Goal: Communication & Community: Share content

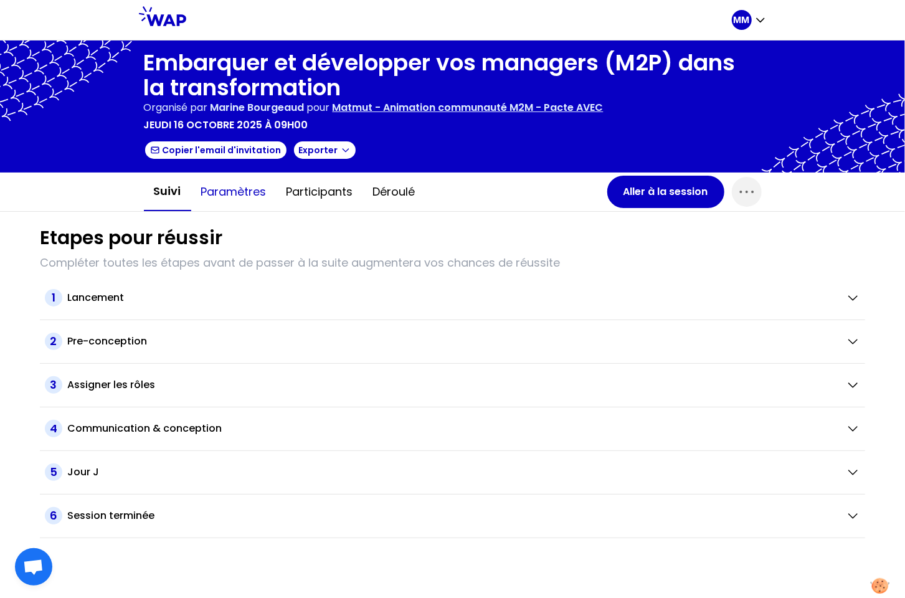
click at [250, 187] on button "Paramètres" at bounding box center [233, 191] width 85 height 37
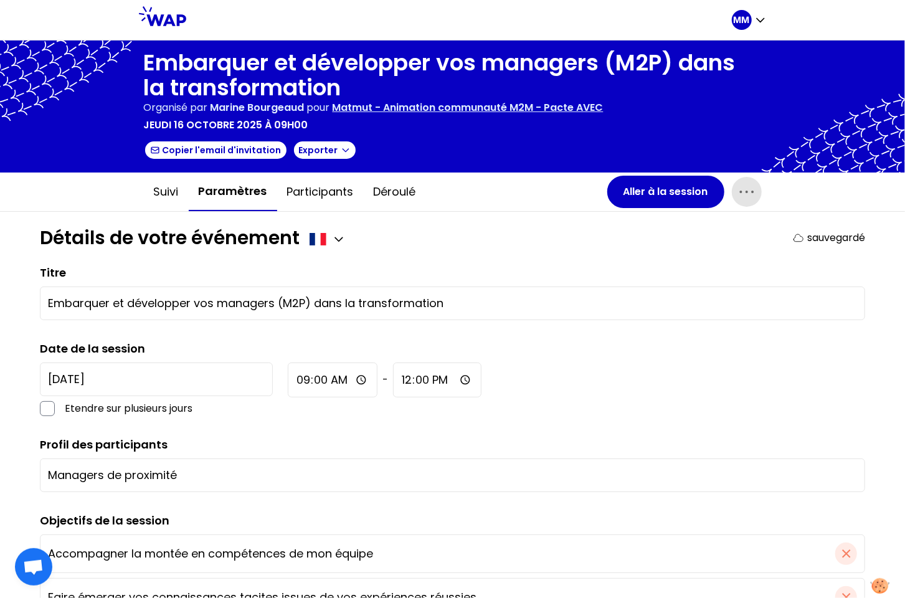
drag, startPoint x: 750, startPoint y: 193, endPoint x: 742, endPoint y: 203, distance: 12.8
click at [750, 193] on icon "button" at bounding box center [747, 192] width 20 height 20
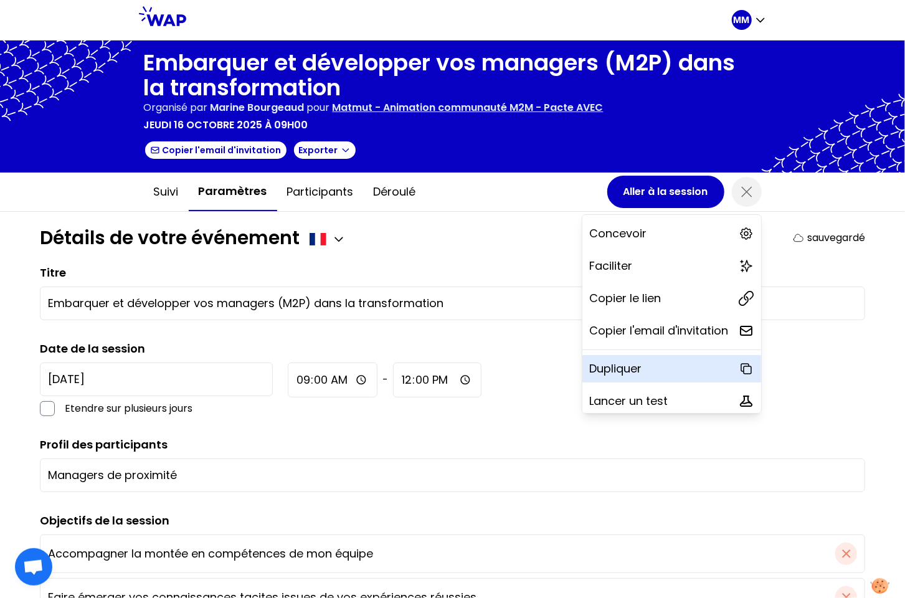
click at [655, 359] on div "Dupliquer" at bounding box center [672, 368] width 179 height 27
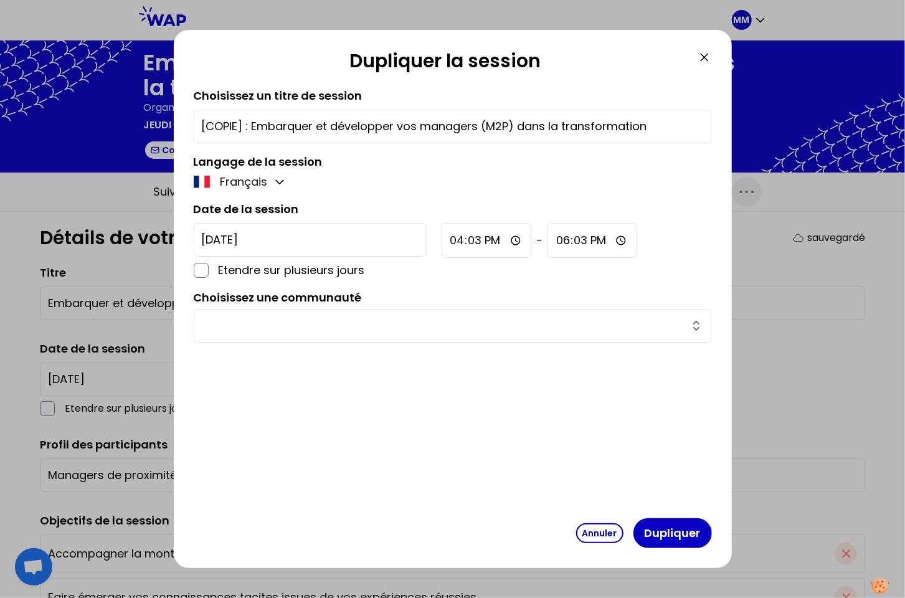
drag, startPoint x: 249, startPoint y: 126, endPoint x: 162, endPoint y: 118, distance: 87.0
click at [162, 118] on div "Dupliquer la session Choisissez un titre de session [COPIE] : Embarquer et déve…" at bounding box center [452, 299] width 905 height 598
type input "Embarquer et développer vos managers (M2P) dans la transformation"
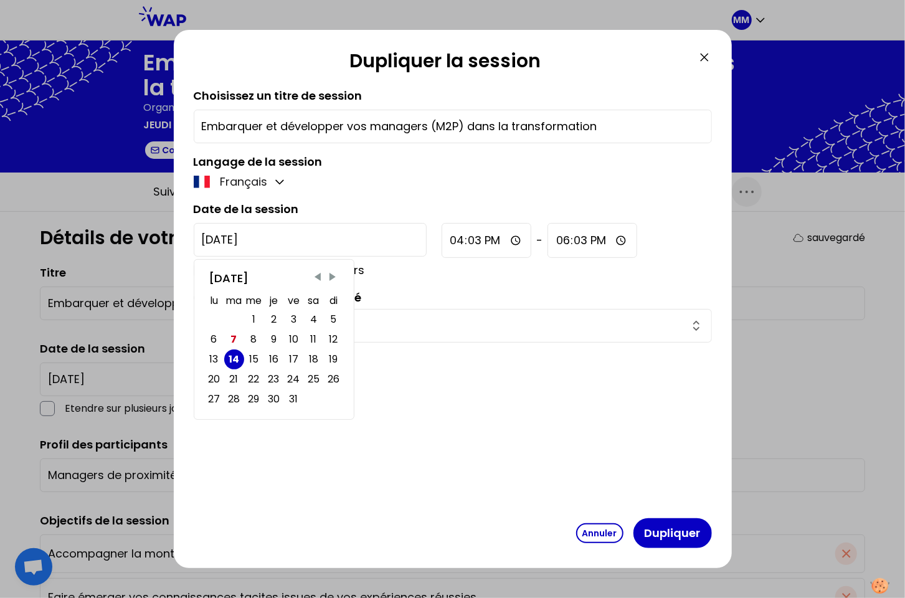
click at [283, 237] on input "2025-10-14" at bounding box center [310, 240] width 233 height 34
click at [332, 278] on span "Next Month" at bounding box center [332, 277] width 12 height 12
click at [234, 399] on div "25" at bounding box center [234, 399] width 12 height 17
type input "2025-11-25"
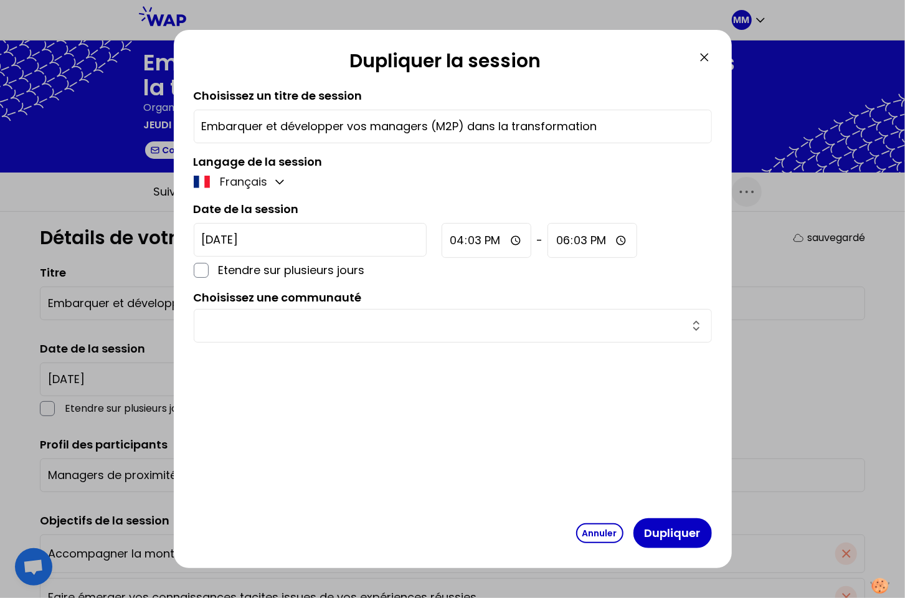
click at [442, 245] on input "16:03" at bounding box center [487, 240] width 90 height 35
type input "09:00"
type input "12:00"
click at [364, 326] on input "text" at bounding box center [445, 325] width 487 height 17
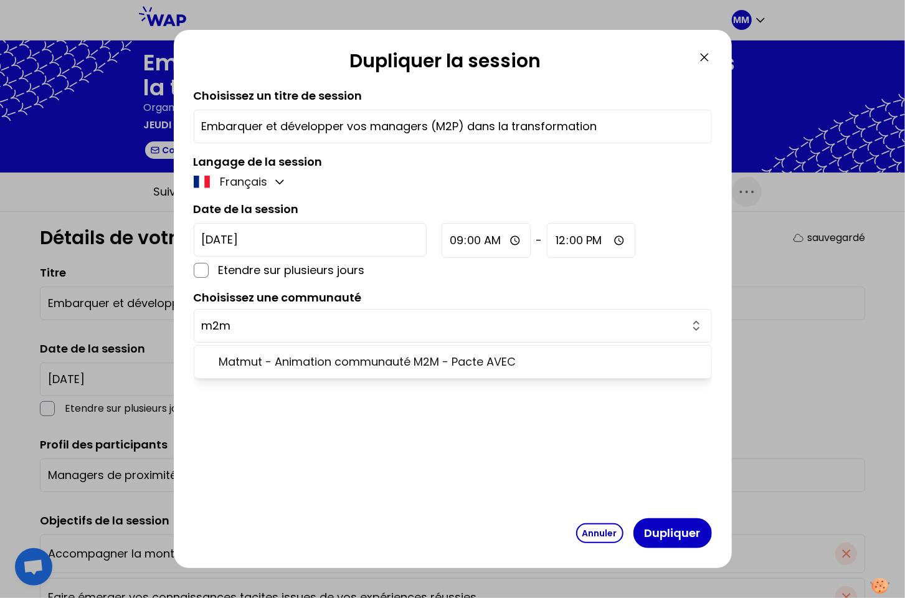
click at [442, 364] on span "Matmut - Animation communauté M2M - Pacte AVEC" at bounding box center [460, 361] width 482 height 17
type input "Matmut - Animation communauté M2M - Pacte AVEC"
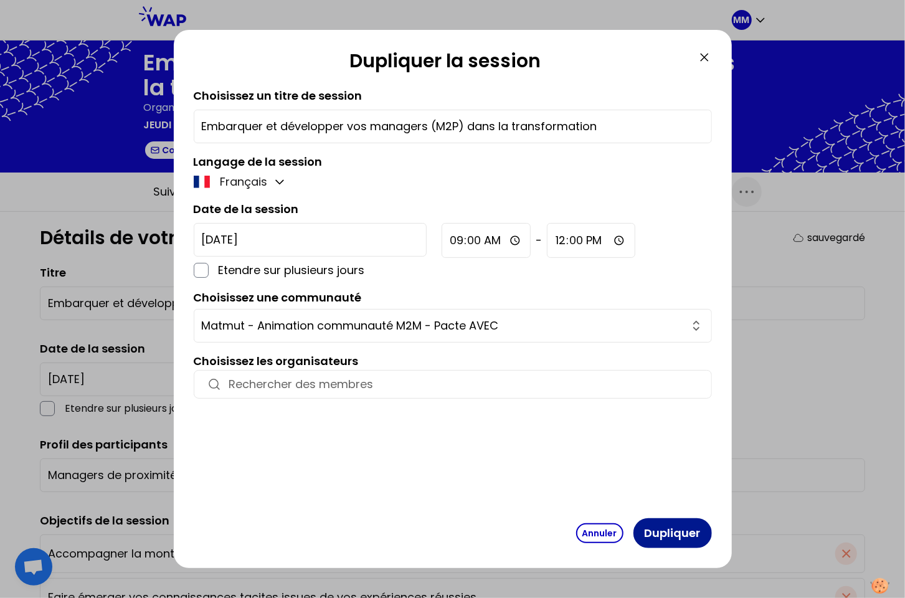
click at [669, 532] on button "Dupliquer" at bounding box center [673, 533] width 79 height 30
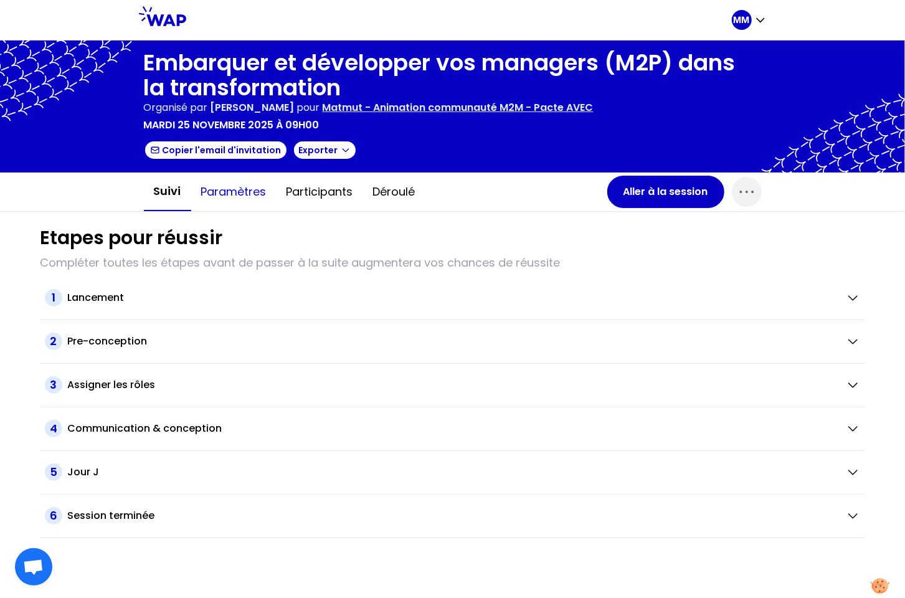
click at [246, 195] on button "Paramètres" at bounding box center [233, 191] width 85 height 37
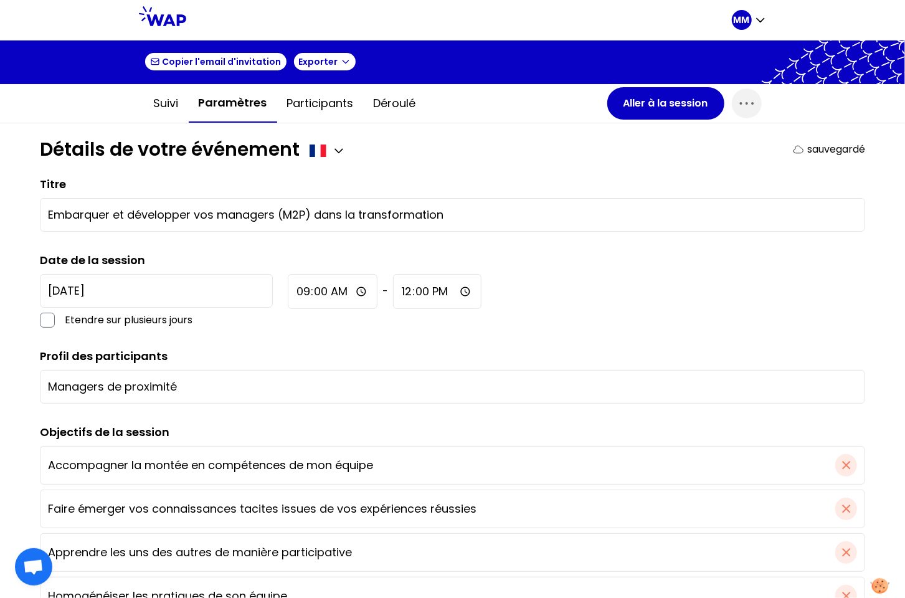
scroll to position [616, 0]
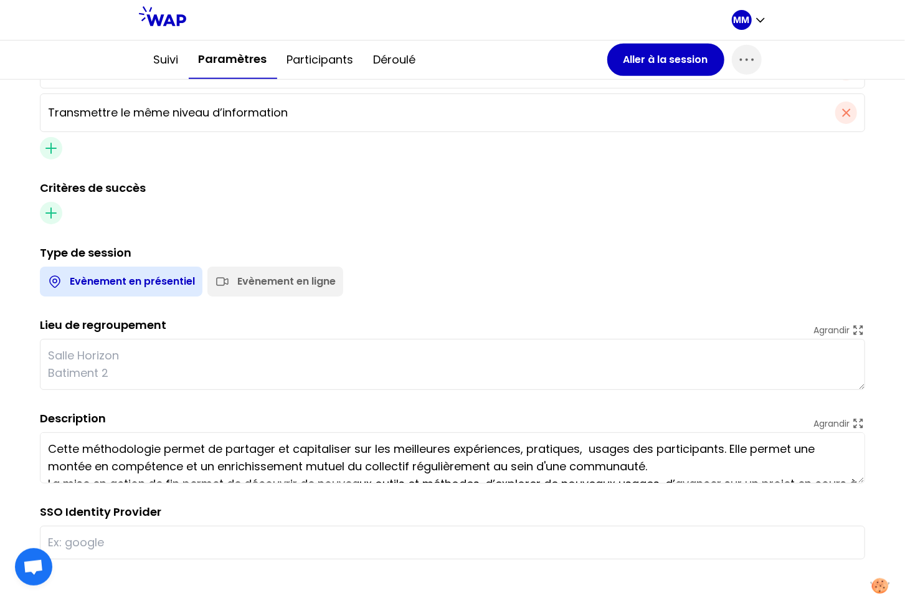
click at [277, 287] on div "Evènement en ligne" at bounding box center [286, 281] width 98 height 15
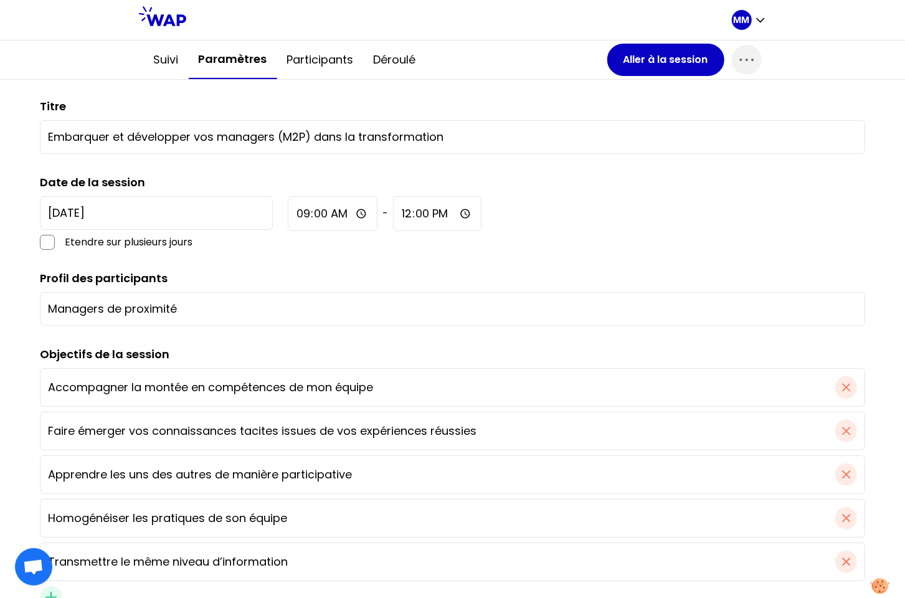
scroll to position [0, 0]
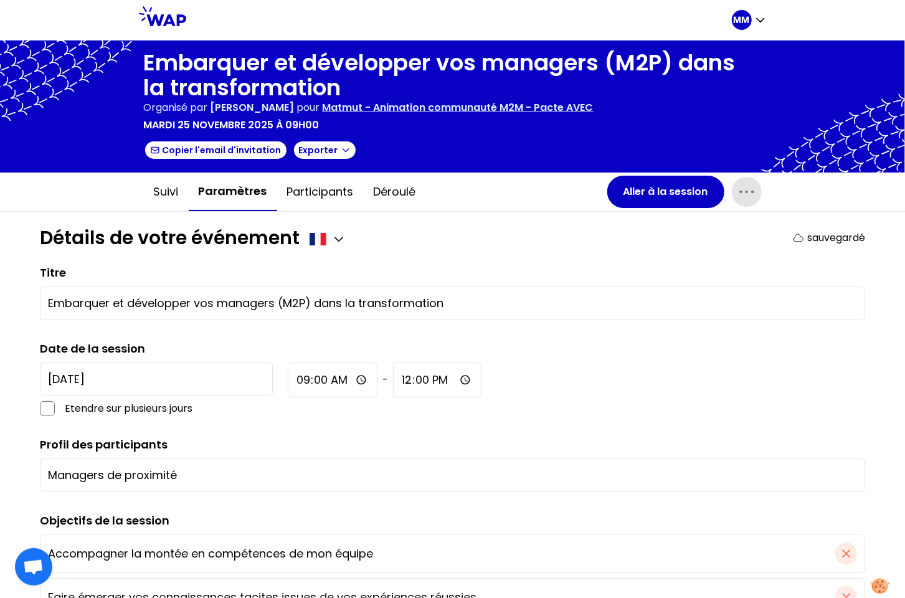
click at [752, 194] on span "button" at bounding box center [747, 192] width 30 height 30
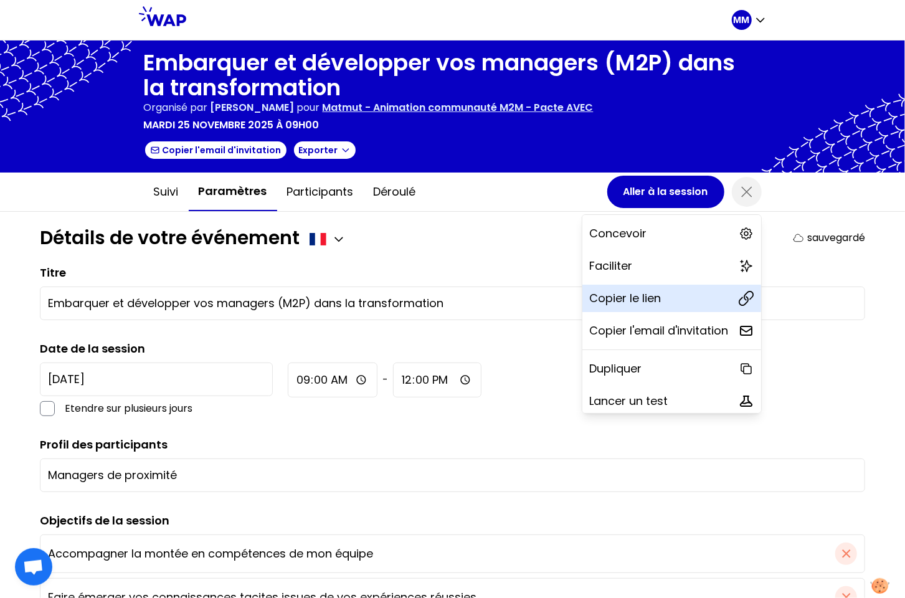
click at [686, 295] on div "Copier le lien" at bounding box center [672, 298] width 179 height 27
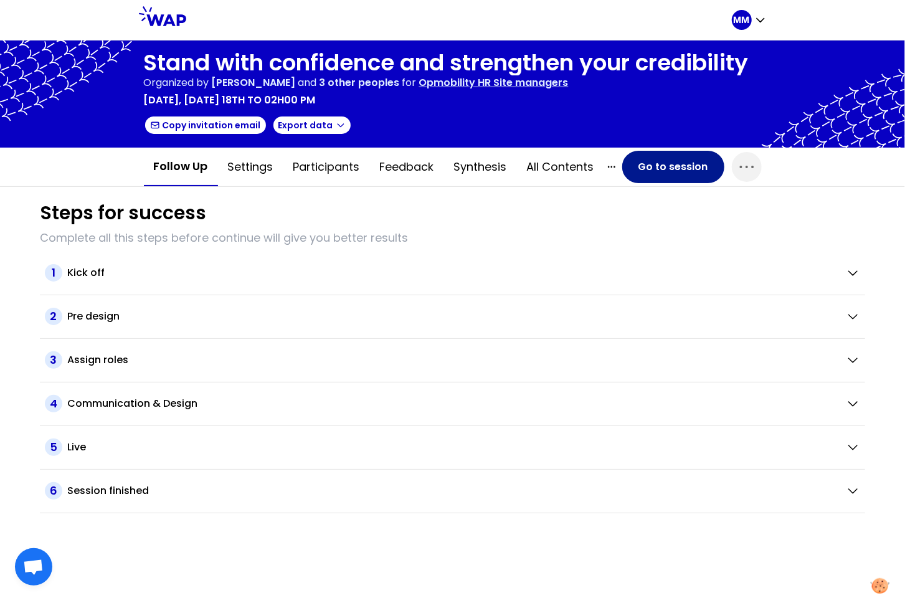
click at [664, 172] on button "Go to session" at bounding box center [673, 167] width 102 height 32
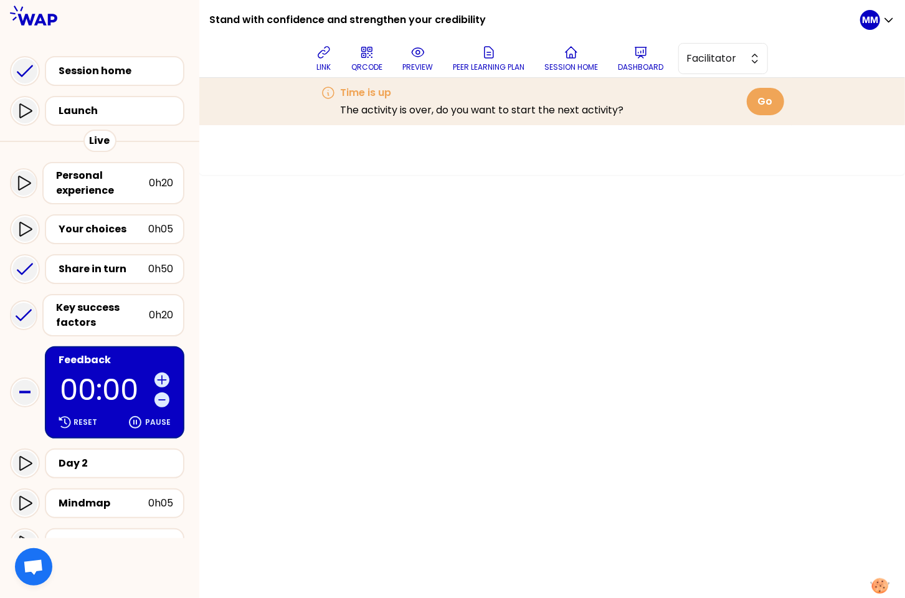
scroll to position [131, 0]
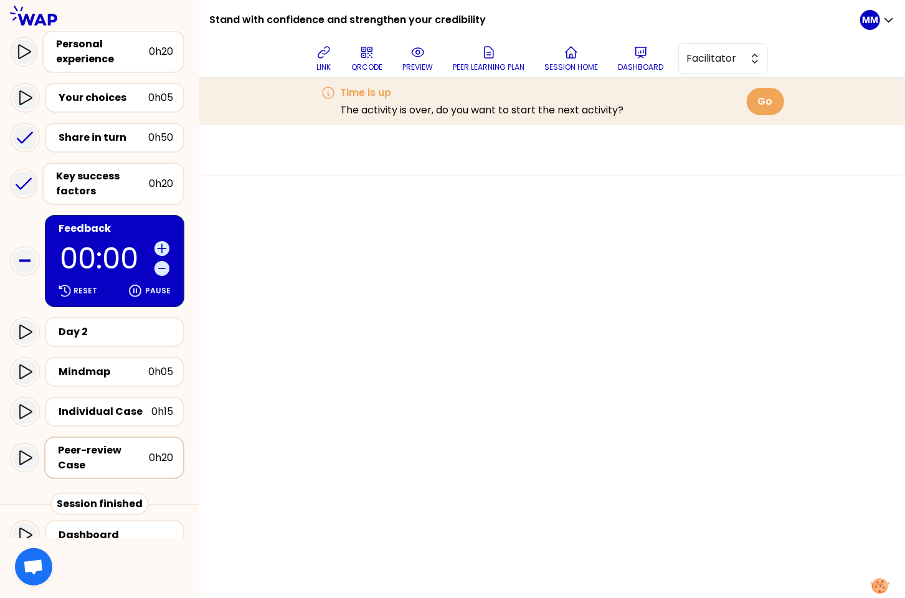
click at [135, 443] on div "Peer-review Case" at bounding box center [103, 458] width 91 height 30
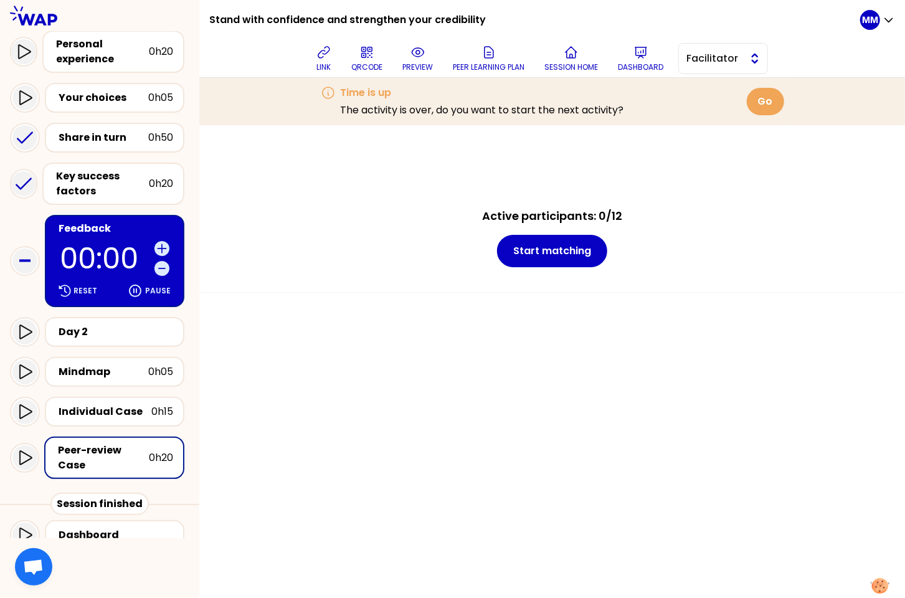
click at [712, 52] on span "Facilitator" at bounding box center [715, 58] width 56 height 15
drag, startPoint x: 718, startPoint y: 82, endPoint x: 709, endPoint y: 93, distance: 14.6
click at [718, 82] on span "Editor" at bounding box center [731, 89] width 54 height 15
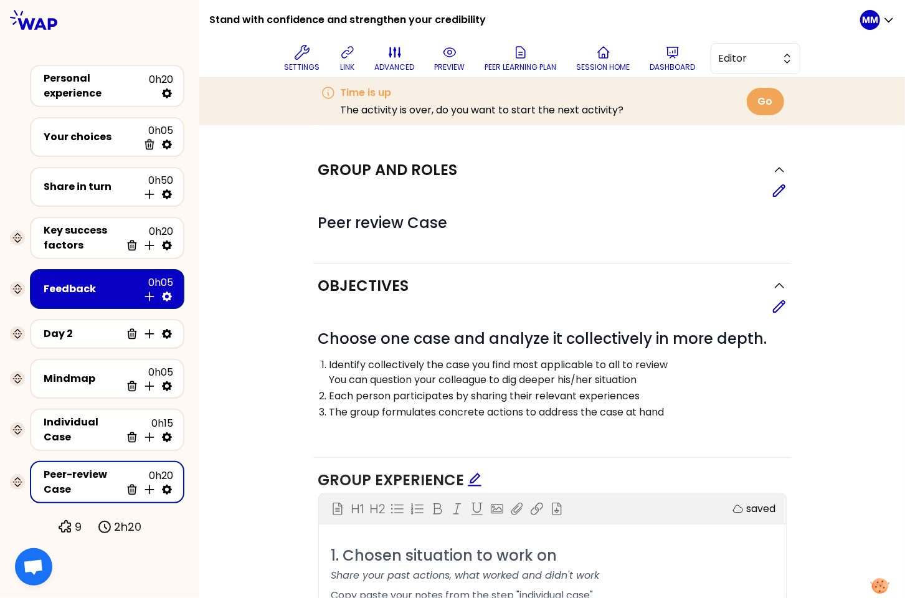
scroll to position [1, 0]
click at [772, 303] on icon at bounding box center [779, 305] width 15 height 15
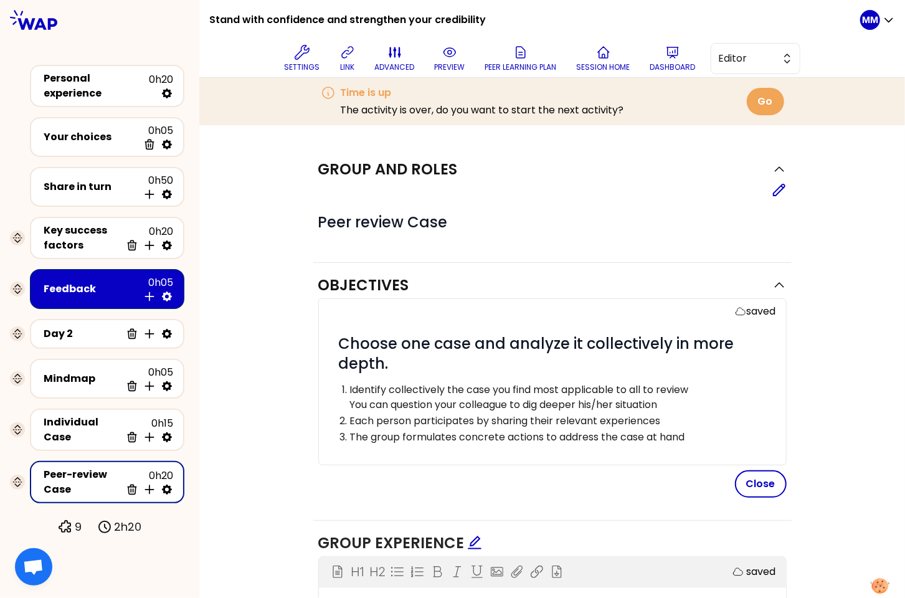
click at [459, 379] on div "# Choose one case and analyze it collectively in more depth. Identify collectiv…" at bounding box center [557, 397] width 437 height 126
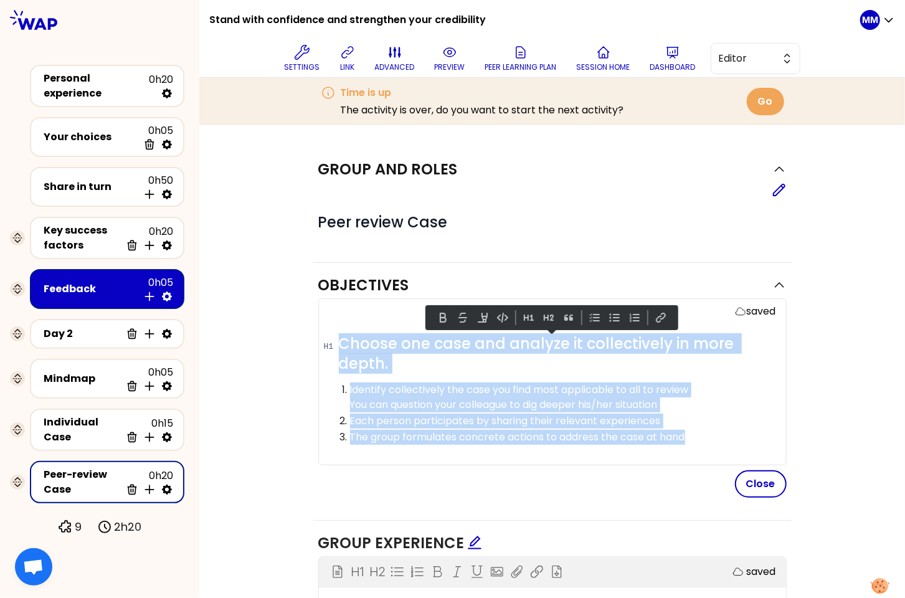
paste div
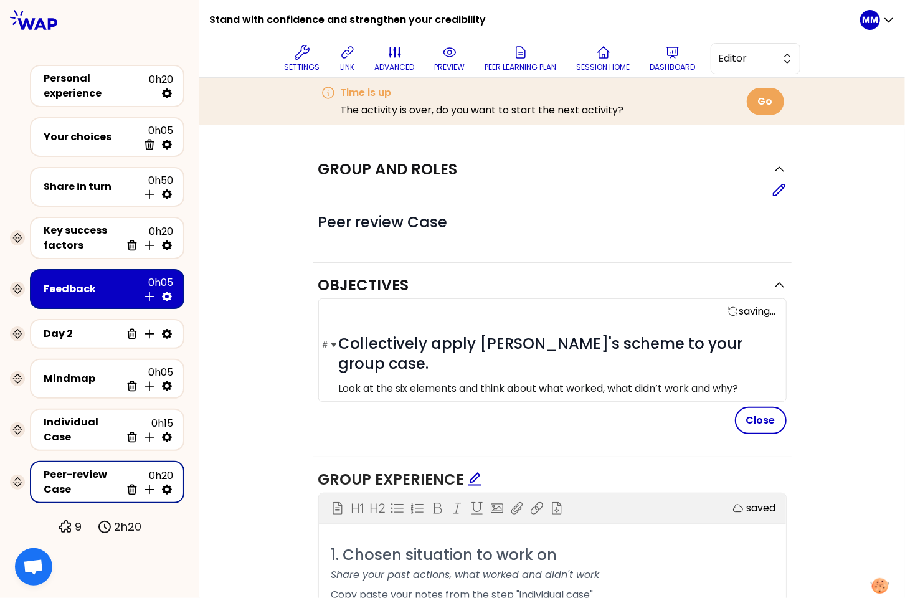
click at [493, 343] on span "Collectively apply Philippe's scheme to your group case." at bounding box center [543, 353] width 408 height 40
click at [425, 381] on p "Look at the six elements and think about what worked, what didn’t work and why?" at bounding box center [557, 388] width 437 height 15
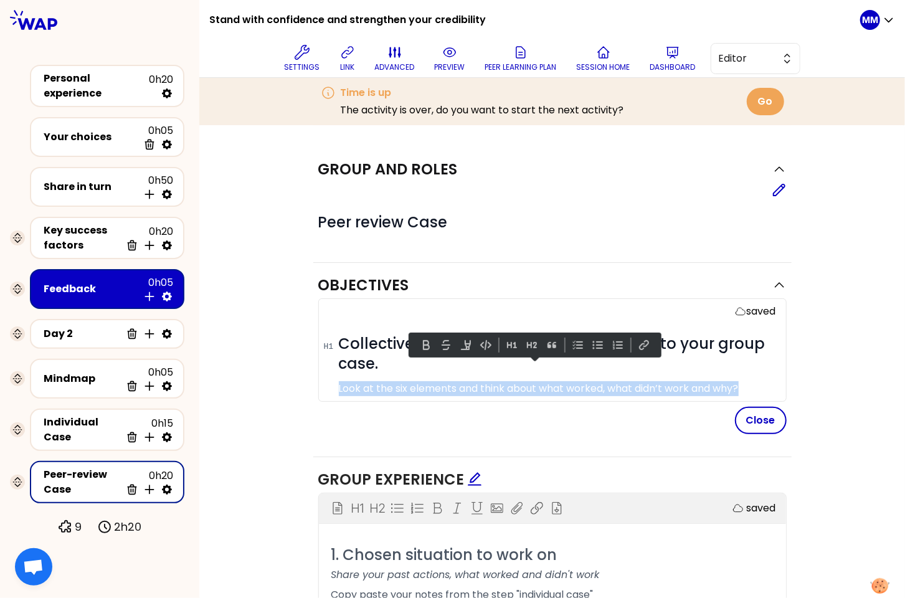
click at [425, 381] on p "Look at the six elements and think about what worked, what didn’t work and why?" at bounding box center [557, 388] width 437 height 15
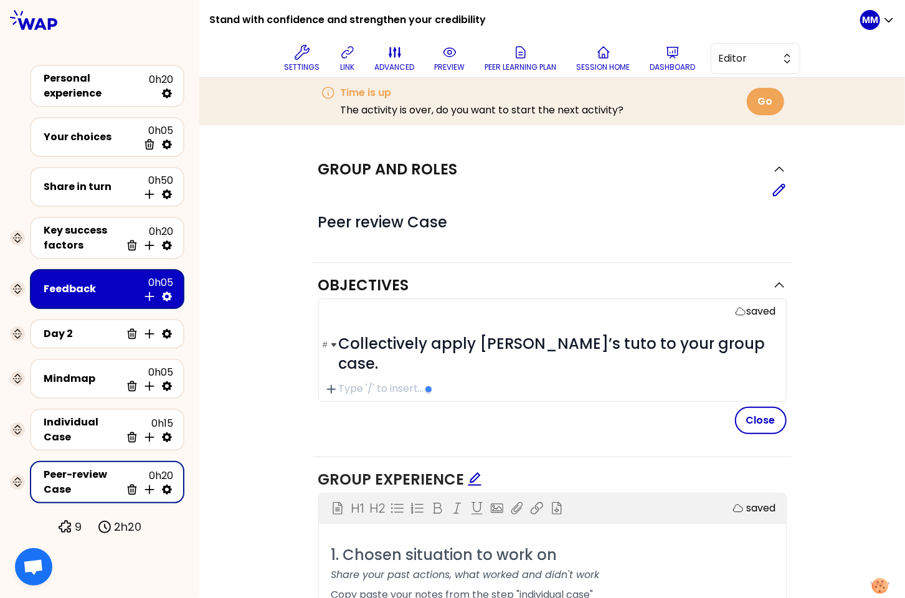
click at [374, 342] on span "Collectively apply Hamza’s tuto to your group case." at bounding box center [554, 353] width 431 height 40
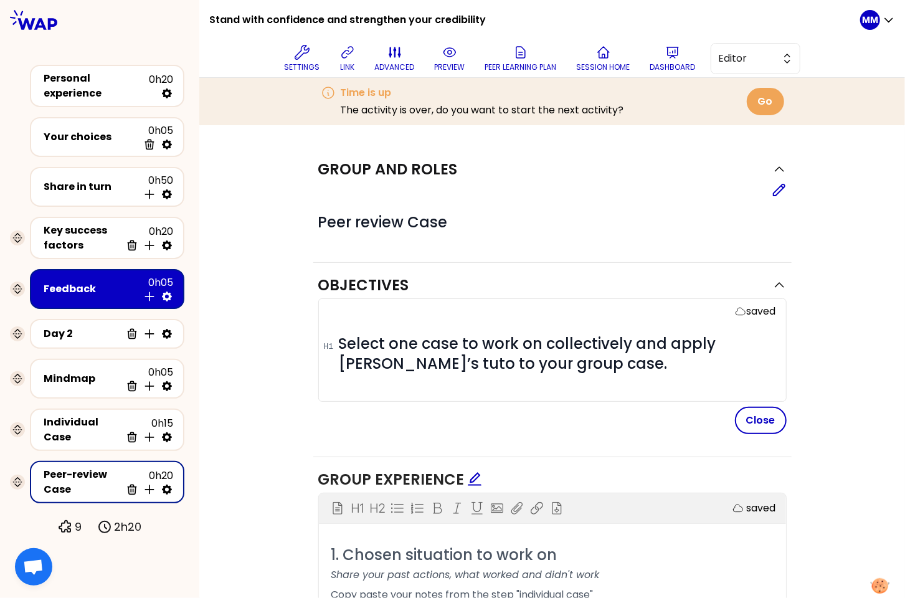
drag, startPoint x: 431, startPoint y: 364, endPoint x: 459, endPoint y: 379, distance: 31.2
click at [431, 364] on span "Select one case to work on collectively and apply Hamza’s tuto to your group ca…" at bounding box center [529, 353] width 381 height 40
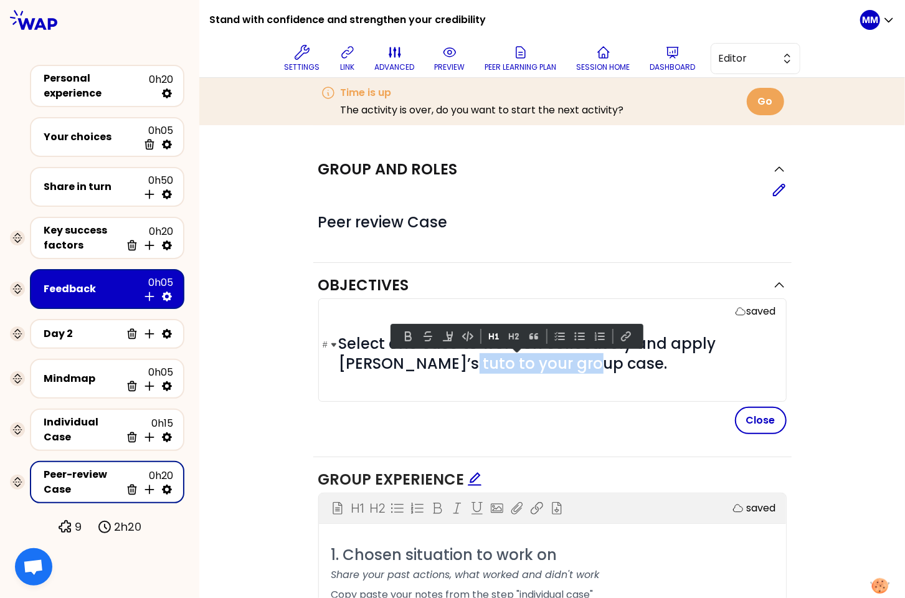
drag, startPoint x: 623, startPoint y: 362, endPoint x: 454, endPoint y: 364, distance: 169.5
click at [454, 364] on h1 "# Select one case to work on collectively and apply Hamza’s tuto to your group …" at bounding box center [557, 354] width 437 height 40
click at [432, 363] on span "Select one case to work on collectively and apply Hamza’s tuto to your group ca…" at bounding box center [529, 353] width 381 height 40
drag, startPoint x: 540, startPoint y: 364, endPoint x: 510, endPoint y: 365, distance: 30.6
click at [433, 364] on h1 "# Select one case to work on collectively and apply Hamza’s tuto to your group …" at bounding box center [557, 354] width 437 height 40
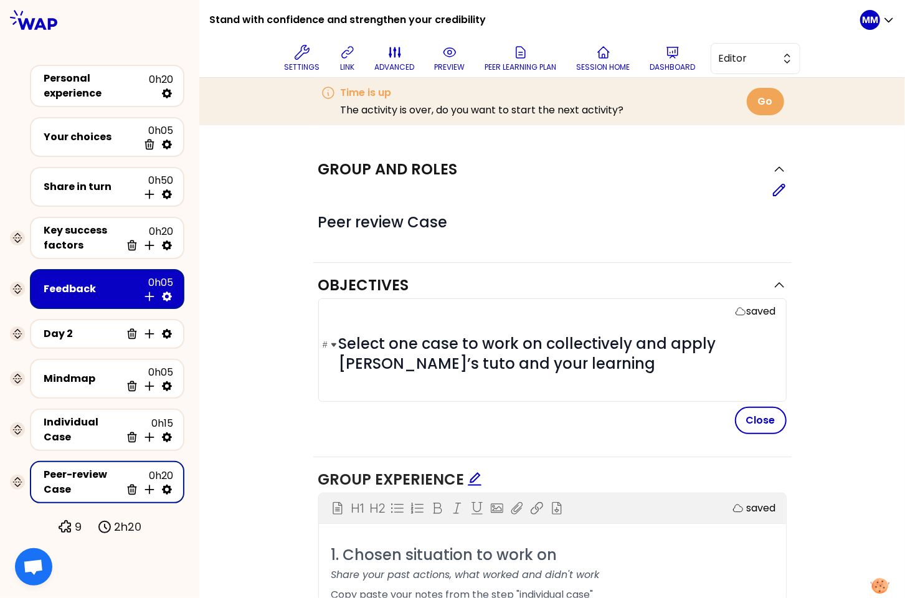
click at [713, 339] on h1 "# Select one case to work on collectively and apply Hamza’s tuto and your learn…" at bounding box center [557, 354] width 437 height 40
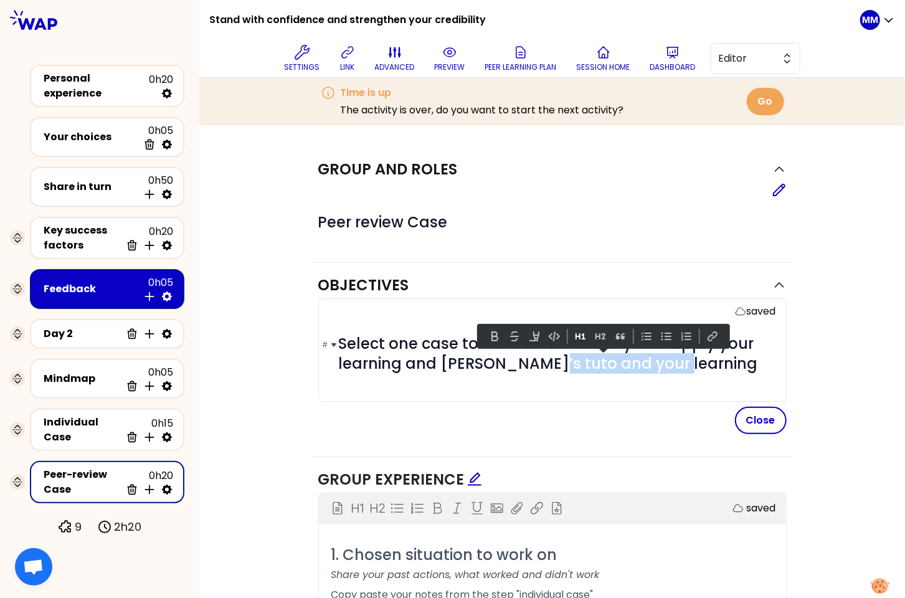
drag, startPoint x: 678, startPoint y: 366, endPoint x: 536, endPoint y: 366, distance: 141.4
click at [536, 366] on h1 "# Select one case to work on collectively and apply your learning and Hamza’s t…" at bounding box center [557, 354] width 437 height 40
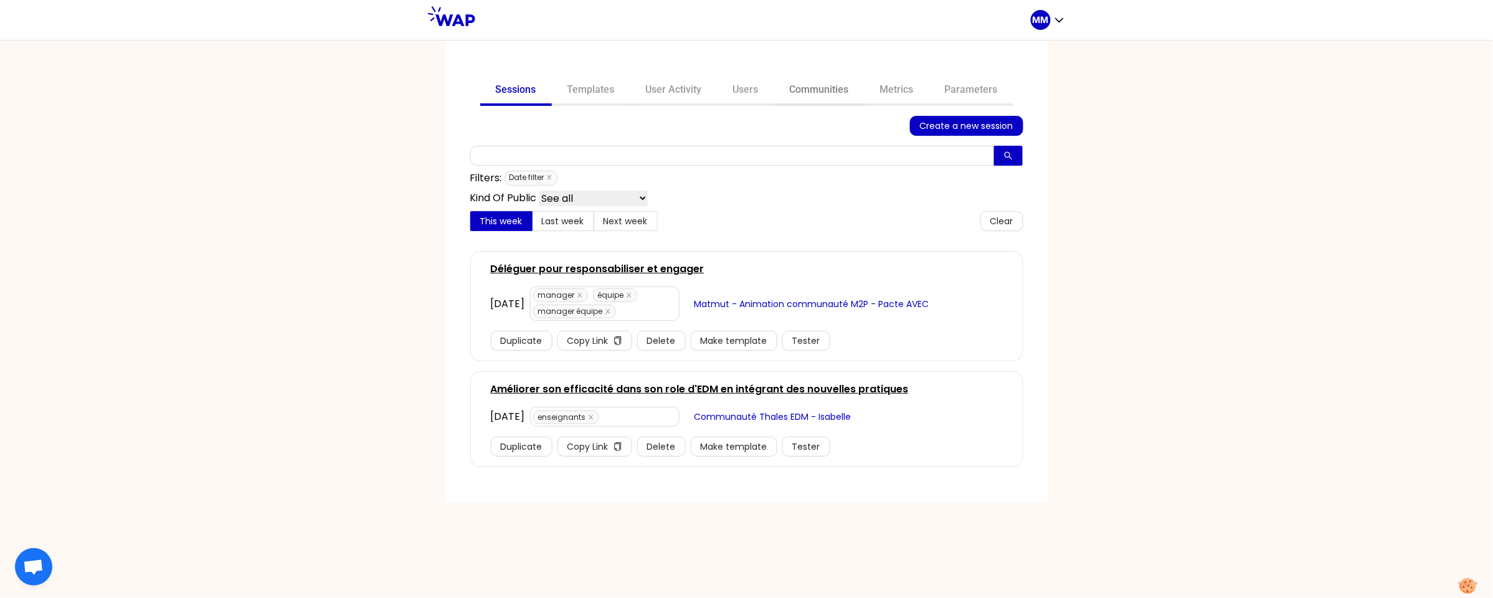
click at [824, 88] on link "Communities" at bounding box center [819, 91] width 90 height 30
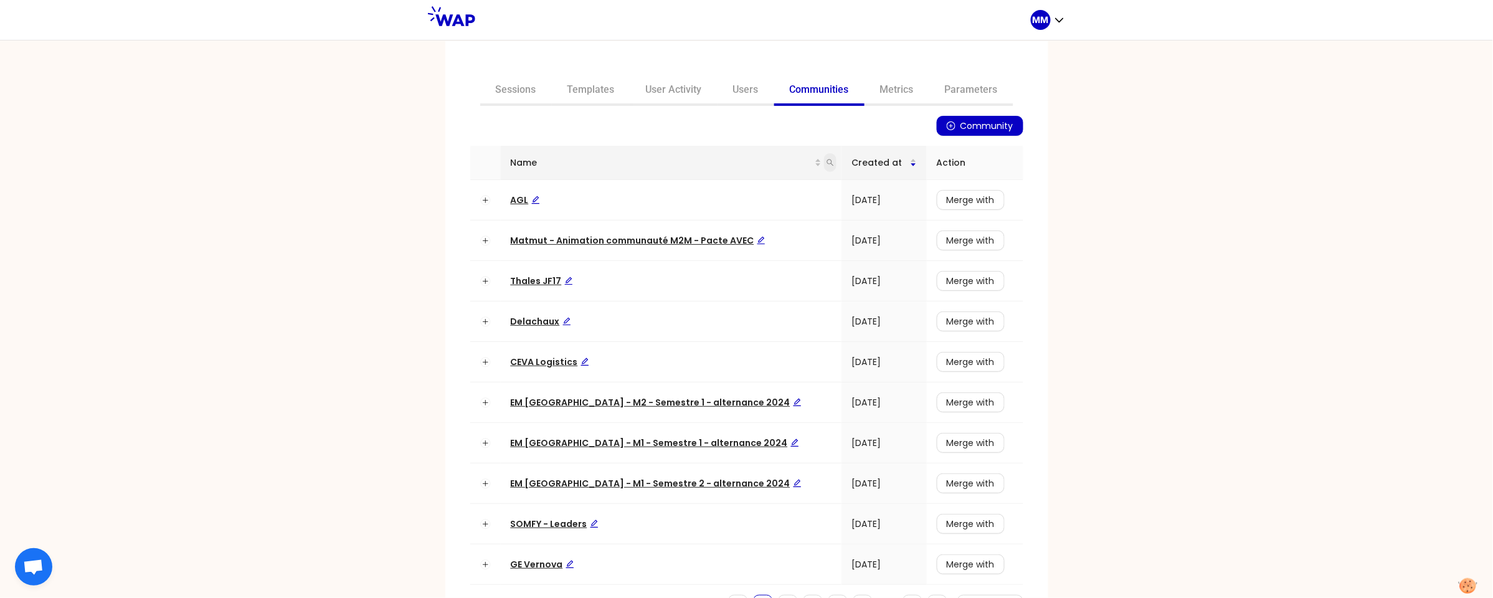
click at [827, 160] on icon "search" at bounding box center [830, 163] width 7 height 7
type input "op"
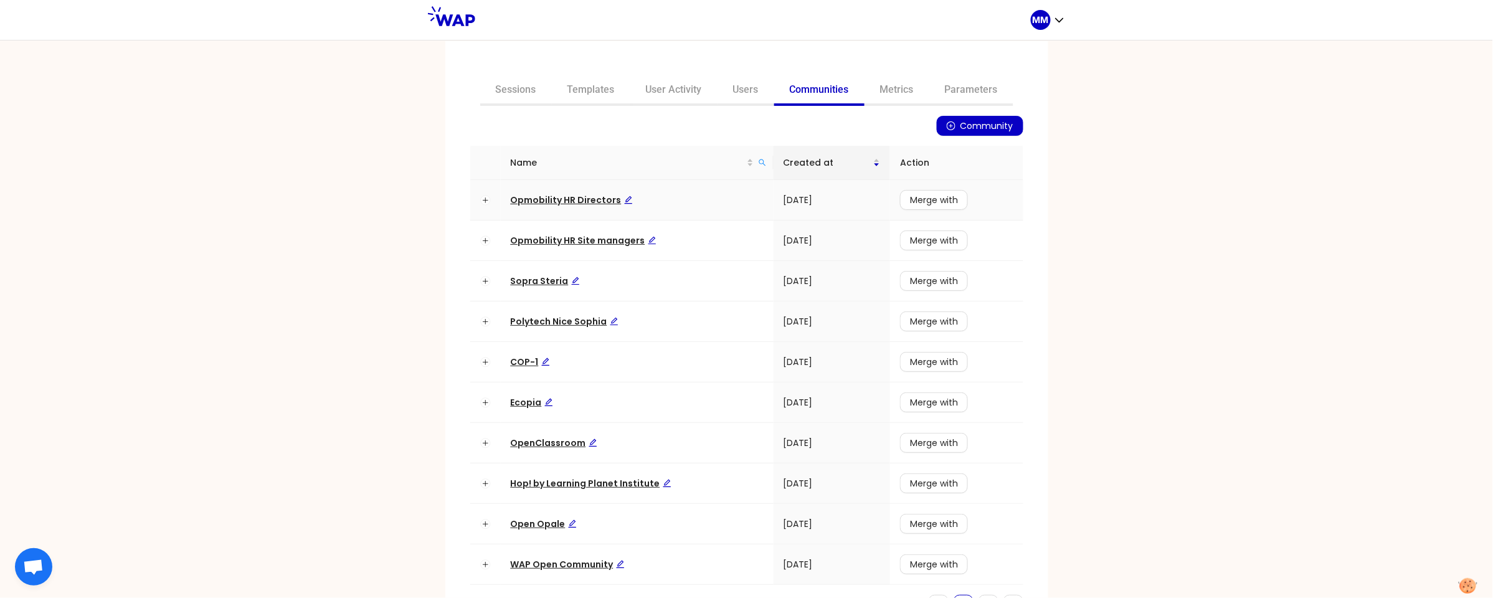
click at [579, 200] on span "Opmobility HR Directors" at bounding box center [572, 200] width 122 height 12
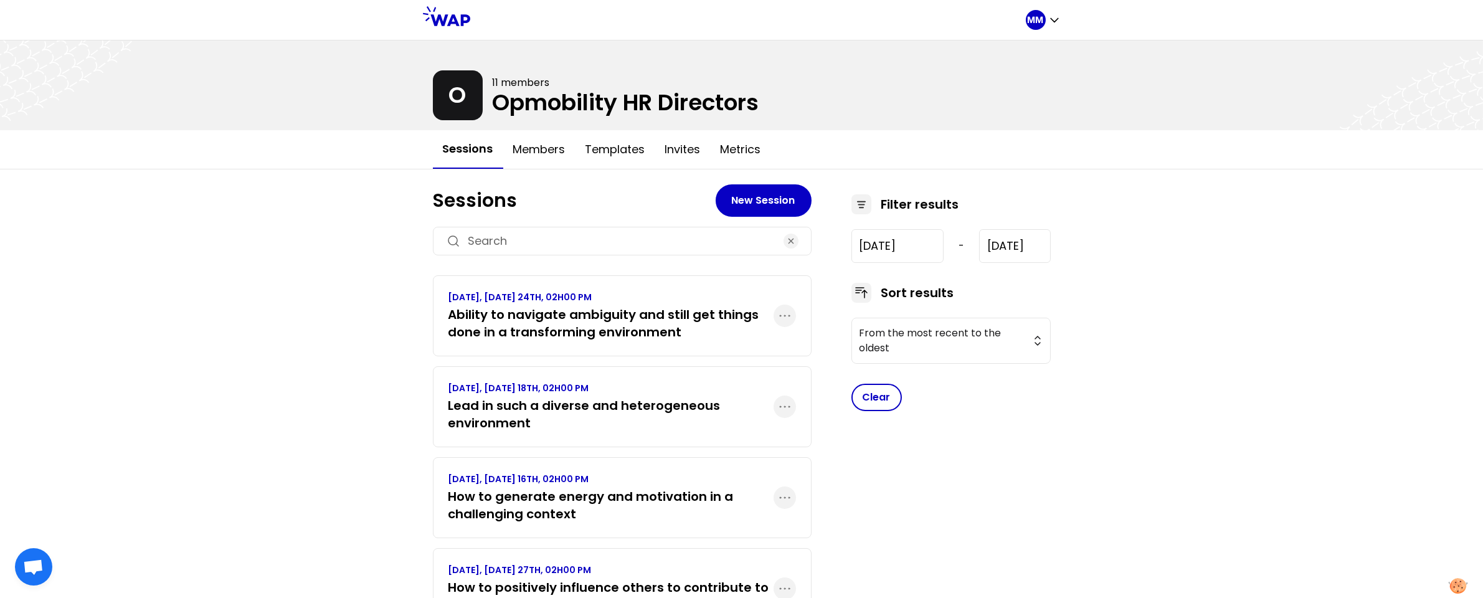
click at [588, 326] on h3 "Ability to navigate ambiguity and still get things done in a transforming envir…" at bounding box center [611, 323] width 325 height 35
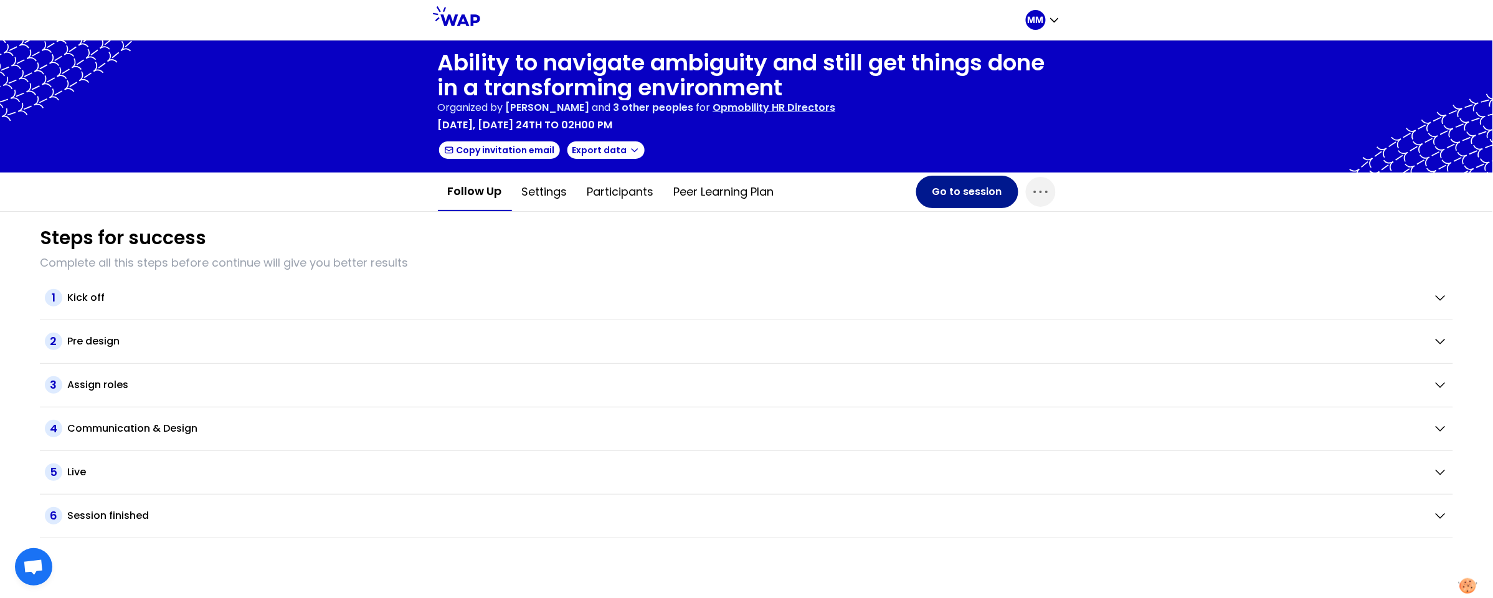
click at [942, 183] on button "Go to session" at bounding box center [968, 192] width 102 height 32
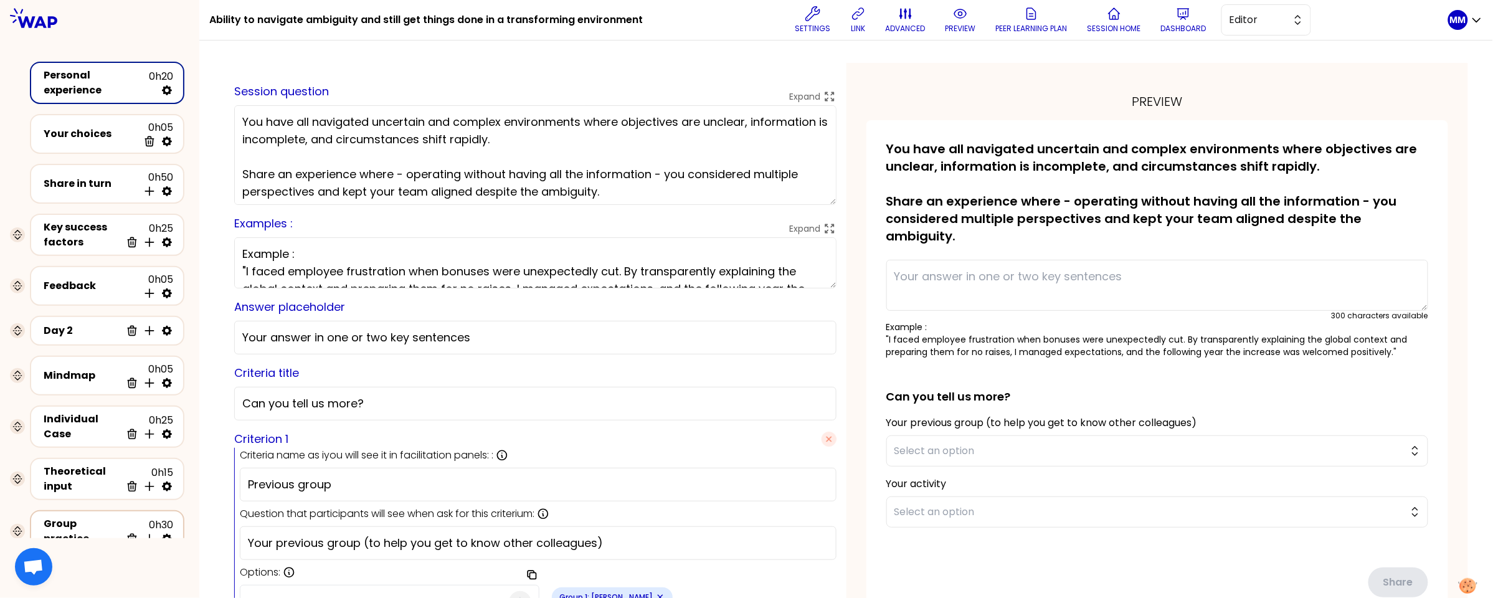
drag, startPoint x: 92, startPoint y: 512, endPoint x: 103, endPoint y: 508, distance: 12.4
click at [92, 517] on div "Group practice" at bounding box center [82, 532] width 77 height 30
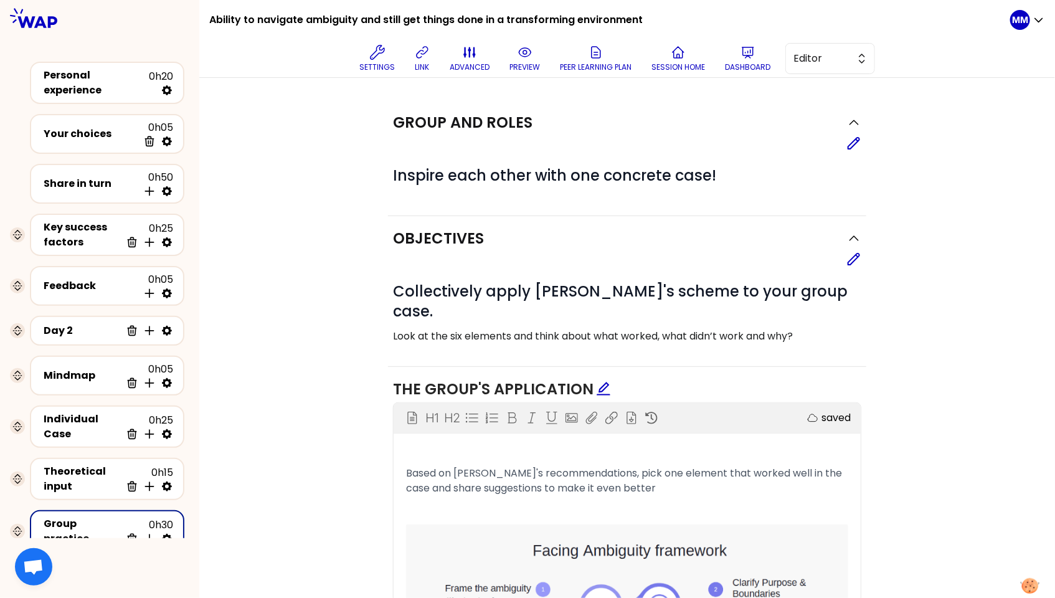
click at [604, 329] on p "Look at the six elements and think about what worked, what didn’t work and why?" at bounding box center [627, 336] width 469 height 15
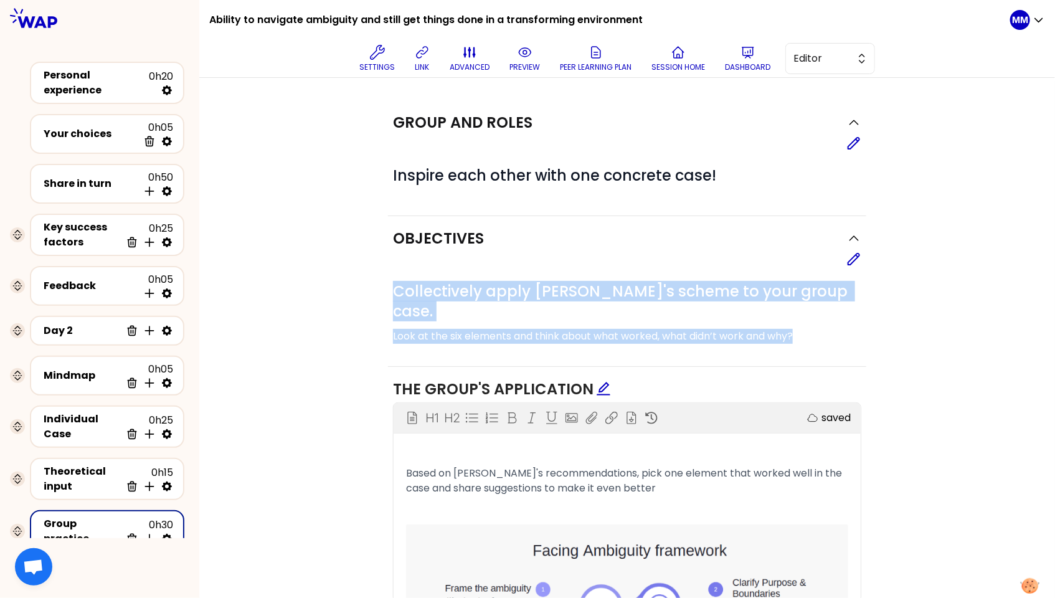
drag, startPoint x: 773, startPoint y: 317, endPoint x: 404, endPoint y: 279, distance: 370.8
click at [398, 278] on div "# Collectively apply Philippe's scheme to your group case. Look at the six elem…" at bounding box center [627, 305] width 469 height 77
copy div "Collectively apply Philippe's scheme to your group case. Look at the six elemen…"
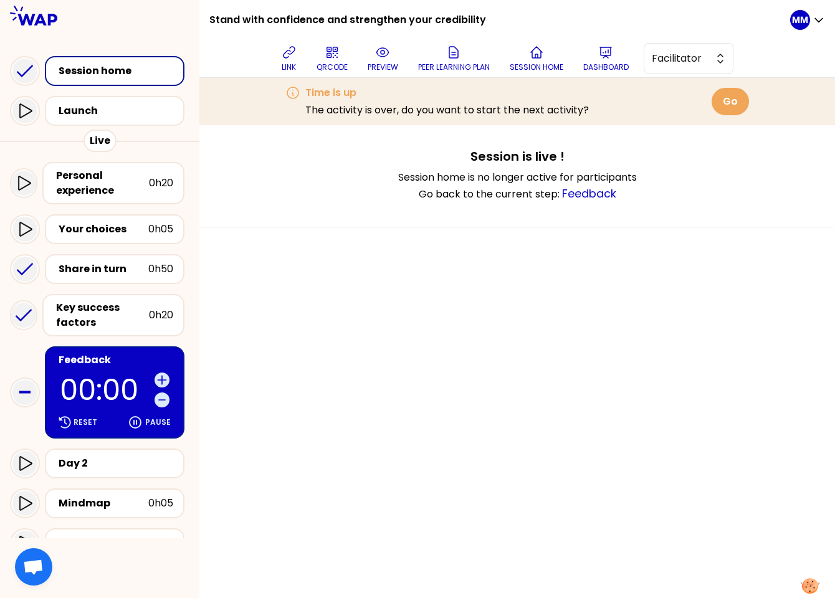
scroll to position [131, 0]
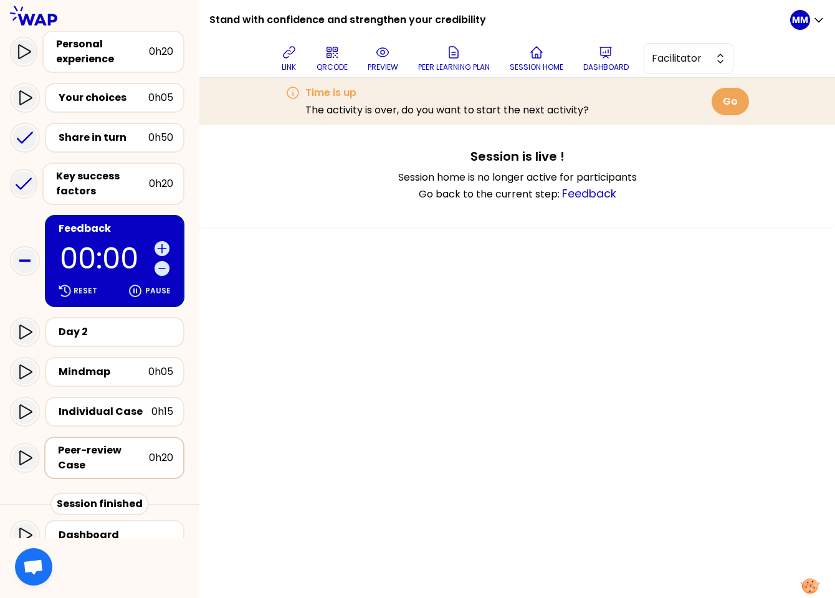
click at [94, 447] on div "Peer-review Case" at bounding box center [103, 458] width 91 height 30
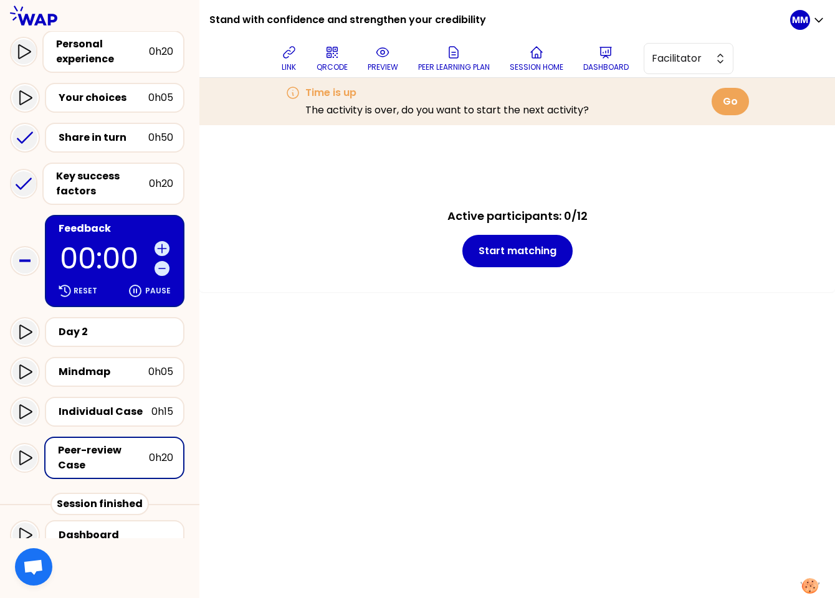
click at [655, 69] on button "Facilitator" at bounding box center [689, 58] width 90 height 31
click at [655, 88] on span "Editor" at bounding box center [696, 89] width 54 height 15
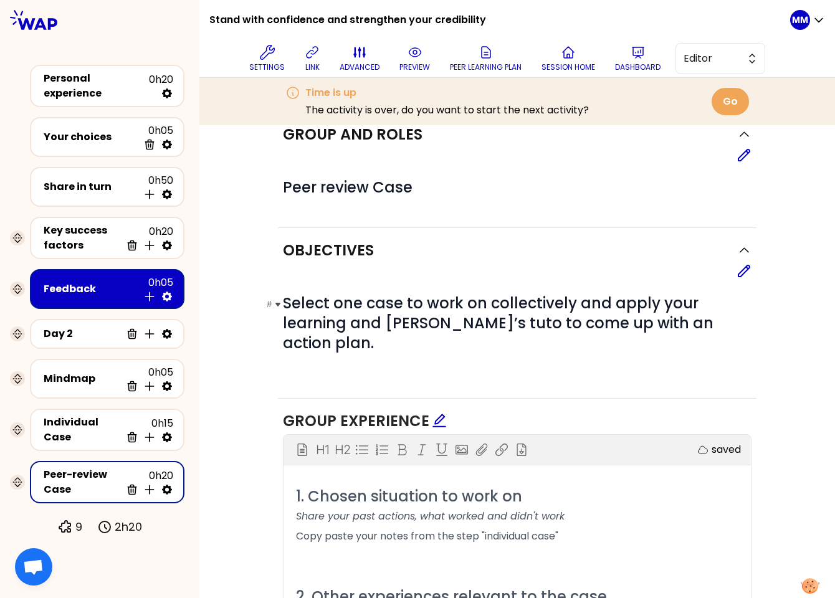
scroll to position [36, 0]
click at [655, 271] on icon at bounding box center [743, 270] width 15 height 15
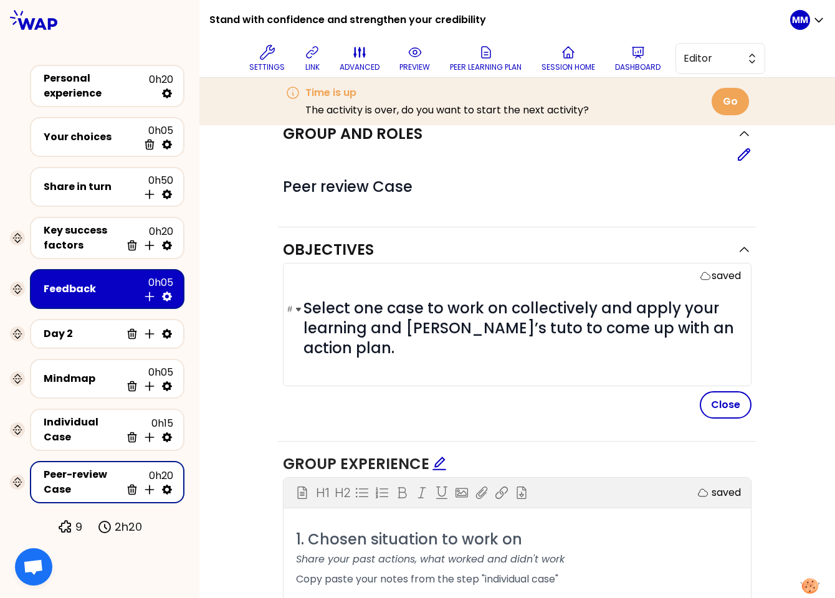
click at [415, 304] on span "Select one case to work on collectively and apply your learning and Hamza’s tut…" at bounding box center [520, 328] width 434 height 60
click at [297, 305] on span "#" at bounding box center [295, 309] width 16 height 15
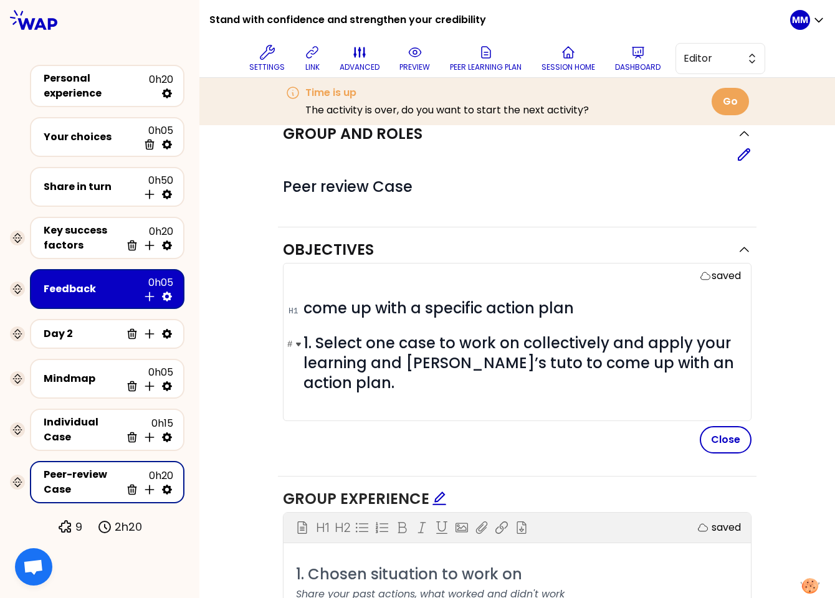
click at [619, 346] on span "1. Select one case to work on collectively and apply your learning and Hamza’s …" at bounding box center [520, 363] width 434 height 60
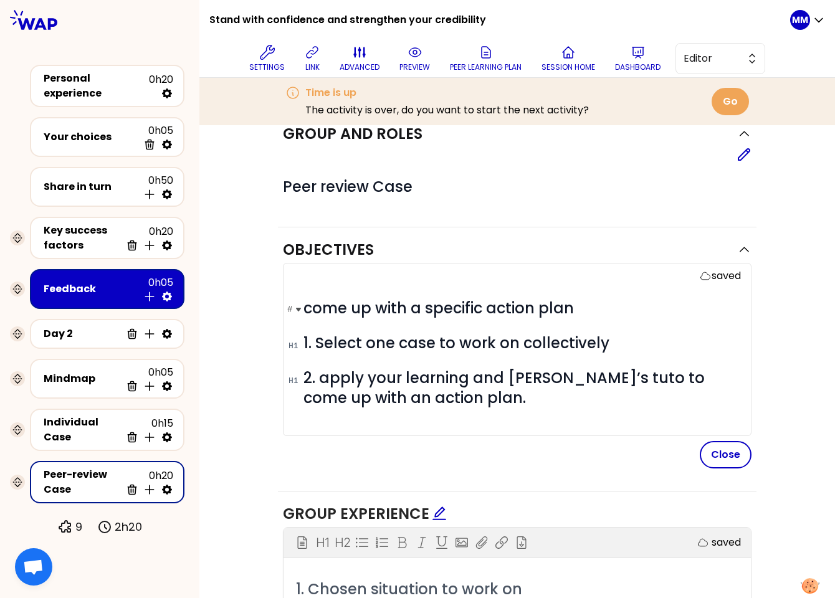
click at [306, 307] on span "come up with a specific action plan" at bounding box center [438, 308] width 270 height 21
click at [411, 377] on span "2. apply your learning and Hamza’s tuto to come up with an action plan." at bounding box center [505, 388] width 405 height 40
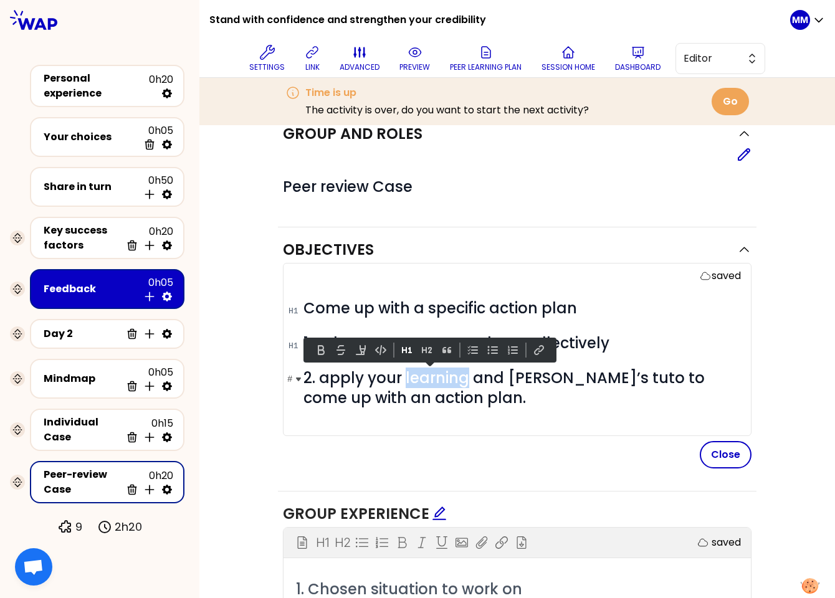
click at [460, 376] on span "2. apply your learning and Hamza’s tuto to come up with an action plan." at bounding box center [505, 388] width 405 height 40
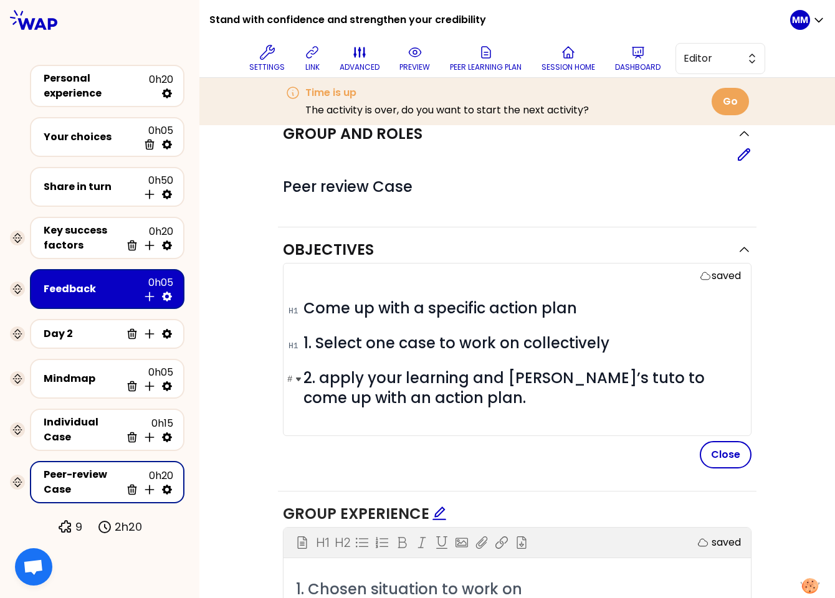
click at [453, 399] on h1 "# 2. apply your learning and Hamza’s tuto to come up with an action plan." at bounding box center [521, 388] width 437 height 40
click at [319, 374] on span "2. apply your learning and Hamza’s tuto to come up with an action plan" at bounding box center [505, 388] width 405 height 40
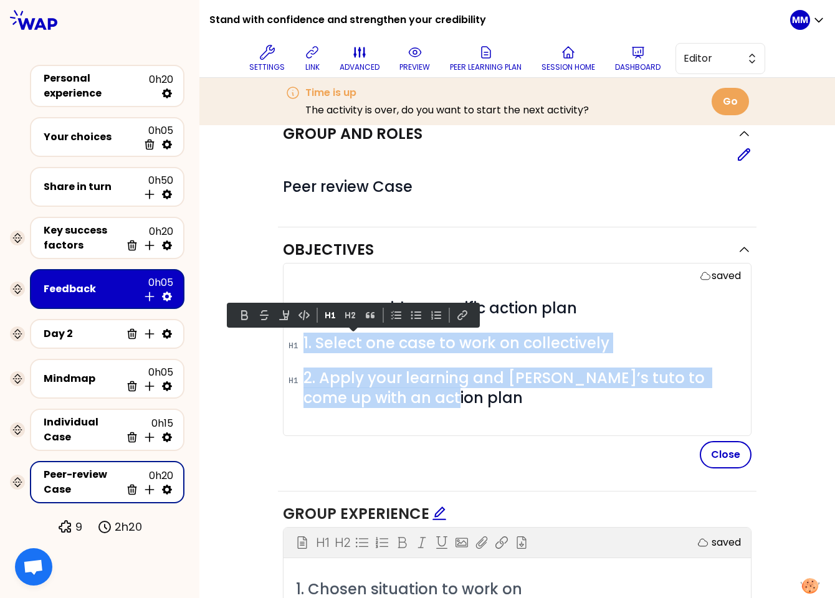
drag, startPoint x: 386, startPoint y: 388, endPoint x: 275, endPoint y: 341, distance: 121.2
click at [278, 341] on div "Objectives saved # Come up with a specific action plan # 1. Select one case to …" at bounding box center [517, 359] width 479 height 264
click at [351, 318] on button at bounding box center [350, 315] width 15 height 15
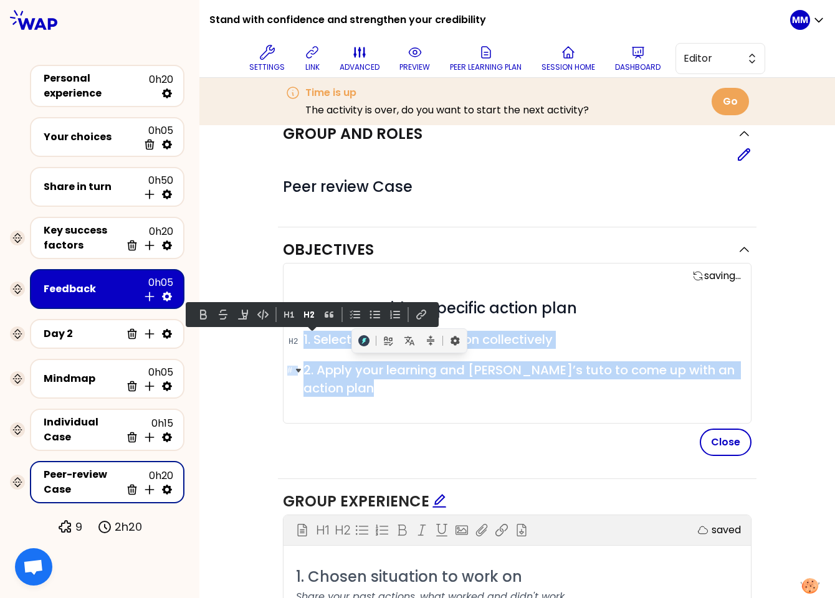
click at [383, 373] on span "2. Apply your learning and Hamza’s tuto to come up with an action plan" at bounding box center [520, 379] width 434 height 36
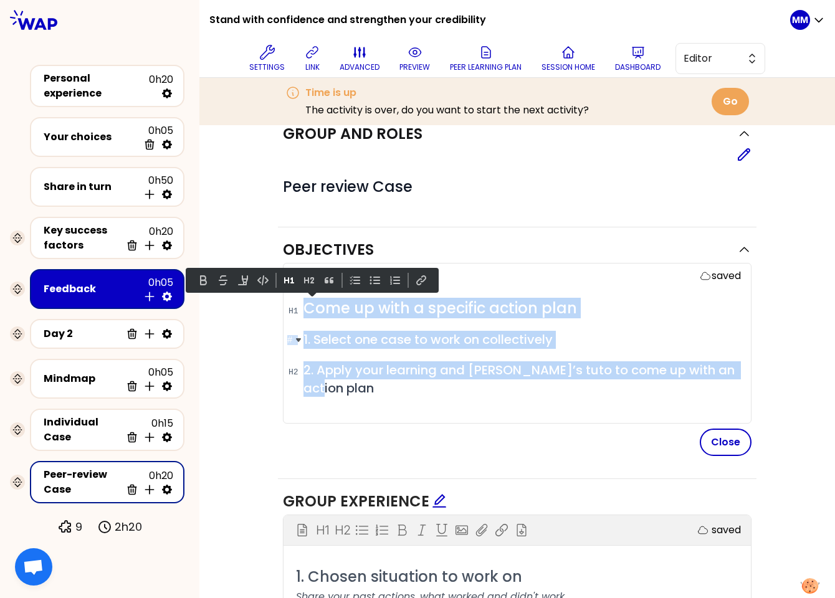
drag, startPoint x: 355, startPoint y: 390, endPoint x: 386, endPoint y: 341, distance: 57.9
click at [303, 303] on div "# Come up with a specific action plan # 1. Select one case to work on collectiv…" at bounding box center [521, 358] width 437 height 120
copy div "Come up with a specific action plan # 1. Select one case to work on collectivel…"
click at [655, 443] on button "Close" at bounding box center [726, 442] width 52 height 27
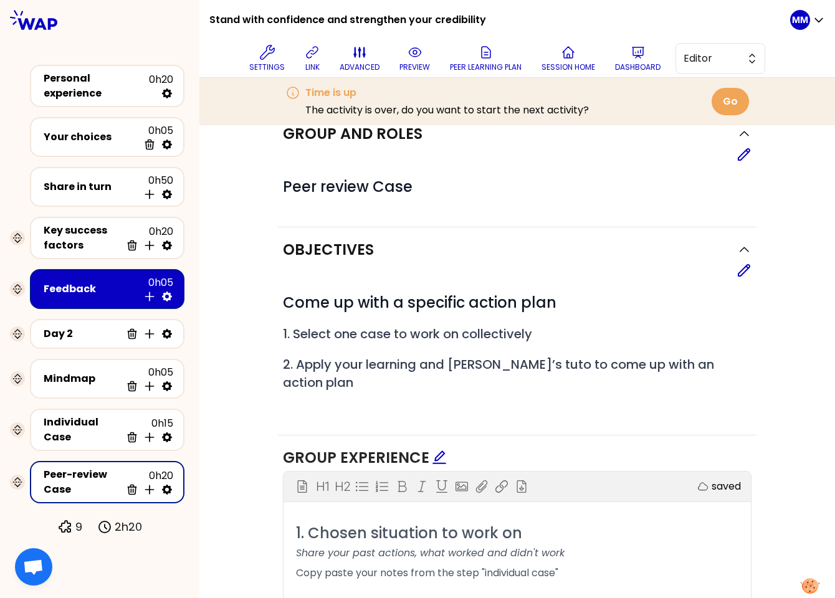
drag, startPoint x: 736, startPoint y: 272, endPoint x: 731, endPoint y: 285, distance: 14.6
click at [655, 272] on icon at bounding box center [743, 270] width 15 height 15
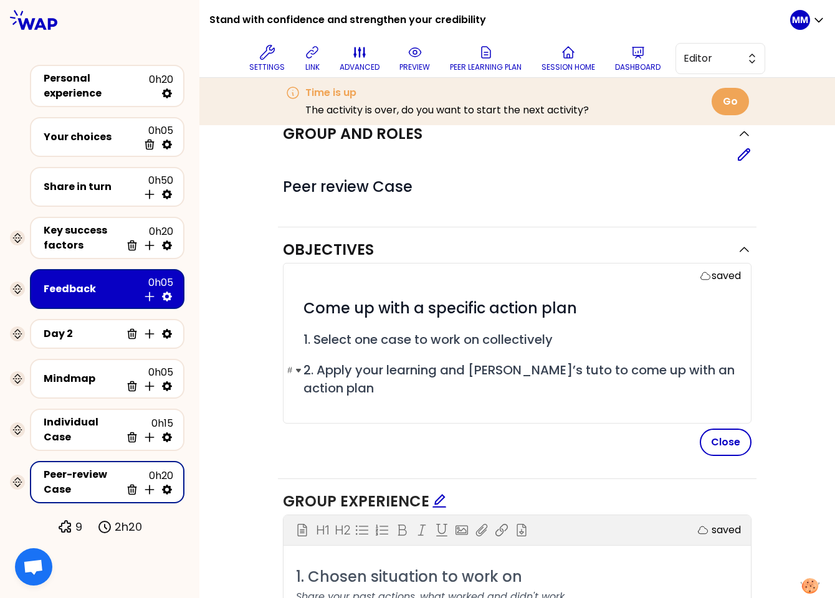
click at [616, 391] on h2 "# 2. Apply your learning and Hamza’s tuto to come up with an action plan" at bounding box center [521, 379] width 437 height 36
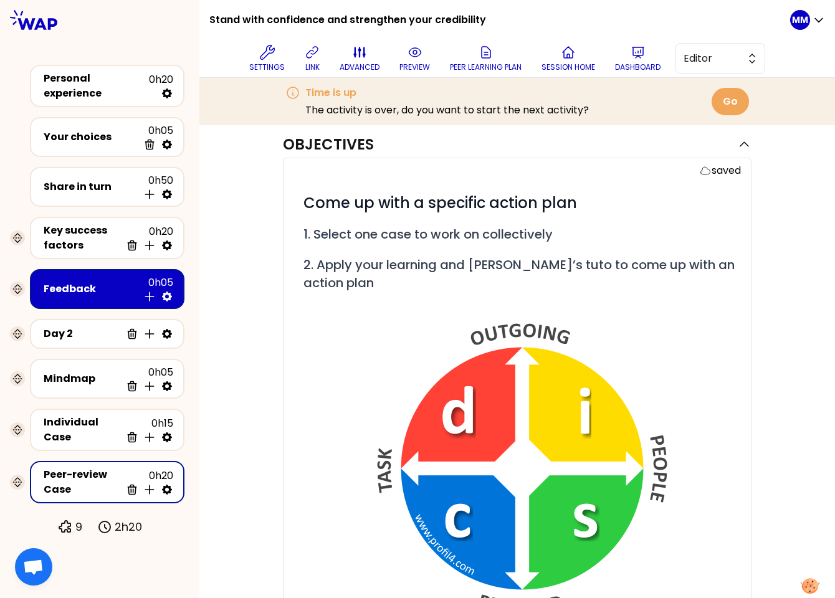
scroll to position [79, 0]
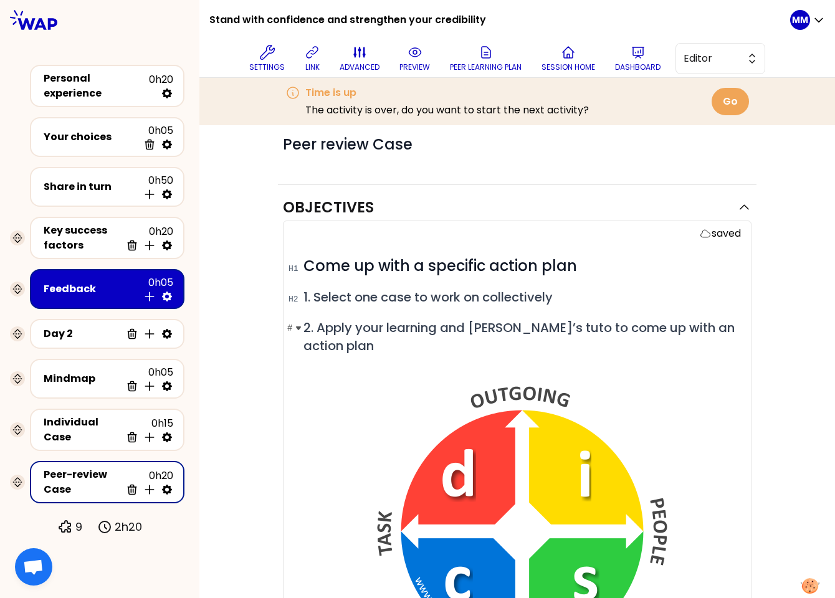
drag, startPoint x: 553, startPoint y: 340, endPoint x: 545, endPoint y: 346, distance: 9.7
click at [552, 340] on h2 "# 2. Apply your learning and Hamza’s tuto to come up with an action plan" at bounding box center [521, 337] width 437 height 36
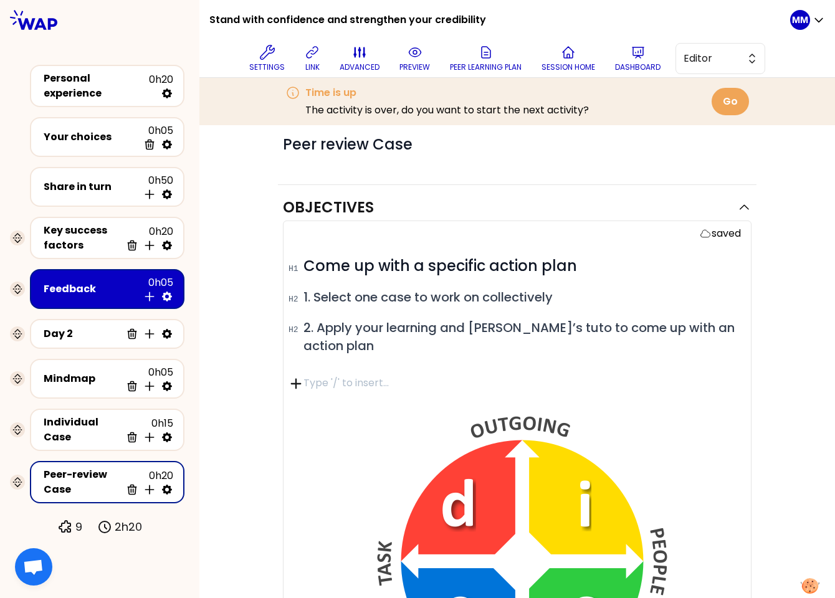
click at [291, 386] on icon "button" at bounding box center [296, 384] width 11 height 11
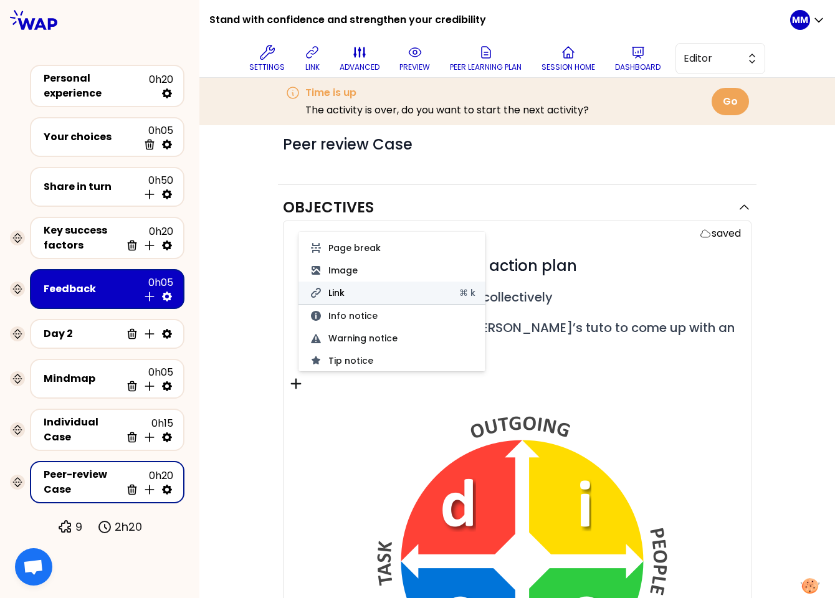
scroll to position [232, 0]
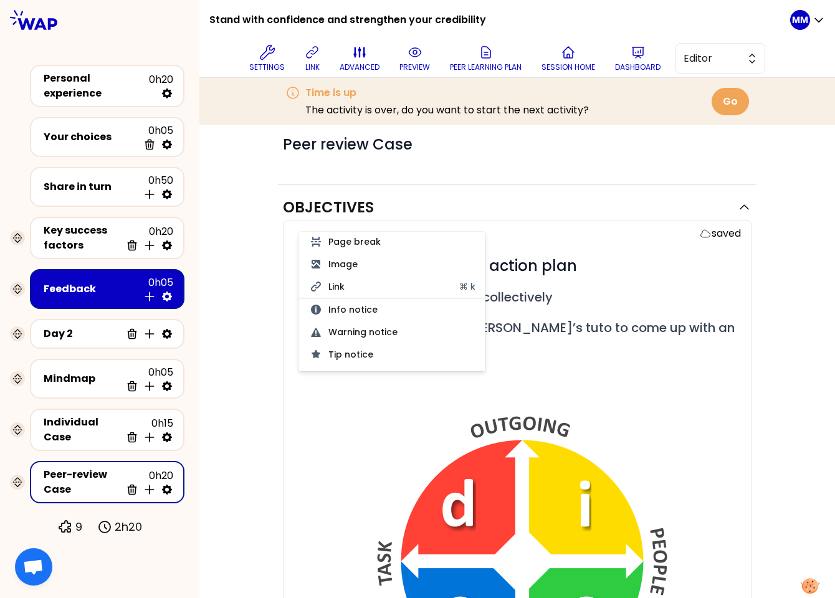
click at [368, 355] on button "Tip notice" at bounding box center [391, 354] width 187 height 22
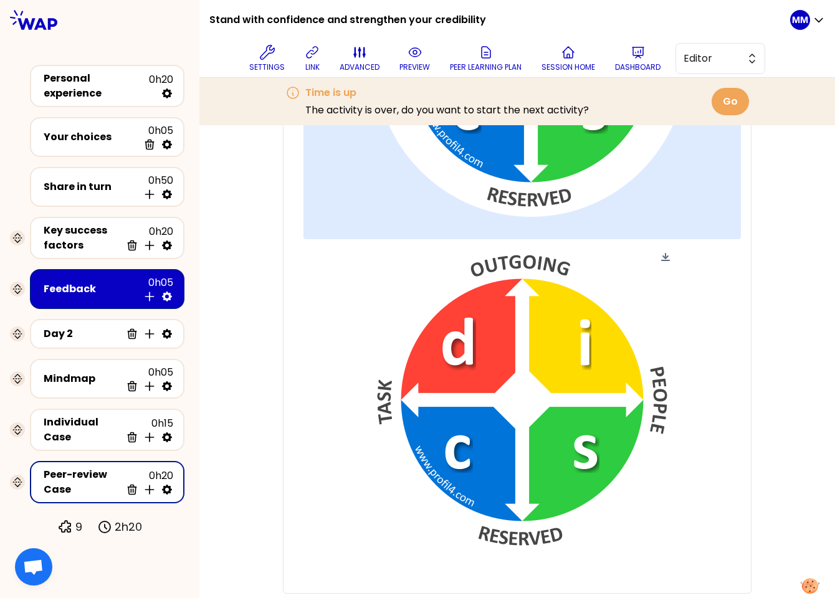
scroll to position [630, 0]
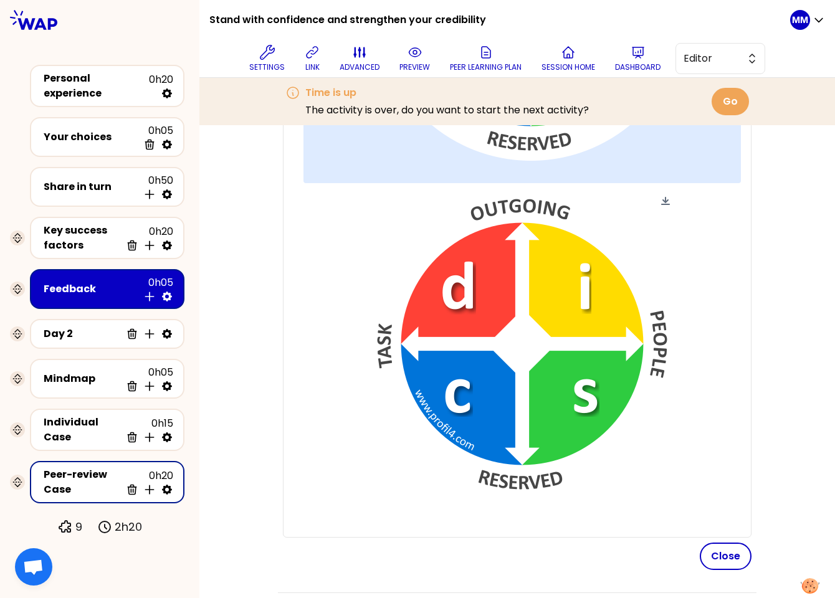
click at [493, 362] on span at bounding box center [522, 344] width 312 height 312
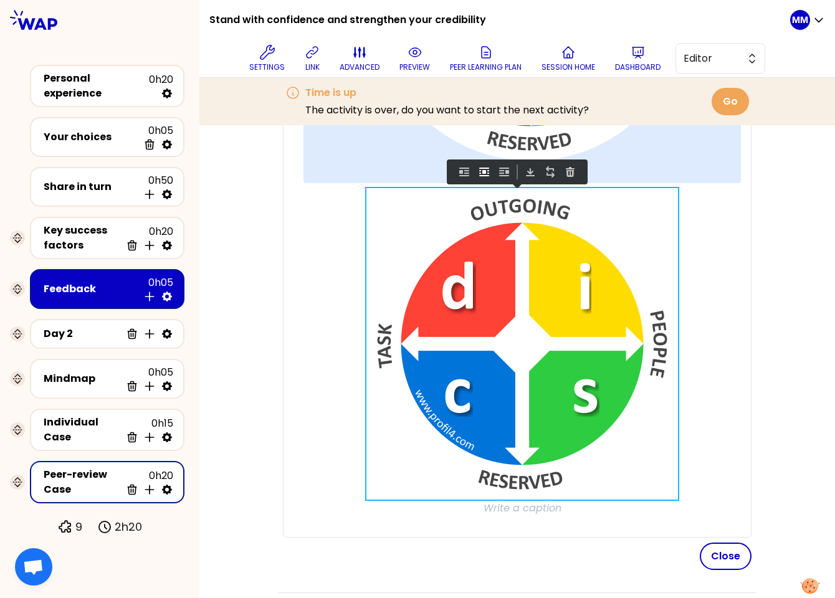
click at [572, 175] on button at bounding box center [570, 171] width 15 height 15
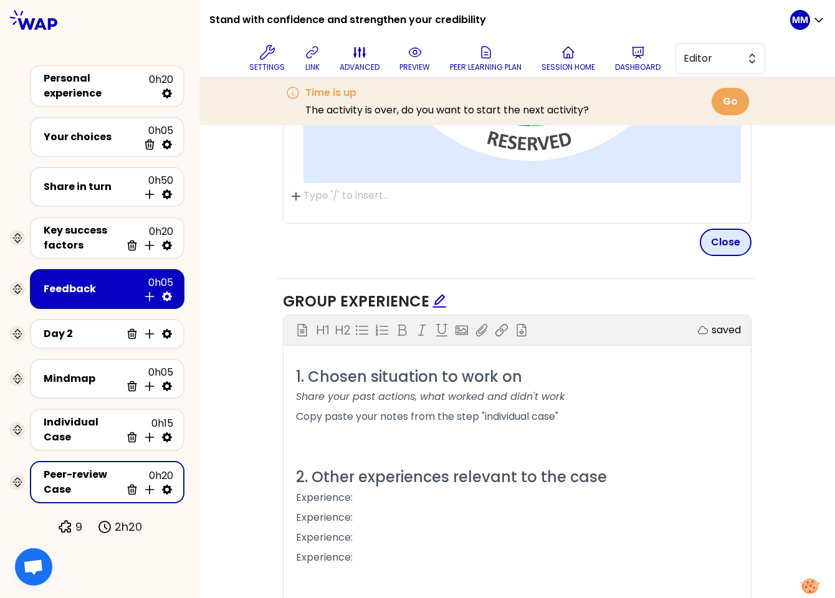
click at [655, 247] on button "Close" at bounding box center [726, 242] width 52 height 27
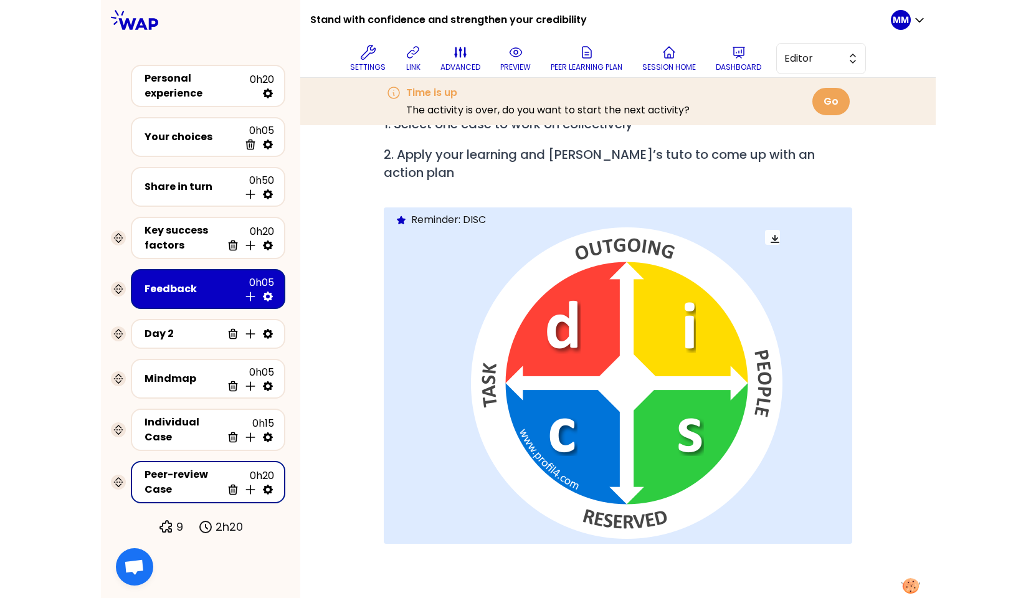
scroll to position [0, 0]
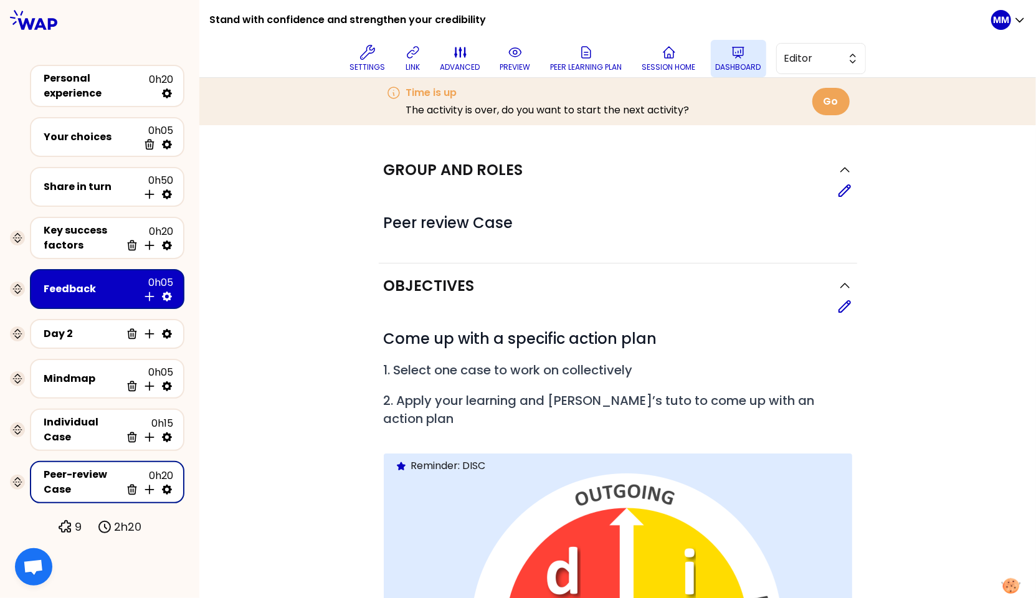
click at [655, 60] on button "Dashboard" at bounding box center [738, 58] width 55 height 37
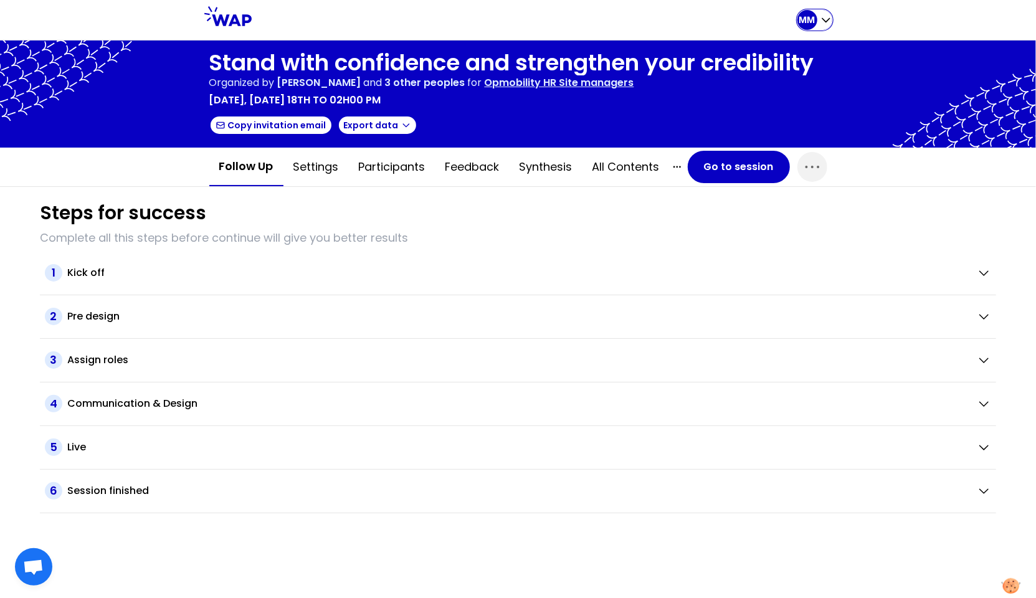
click at [655, 15] on div "MM" at bounding box center [808, 20] width 20 height 20
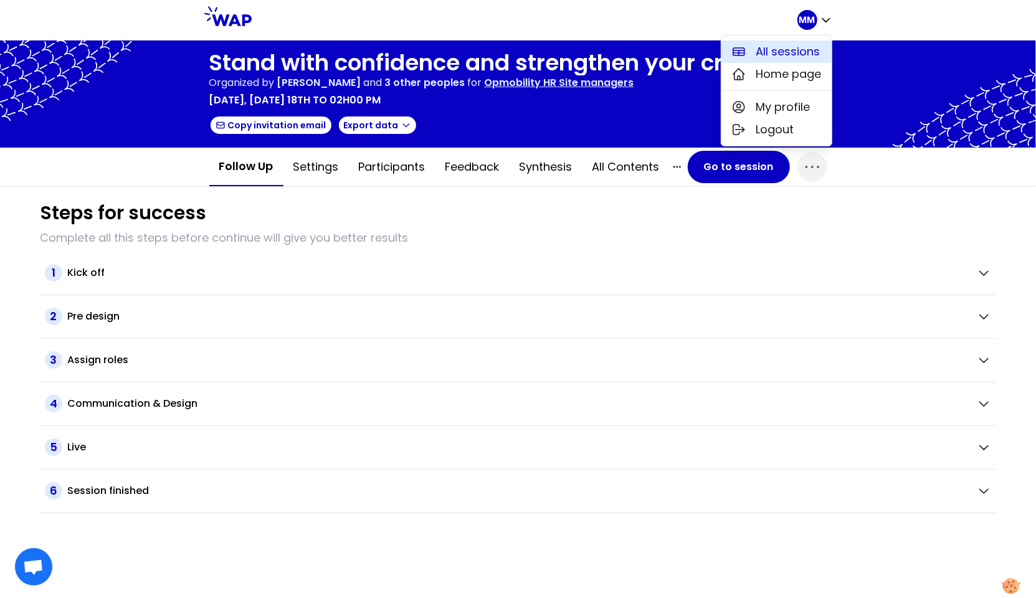
click at [655, 49] on span "All sessions" at bounding box center [788, 51] width 64 height 17
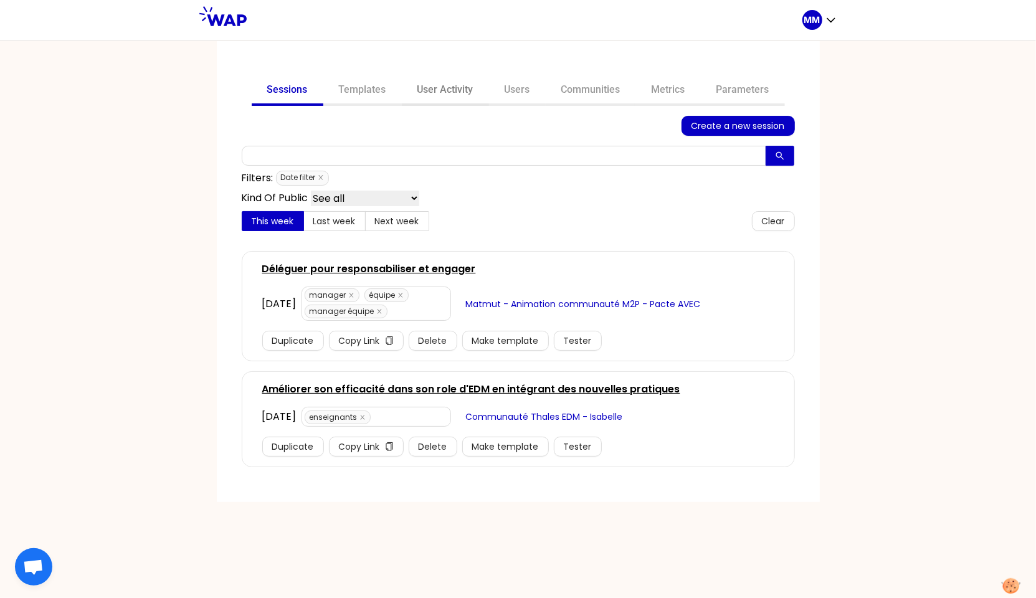
click at [439, 91] on link "User Activity" at bounding box center [445, 91] width 87 height 30
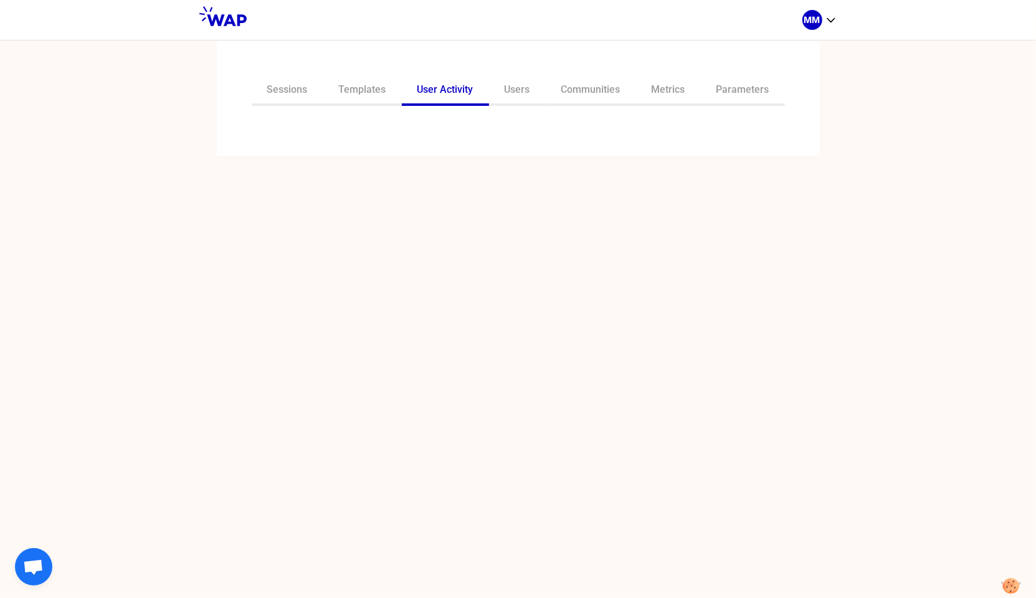
click at [393, 137] on div "Sessions Templates User Activity Users Communities Metrics Parameters" at bounding box center [518, 98] width 603 height 115
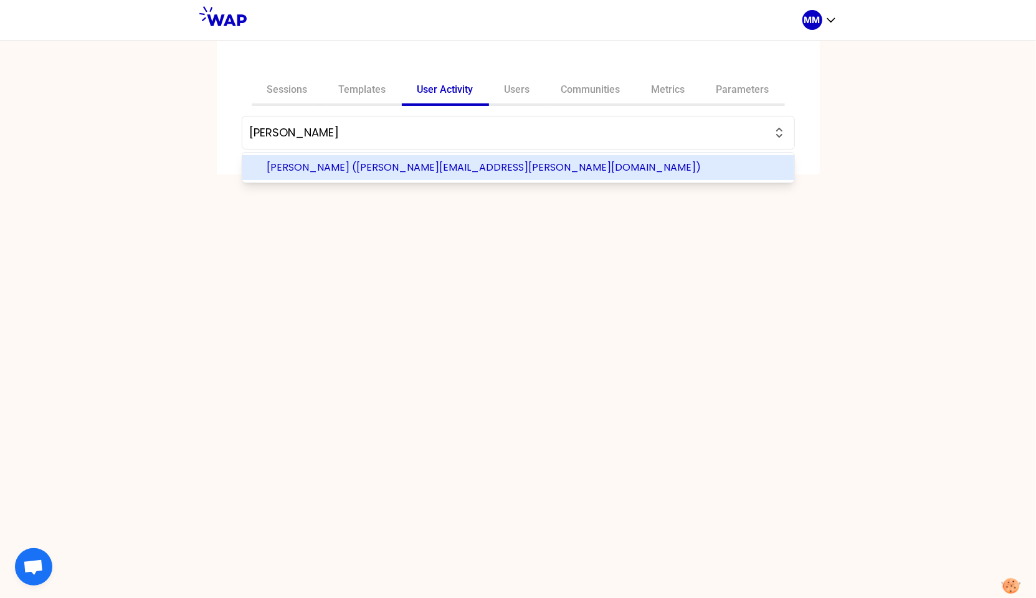
click at [335, 166] on span "Menicucci Marc (menicucci.marc@matmut.fr)" at bounding box center [525, 167] width 517 height 15
type input "Menicucci Marc (menicucci.marc@matmut.fr)"
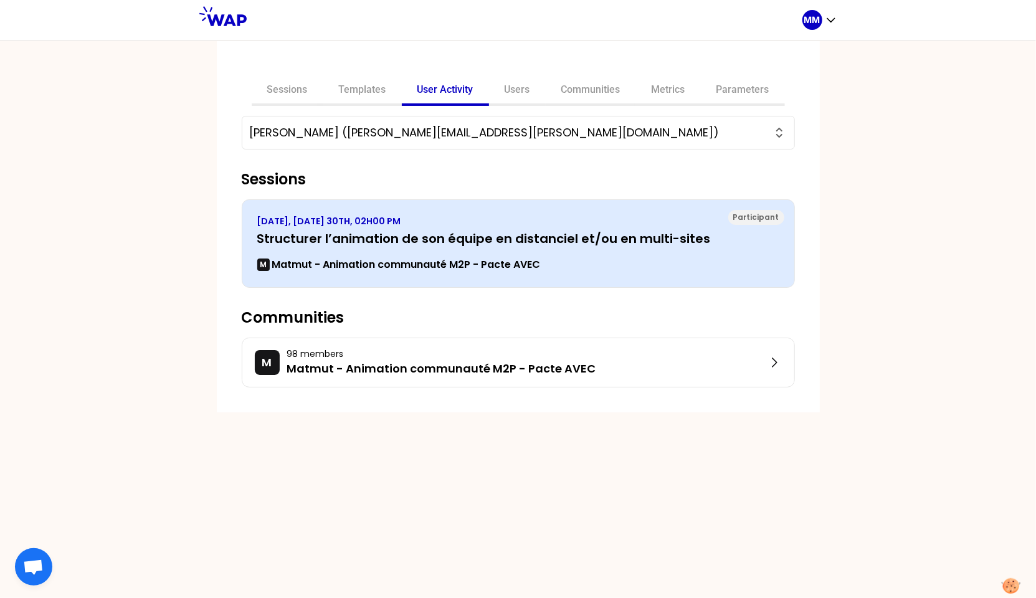
click at [381, 241] on h3 "Structurer l’animation de son équipe en distanciel et/ou en multi-sites" at bounding box center [518, 238] width 522 height 17
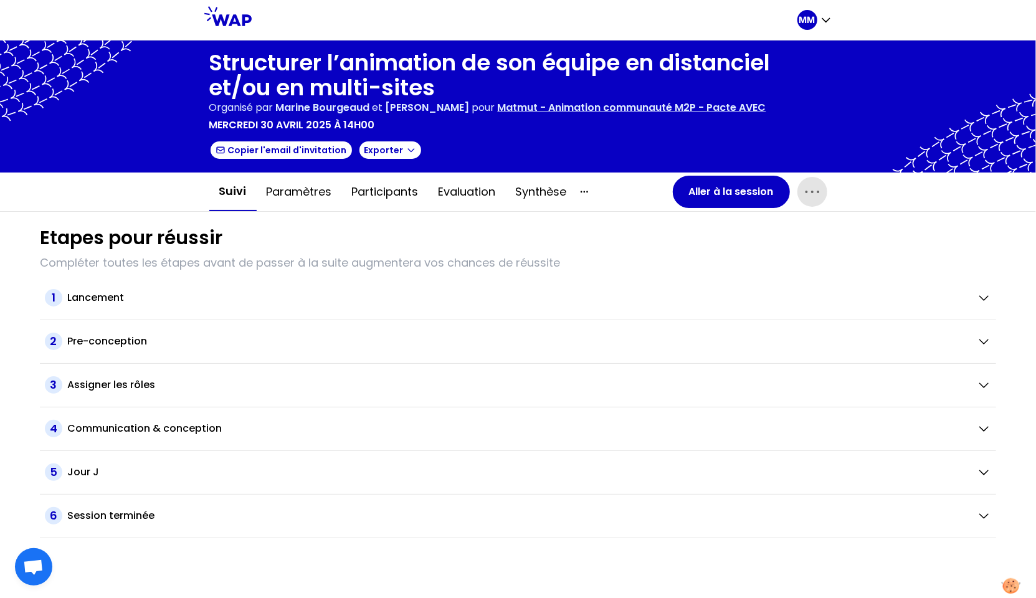
click at [655, 191] on icon "button" at bounding box center [812, 192] width 20 height 20
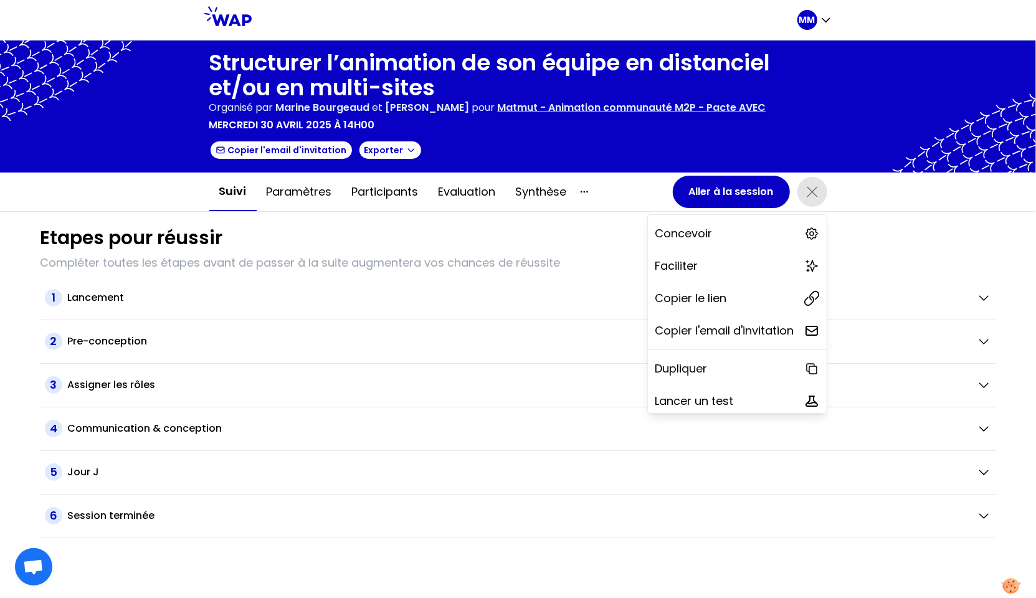
drag, startPoint x: 711, startPoint y: 296, endPoint x: 680, endPoint y: 270, distance: 39.8
click at [655, 296] on p "Copier le lien" at bounding box center [691, 298] width 72 height 17
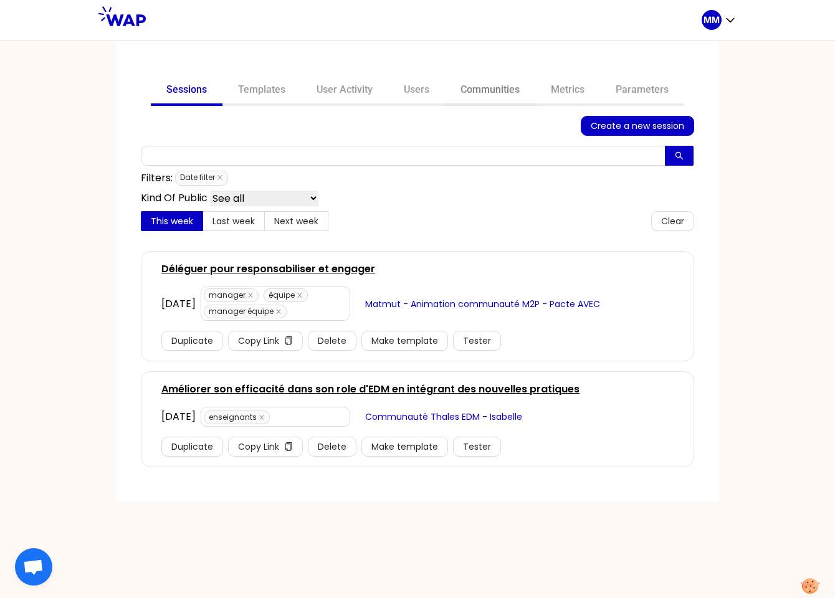
click at [486, 91] on link "Communities" at bounding box center [490, 91] width 90 height 30
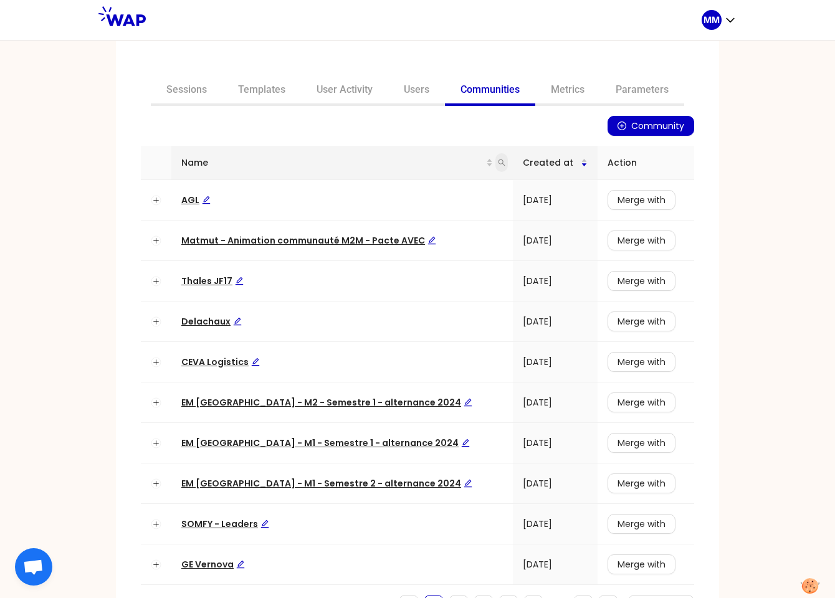
click at [498, 161] on icon "search" at bounding box center [501, 162] width 7 height 7
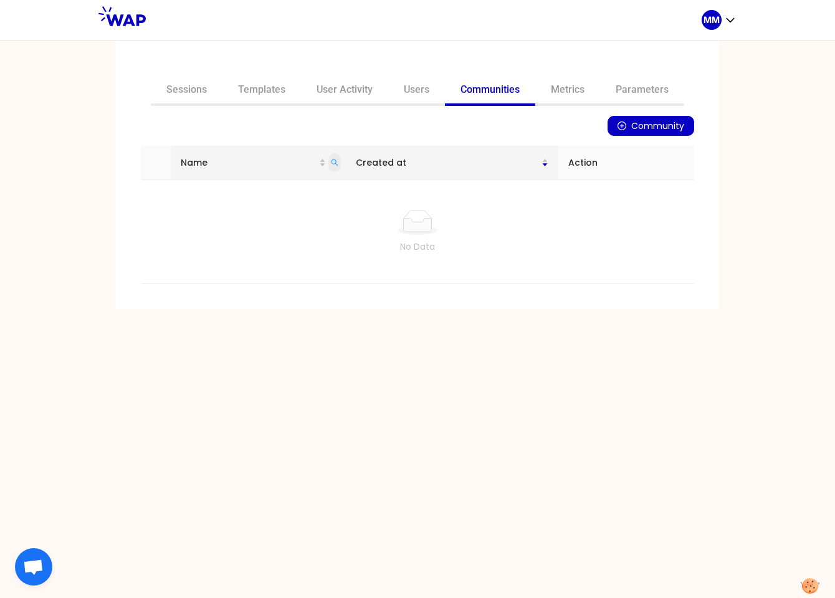
click at [338, 163] on icon "search" at bounding box center [334, 163] width 7 height 7
type input "pratique"
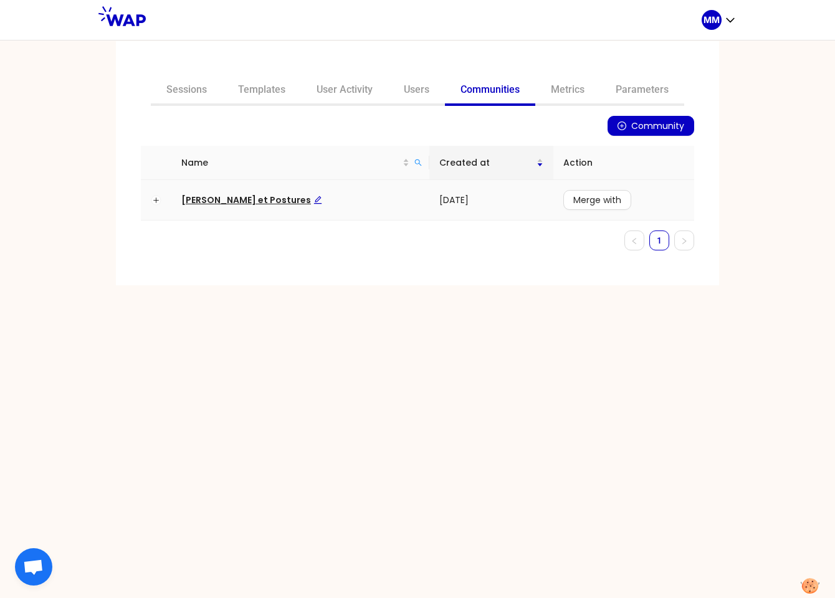
click at [243, 198] on span "[PERSON_NAME] et Postures" at bounding box center [251, 200] width 141 height 12
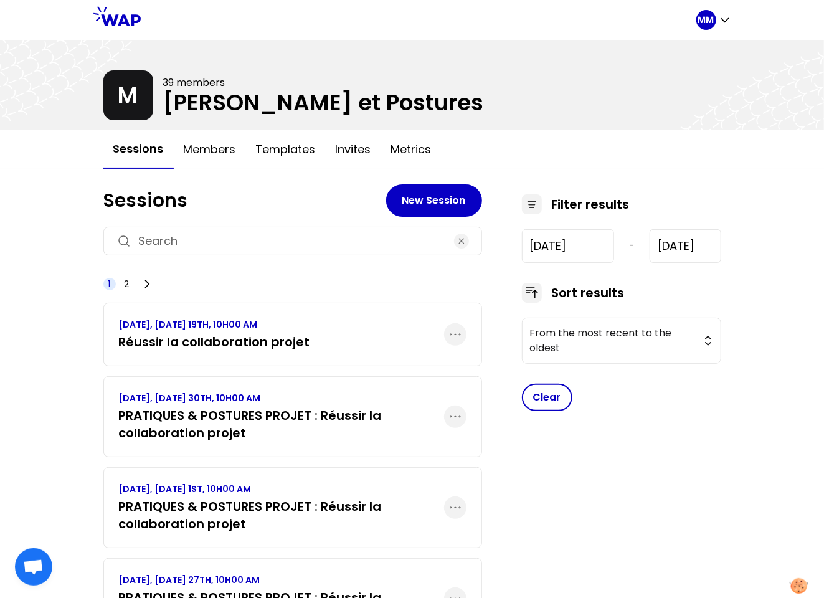
click at [272, 326] on p "[DATE], [DATE] 19TH, 10H00 AM" at bounding box center [214, 324] width 191 height 12
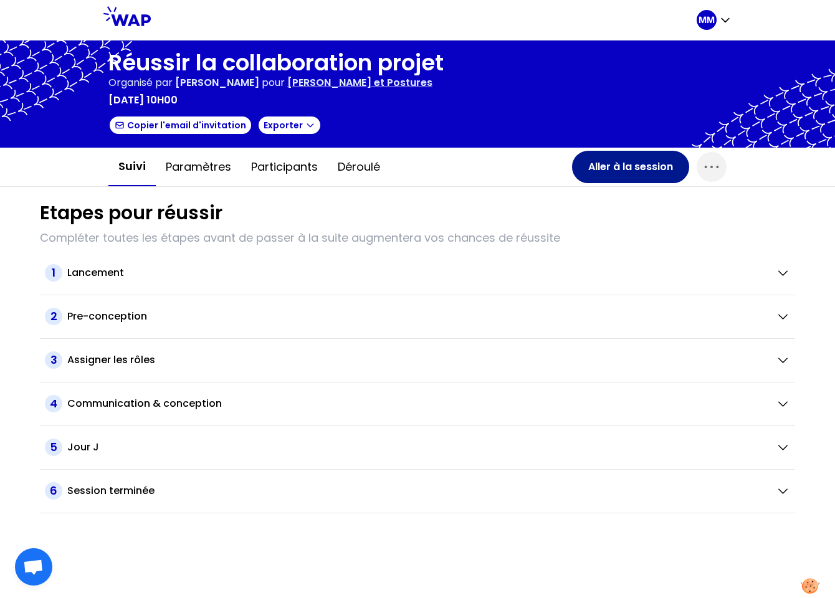
click at [621, 173] on button "Aller à la session" at bounding box center [630, 167] width 117 height 32
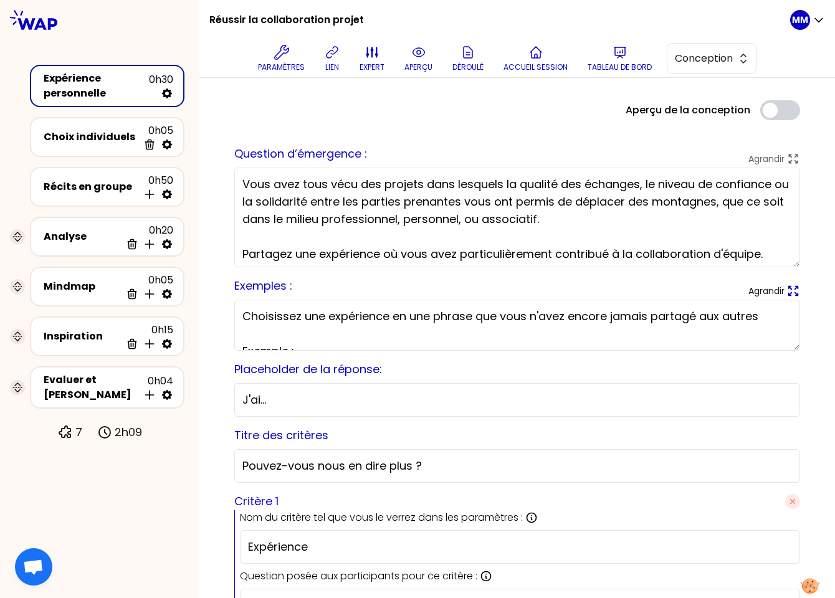
click at [786, 290] on icon at bounding box center [793, 291] width 14 height 14
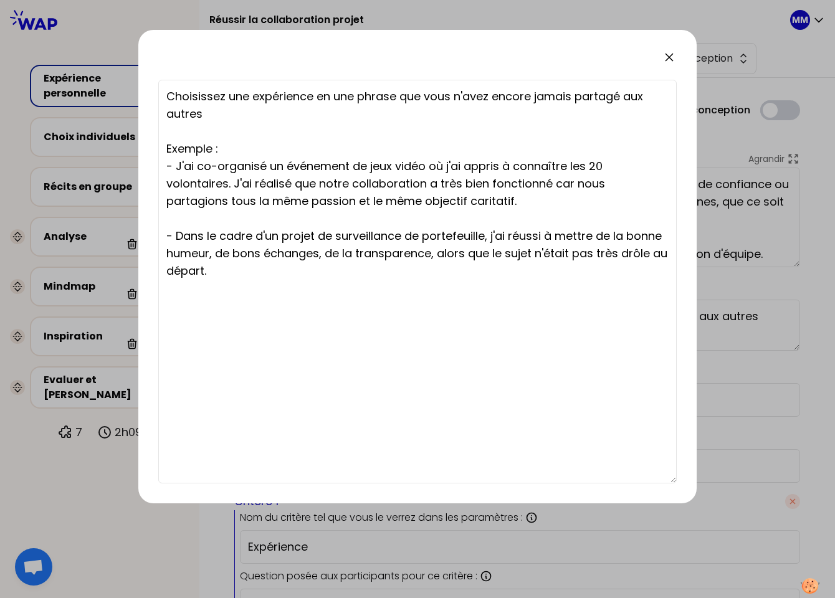
click at [668, 56] on icon at bounding box center [668, 57] width 7 height 7
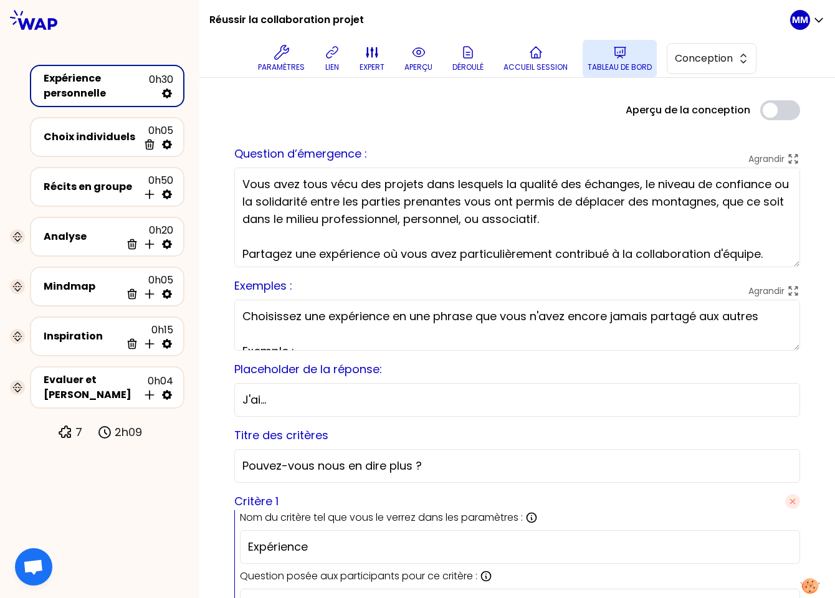
click at [623, 47] on icon at bounding box center [619, 52] width 15 height 15
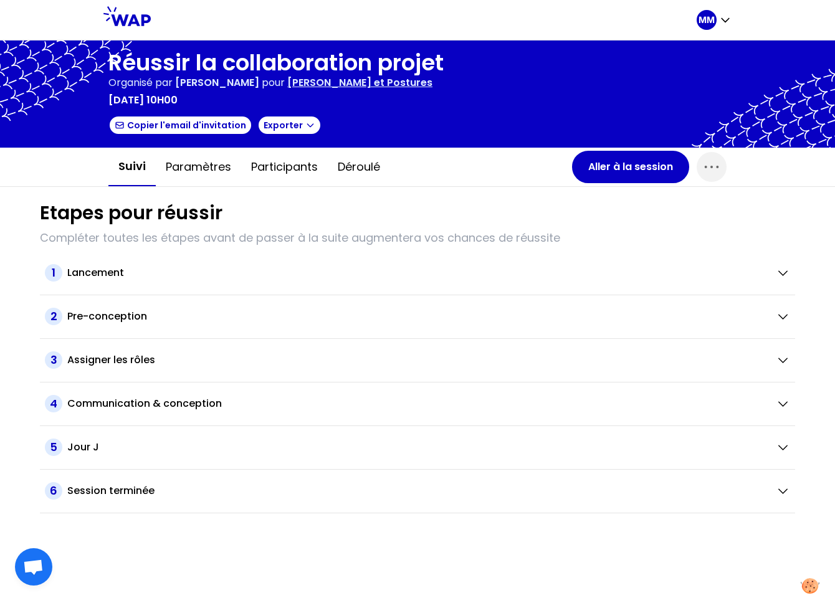
click at [432, 82] on p "[PERSON_NAME] et Postures" at bounding box center [359, 82] width 145 height 15
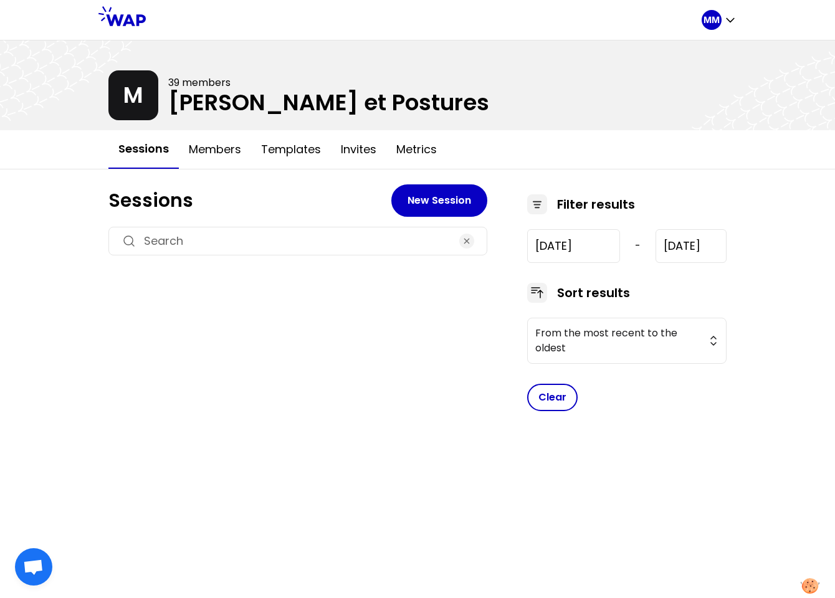
type input "[DATE]"
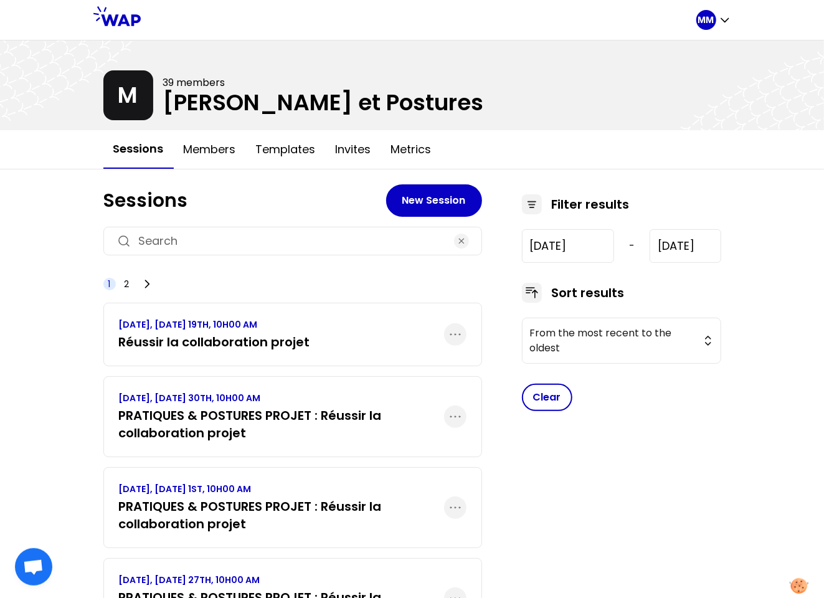
click at [324, 427] on h3 "PRATIQUES & POSTURES PROJET : Réussir la collaboration projet" at bounding box center [281, 424] width 325 height 35
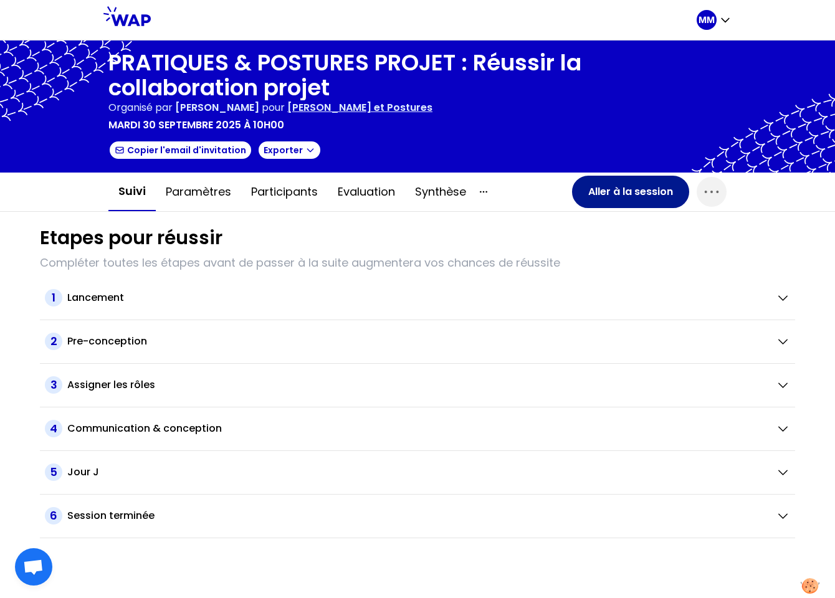
click at [627, 184] on button "Aller à la session" at bounding box center [630, 192] width 117 height 32
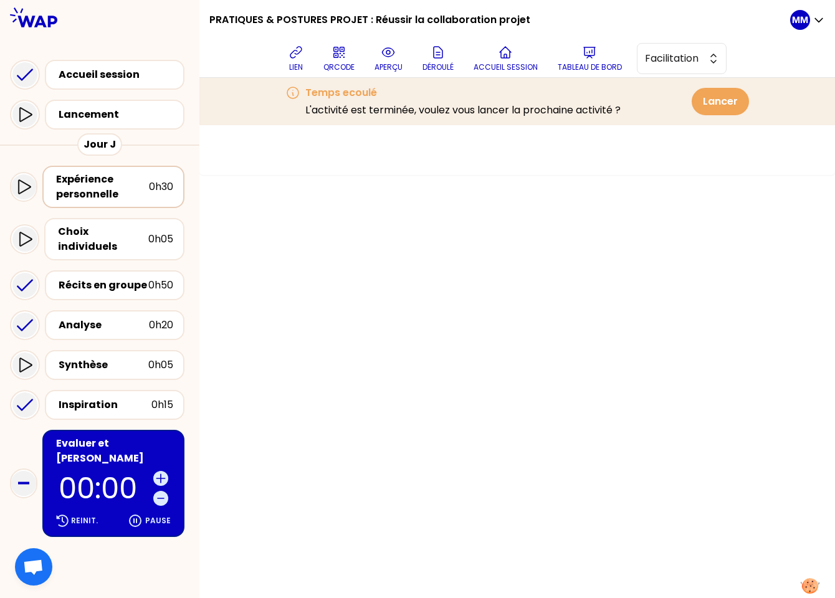
drag, startPoint x: 130, startPoint y: 181, endPoint x: 140, endPoint y: 181, distance: 10.6
click at [130, 182] on div "Expérience personnelle" at bounding box center [102, 187] width 93 height 30
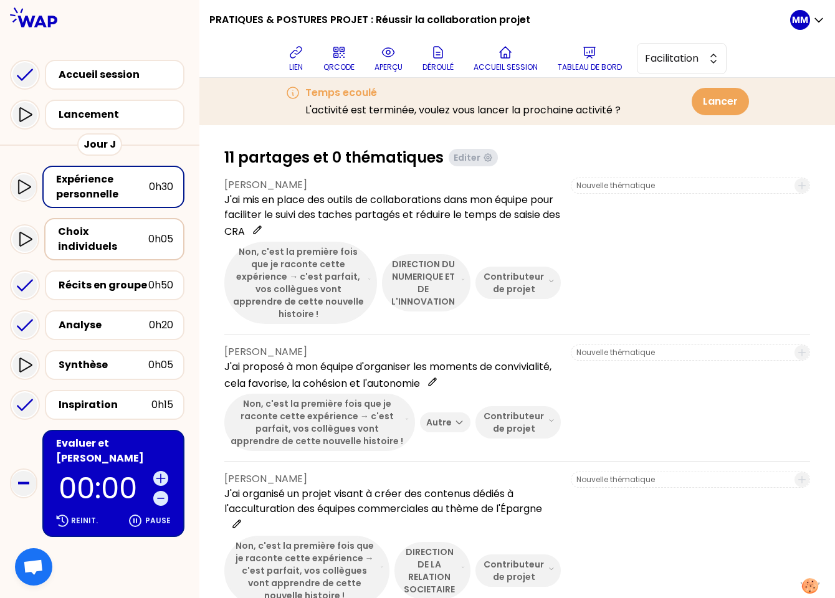
click at [122, 229] on div "Choix individuels" at bounding box center [103, 239] width 90 height 30
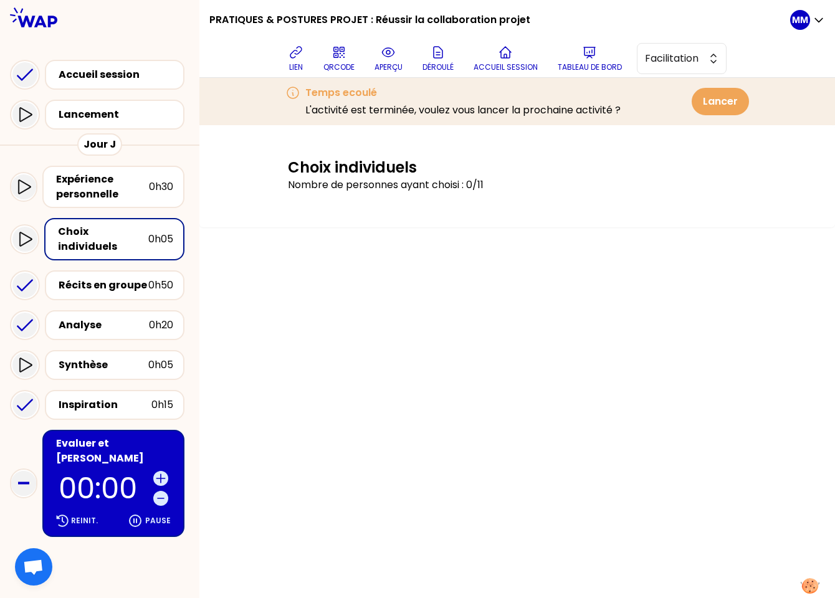
scroll to position [45, 0]
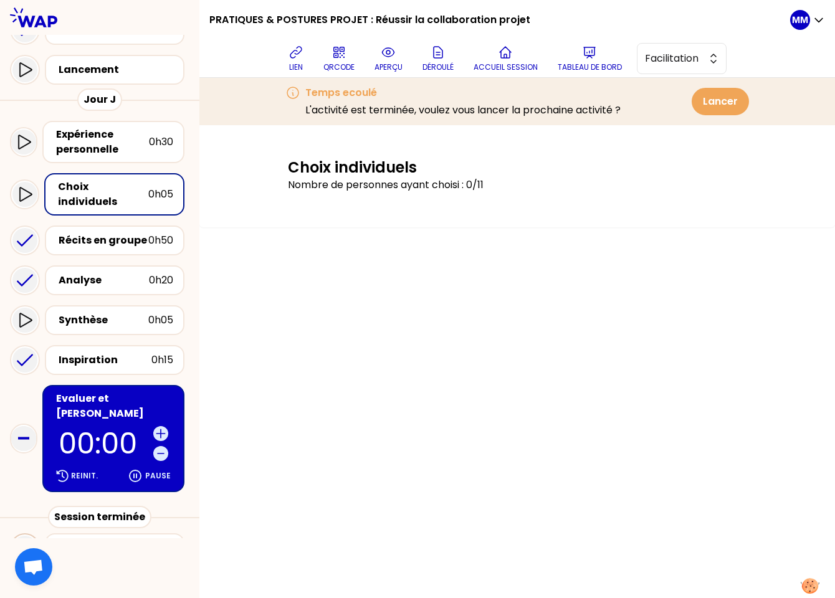
click at [23, 541] on icon at bounding box center [24, 548] width 15 height 15
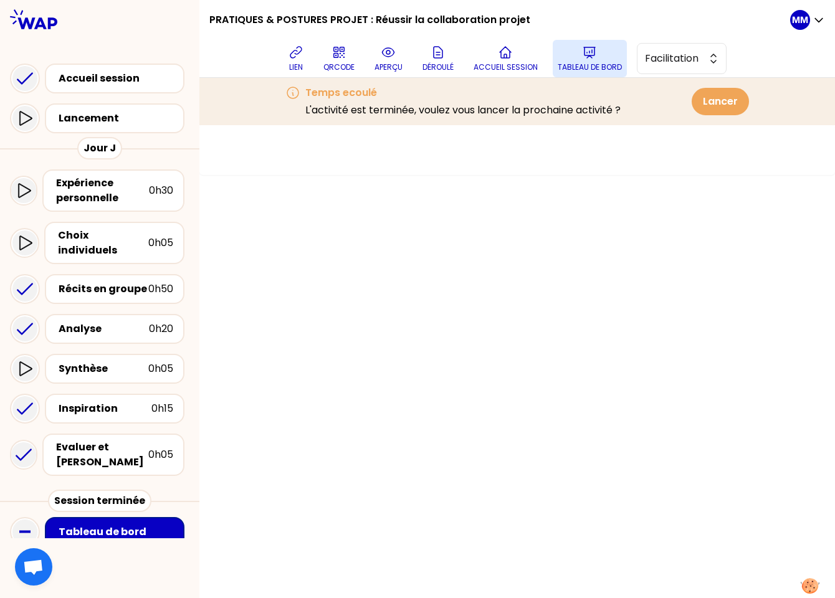
click at [583, 57] on icon at bounding box center [589, 52] width 15 height 15
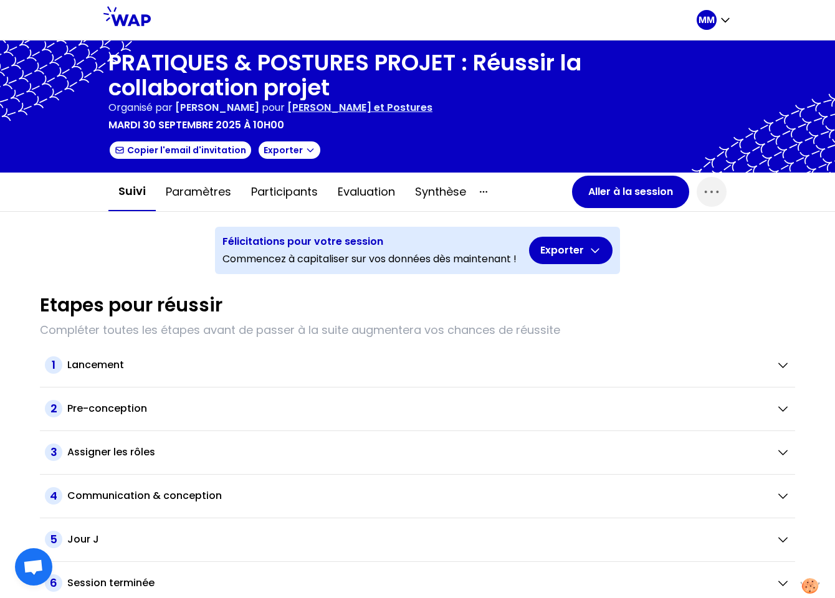
click at [396, 110] on p "[PERSON_NAME] et Postures" at bounding box center [359, 107] width 145 height 15
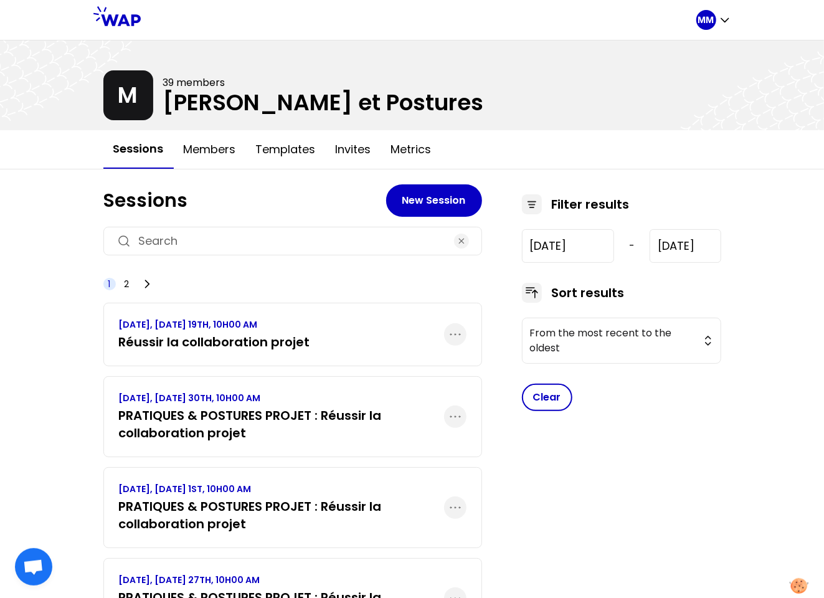
click at [231, 507] on h3 "PRATIQUES & POSTURES PROJET : Réussir la collaboration projet" at bounding box center [281, 515] width 325 height 35
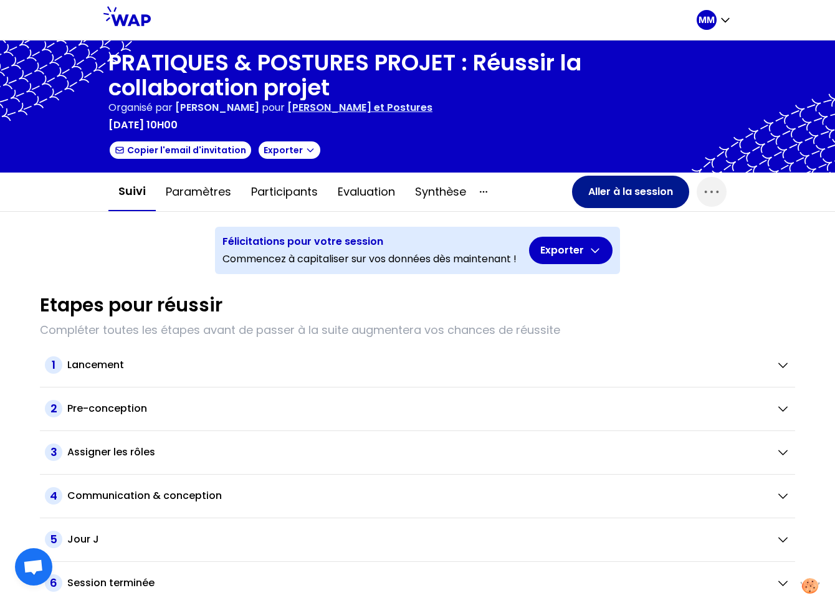
click at [621, 194] on button "Aller à la session" at bounding box center [630, 192] width 117 height 32
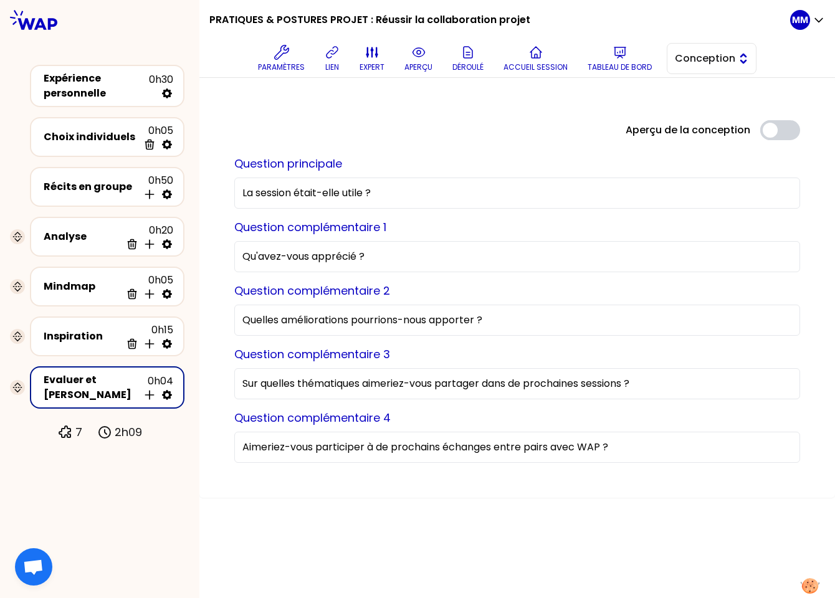
drag, startPoint x: 680, startPoint y: 62, endPoint x: 681, endPoint y: 72, distance: 10.7
click at [680, 62] on span "Conception" at bounding box center [703, 58] width 56 height 15
click at [687, 104] on li "Facilitation" at bounding box center [711, 110] width 88 height 20
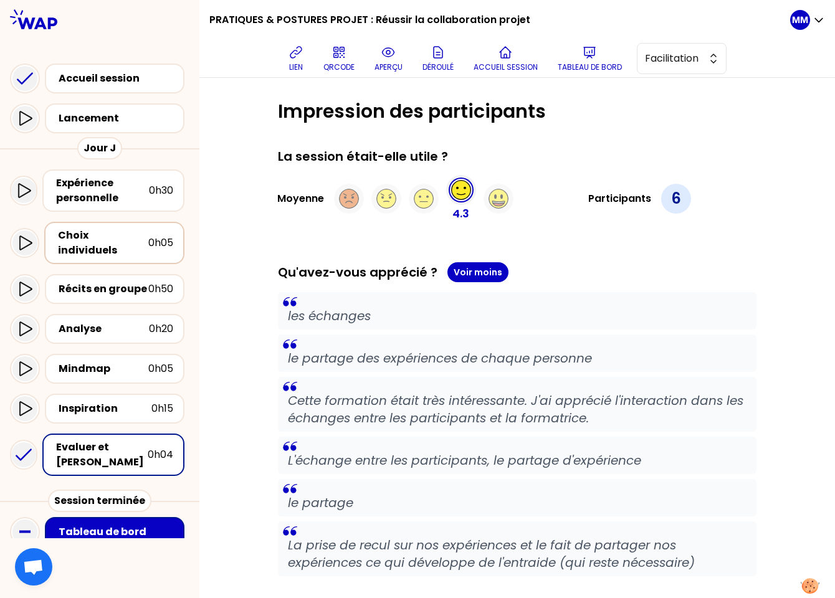
click at [102, 236] on div "Choix individuels" at bounding box center [103, 243] width 90 height 30
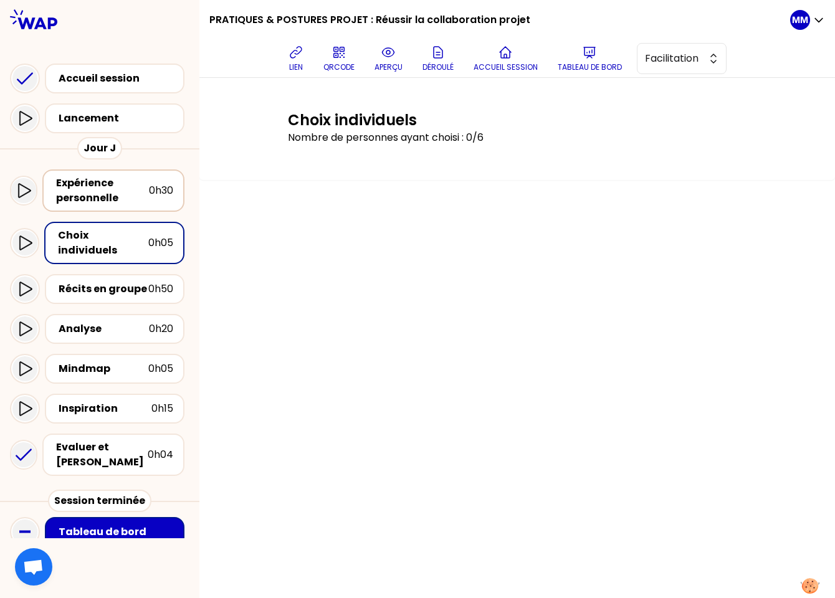
click at [118, 199] on div "Expérience personnelle" at bounding box center [102, 191] width 93 height 30
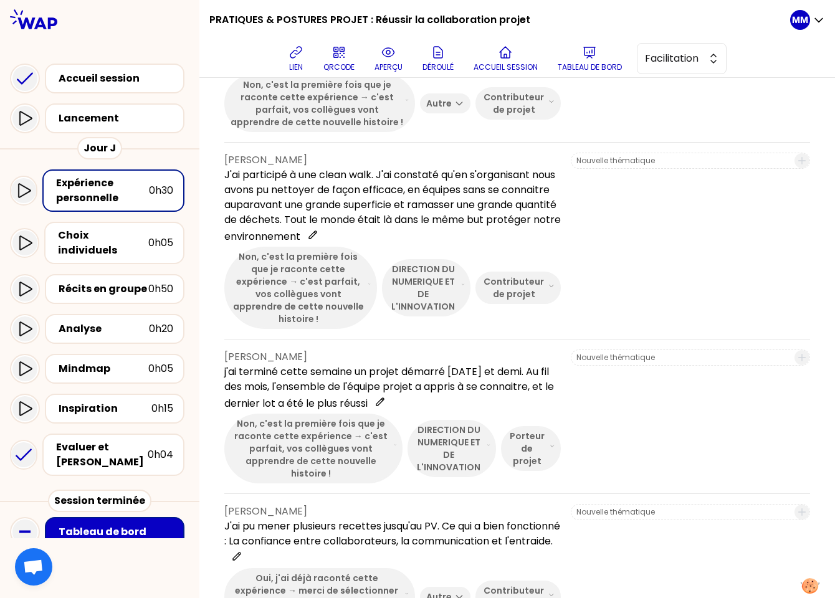
scroll to position [507, 0]
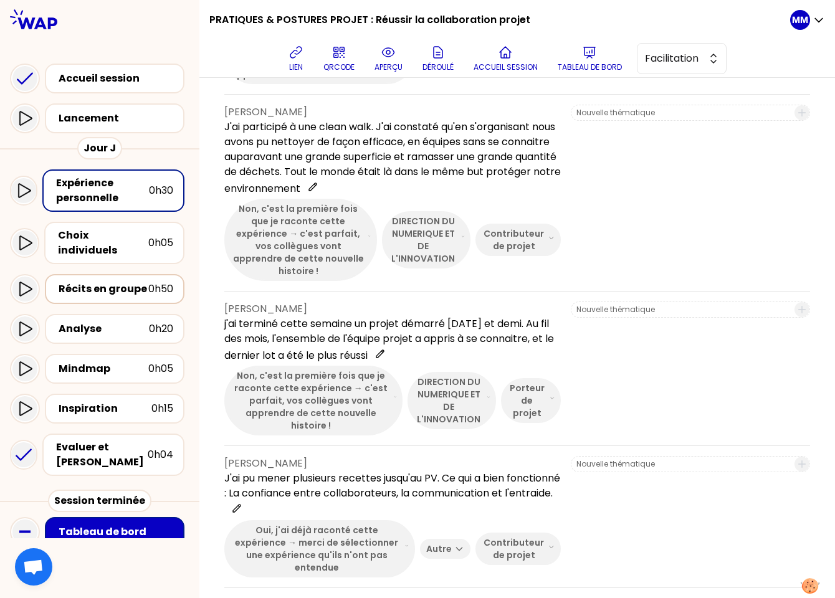
click at [108, 282] on div "Récits en groupe" at bounding box center [104, 289] width 90 height 15
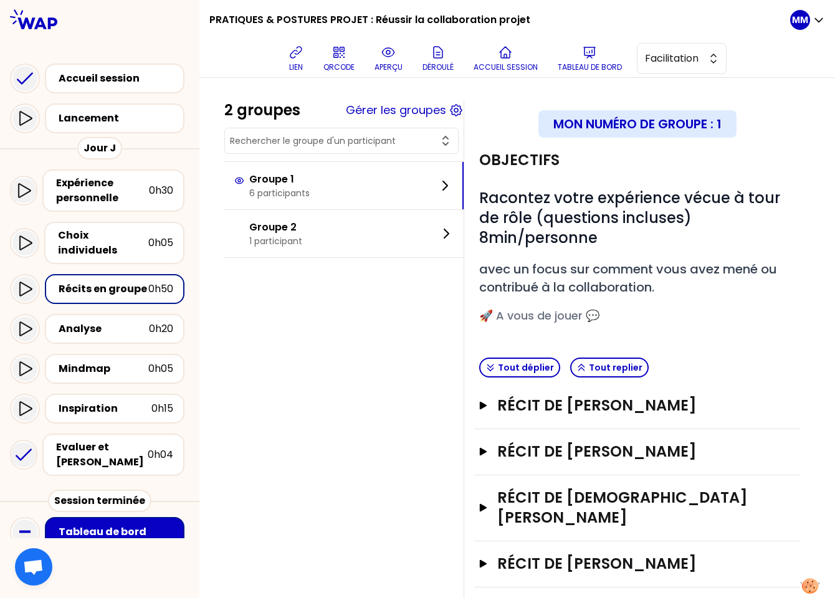
click at [308, 141] on input "text" at bounding box center [334, 141] width 208 height 12
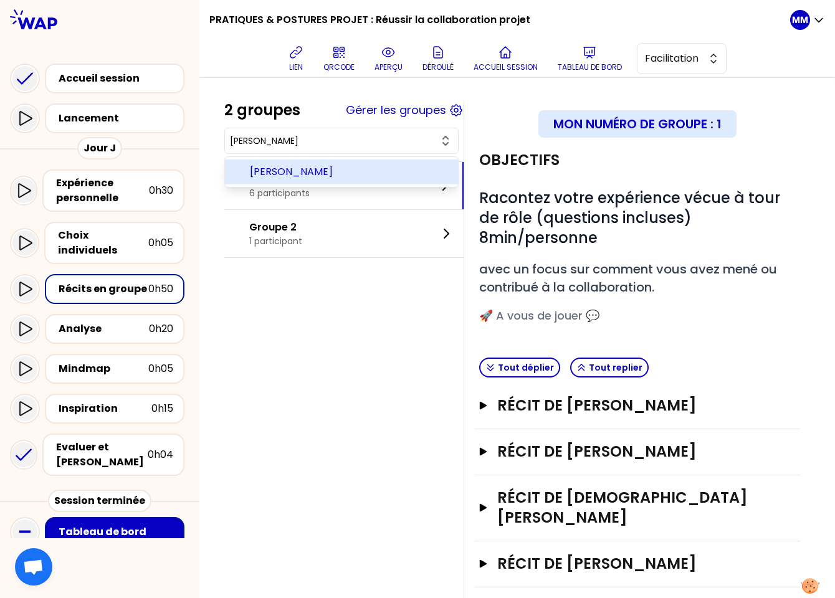
click at [312, 164] on span "[PERSON_NAME]" at bounding box center [349, 171] width 198 height 15
type input "[PERSON_NAME]"
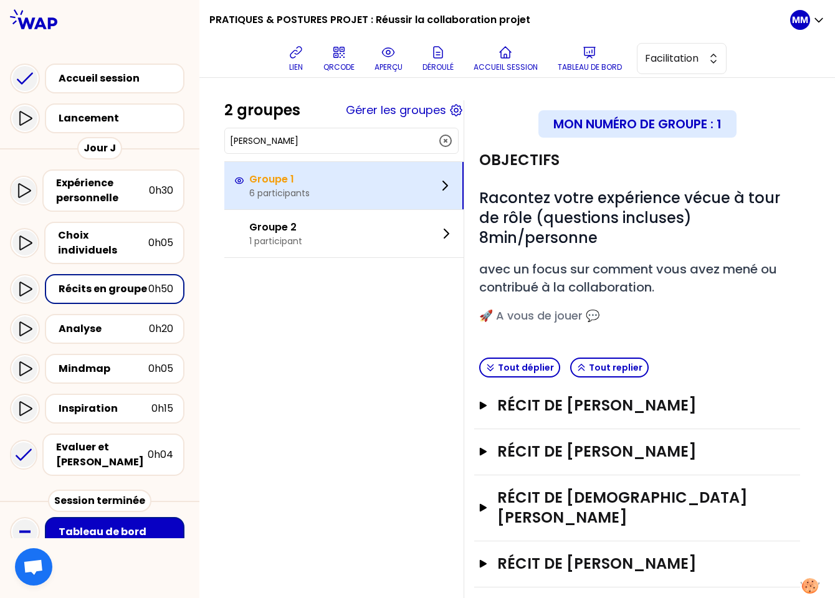
click at [312, 181] on div "Groupe 1 6 participants" at bounding box center [343, 185] width 239 height 47
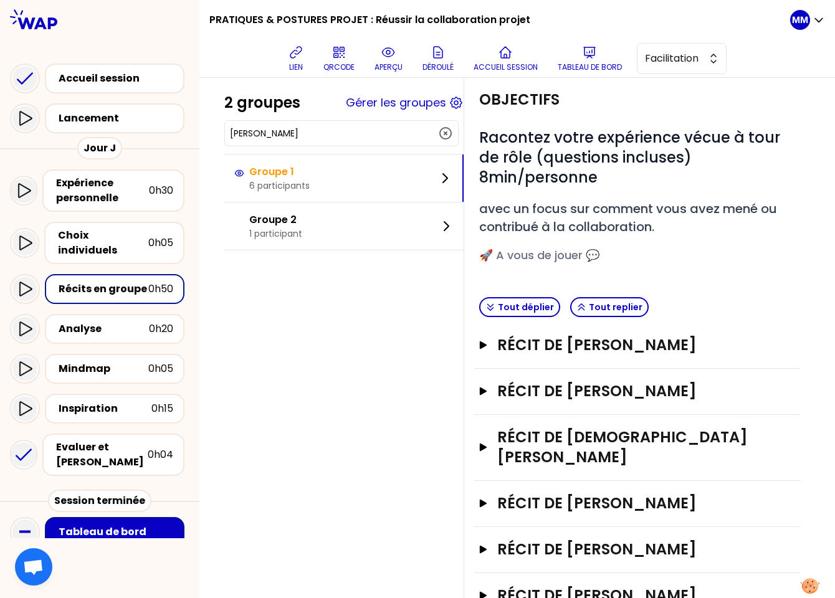
scroll to position [96, 0]
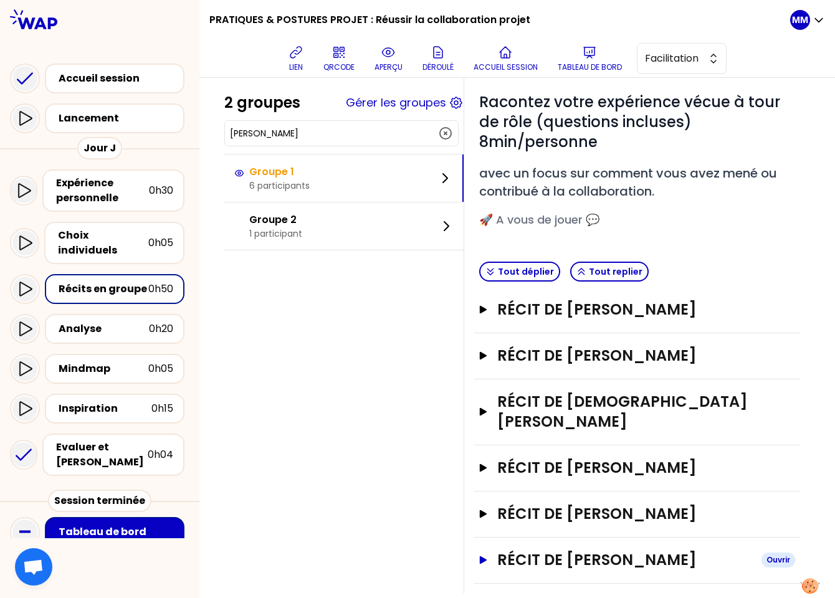
click at [621, 550] on h3 "Récit de [PERSON_NAME]" at bounding box center [624, 560] width 254 height 20
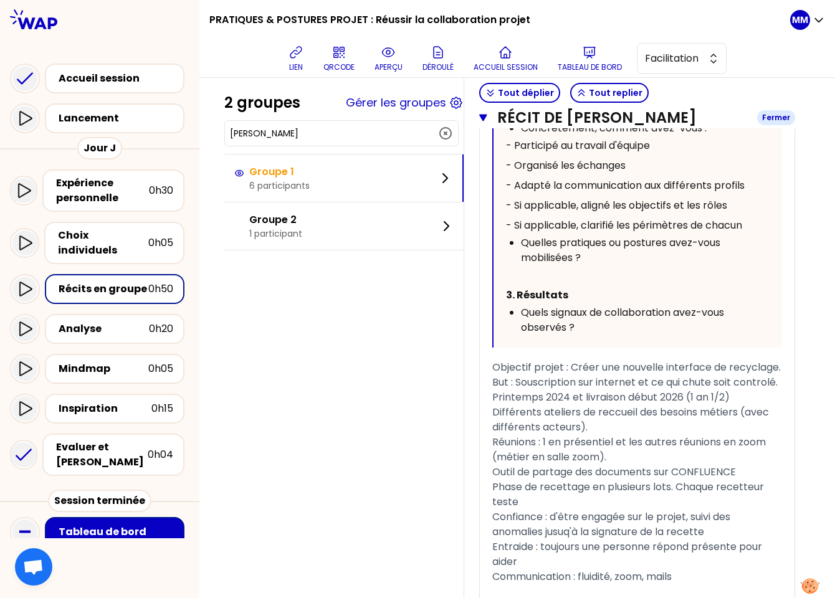
scroll to position [1134, 0]
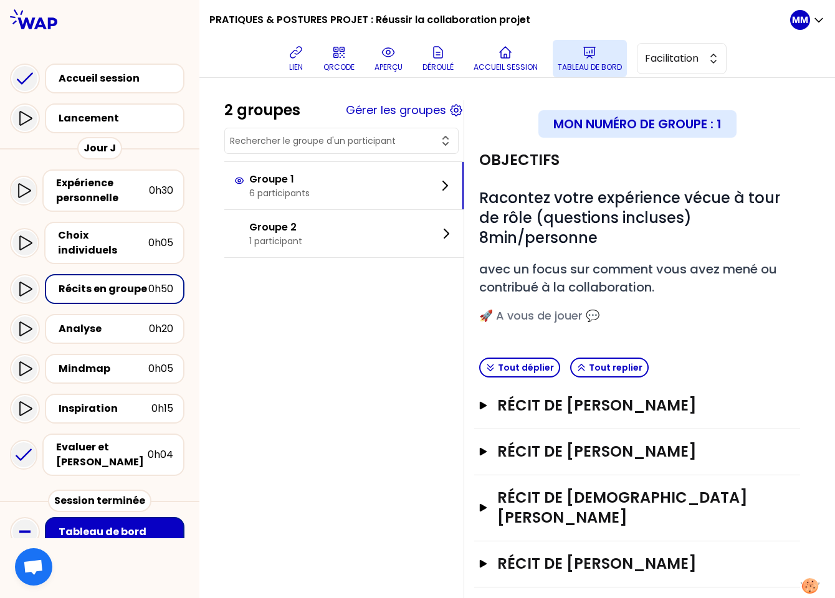
click at [602, 62] on p "Tableau de bord" at bounding box center [590, 67] width 64 height 10
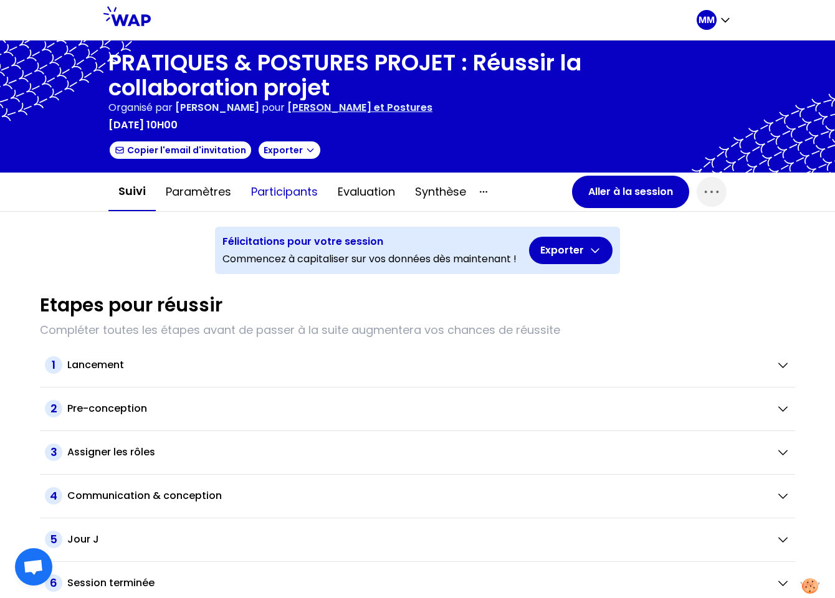
click at [288, 186] on button "Participants" at bounding box center [284, 191] width 87 height 37
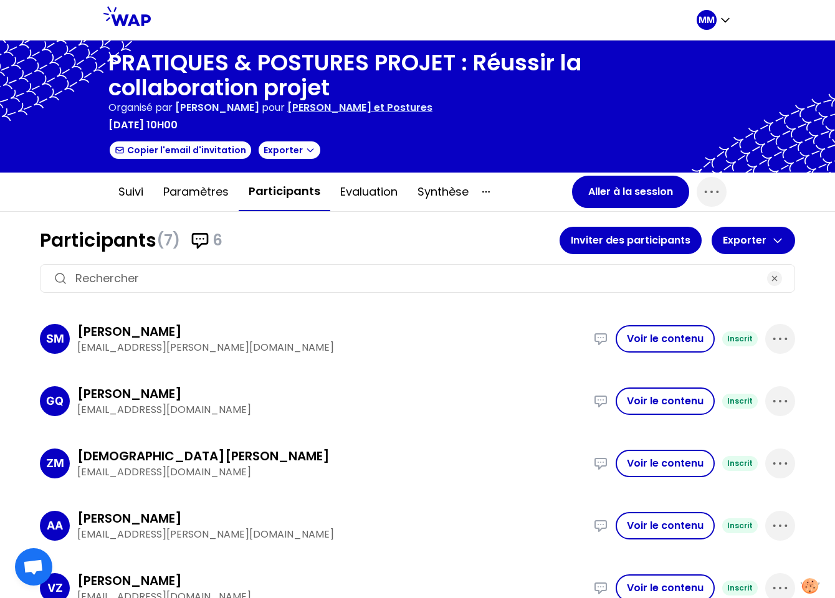
click at [357, 108] on p "Matmut Pratiques et Postures" at bounding box center [359, 107] width 145 height 15
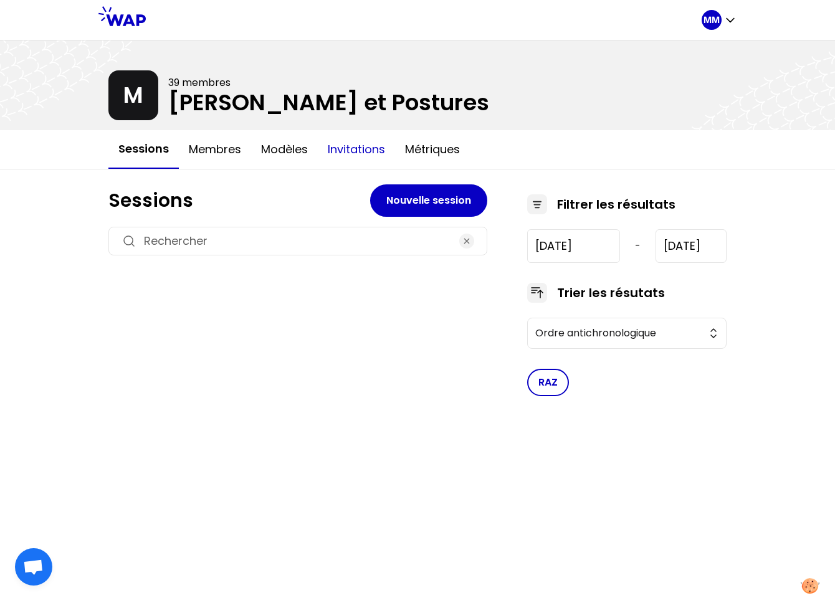
type input "2023-1-20"
type input "2025-11-19"
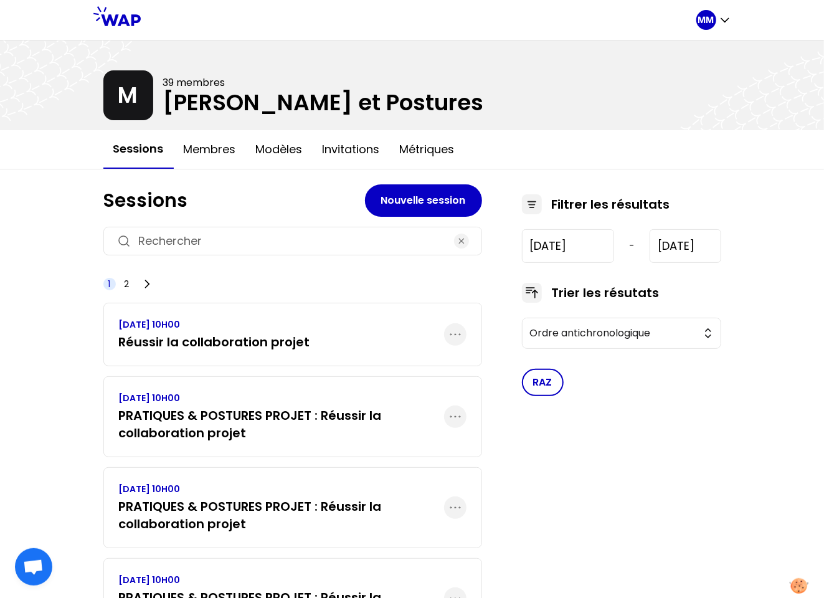
click at [297, 582] on p "MARDI 27 MAI 2025, 10H00" at bounding box center [281, 580] width 325 height 12
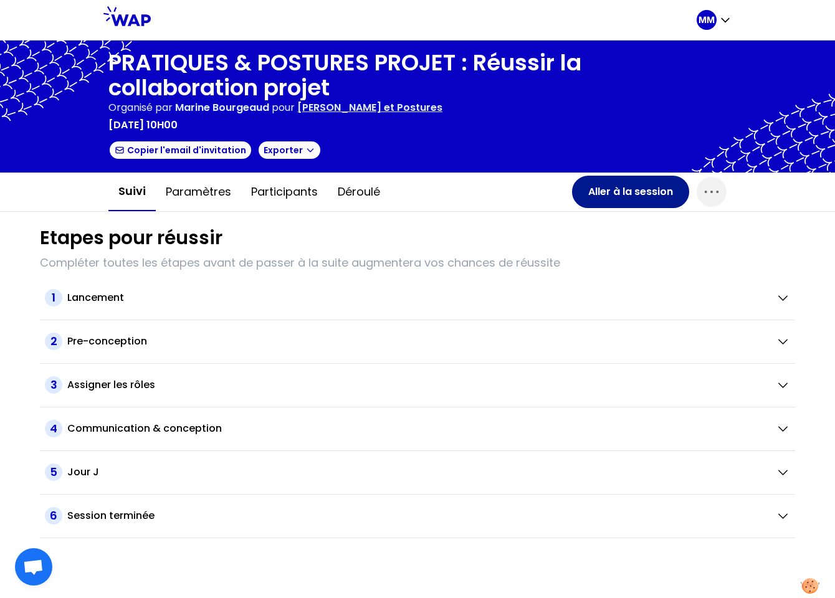
click at [626, 177] on button "Aller à la session" at bounding box center [630, 192] width 117 height 32
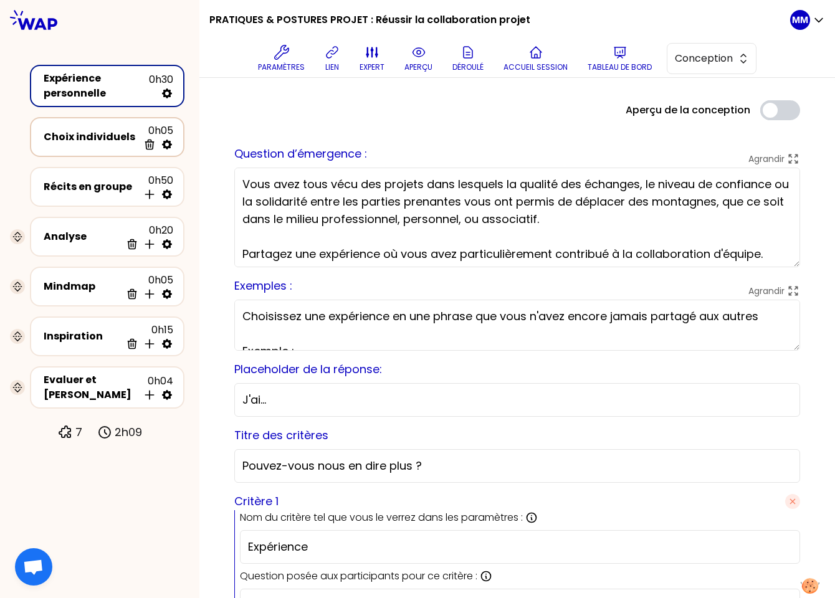
click at [104, 143] on div "Choix individuels 0h05 Supprimer" at bounding box center [107, 136] width 132 height 27
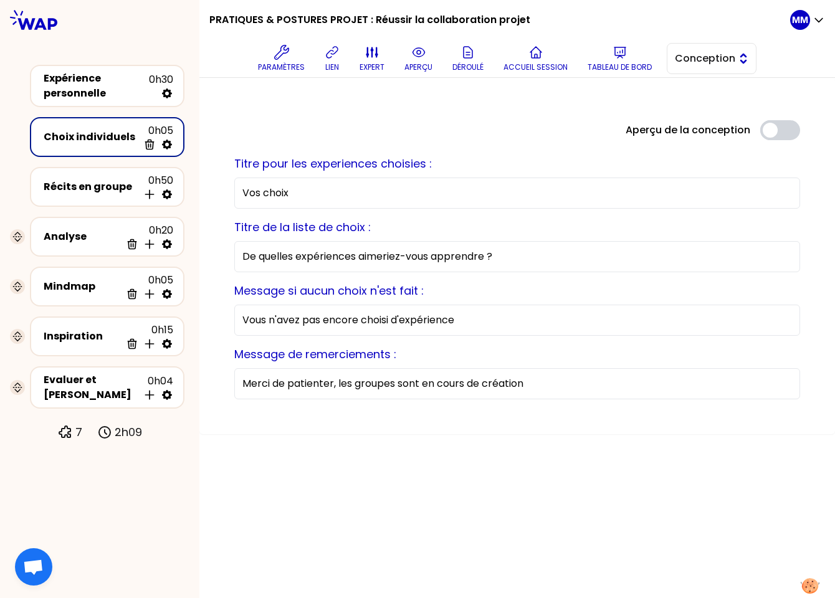
click at [715, 60] on span "Conception" at bounding box center [703, 58] width 56 height 15
click at [712, 109] on span "Facilitation" at bounding box center [719, 109] width 54 height 15
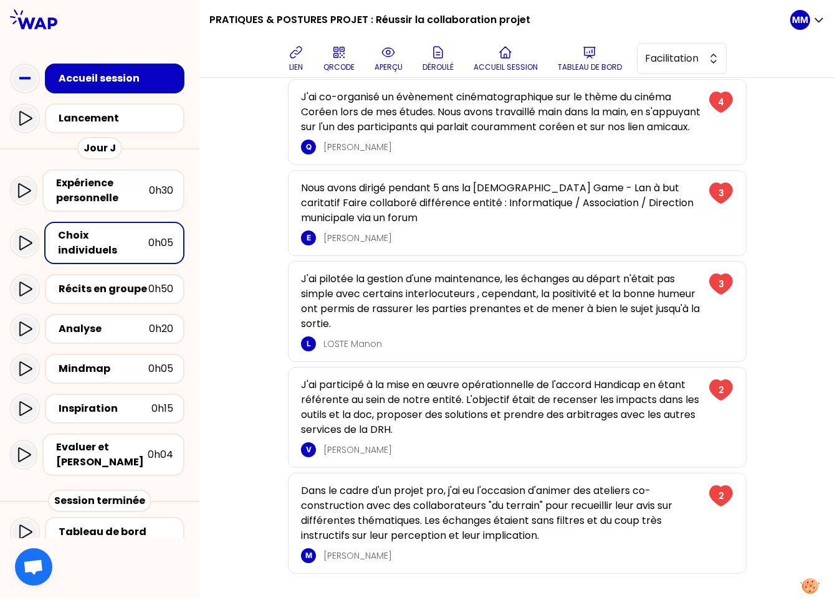
scroll to position [125, 0]
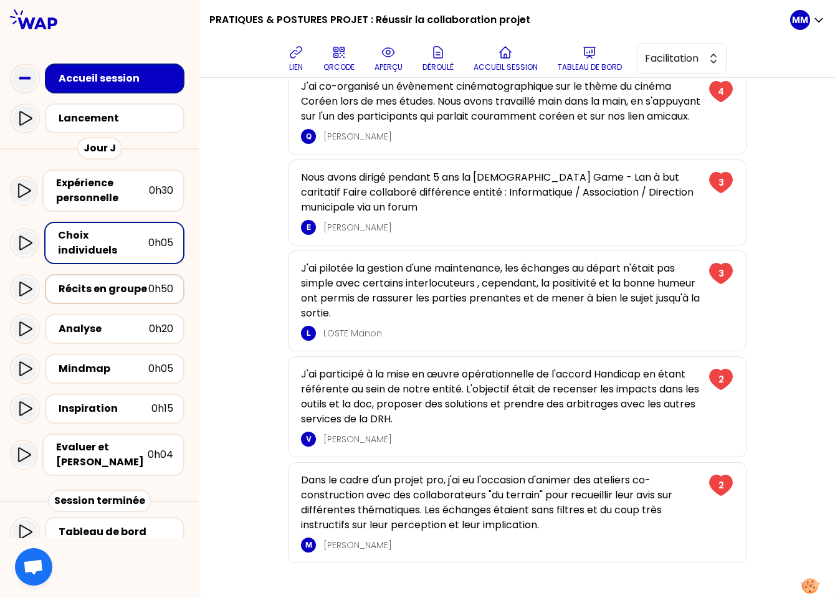
click at [96, 282] on div "Récits en groupe" at bounding box center [104, 289] width 90 height 15
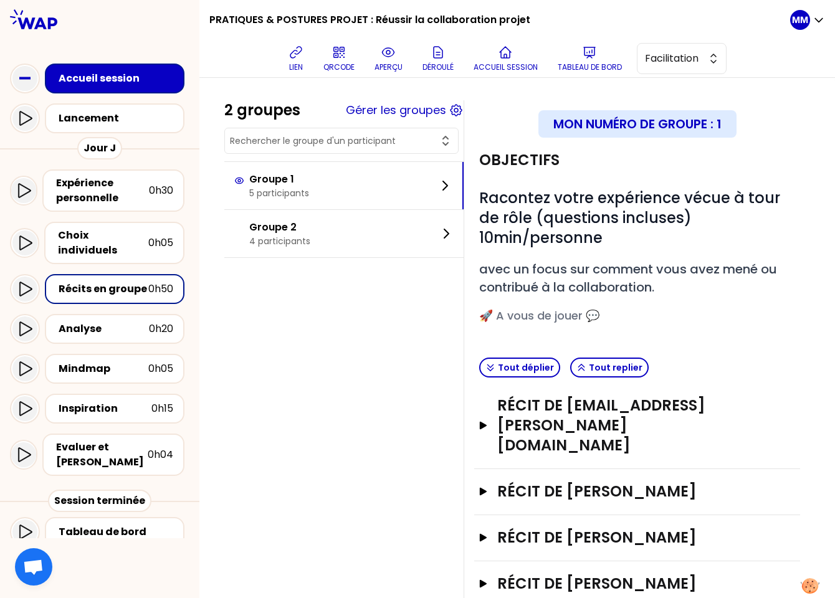
scroll to position [70, 0]
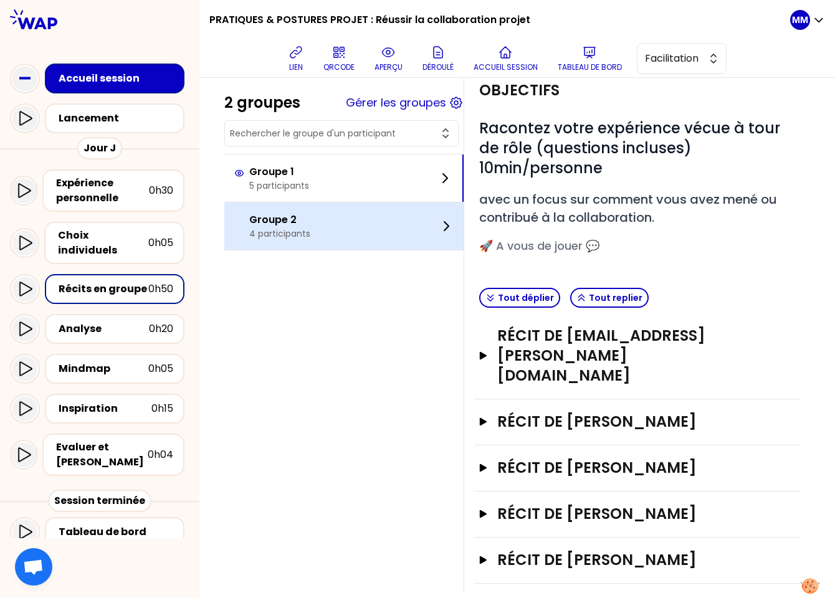
click at [297, 220] on p "Groupe 2" at bounding box center [279, 219] width 61 height 15
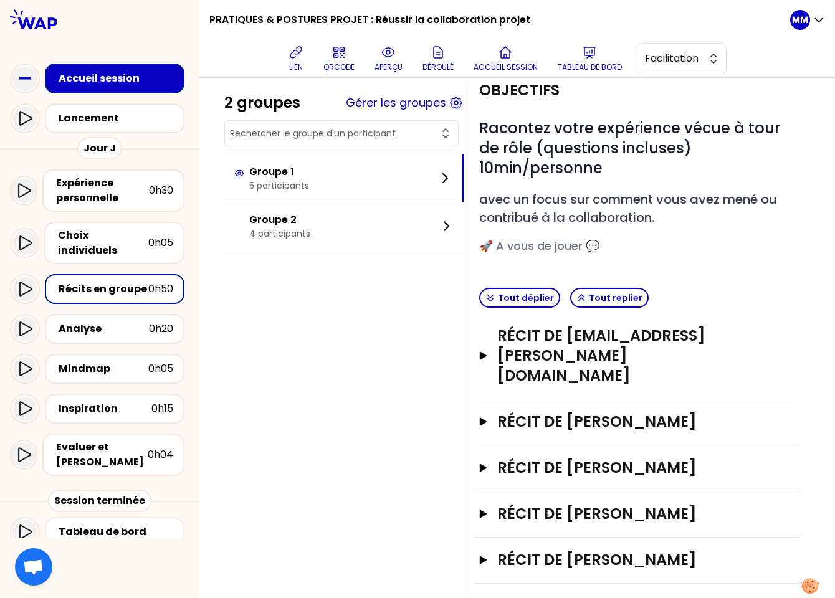
scroll to position [4, 0]
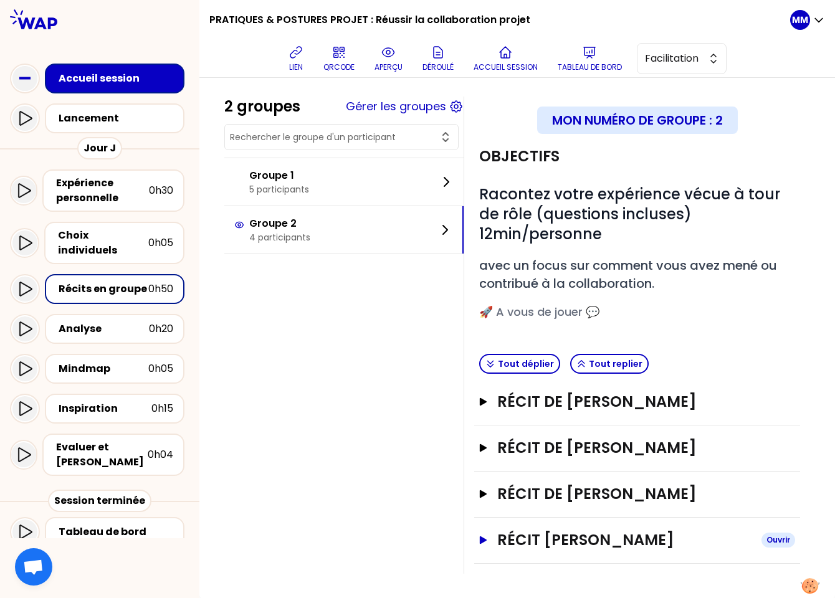
click at [578, 536] on h3 "Récit de LOSTE Manon" at bounding box center [624, 540] width 254 height 20
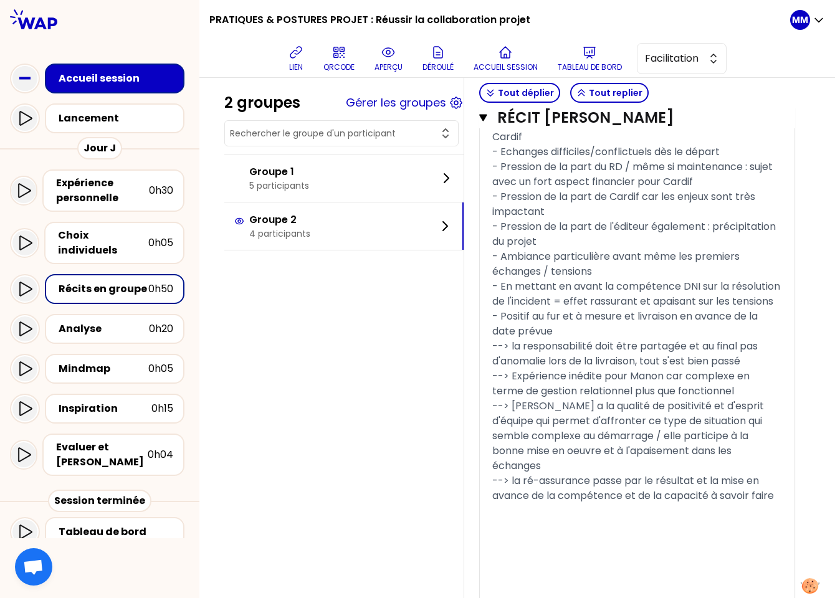
scroll to position [1180, 0]
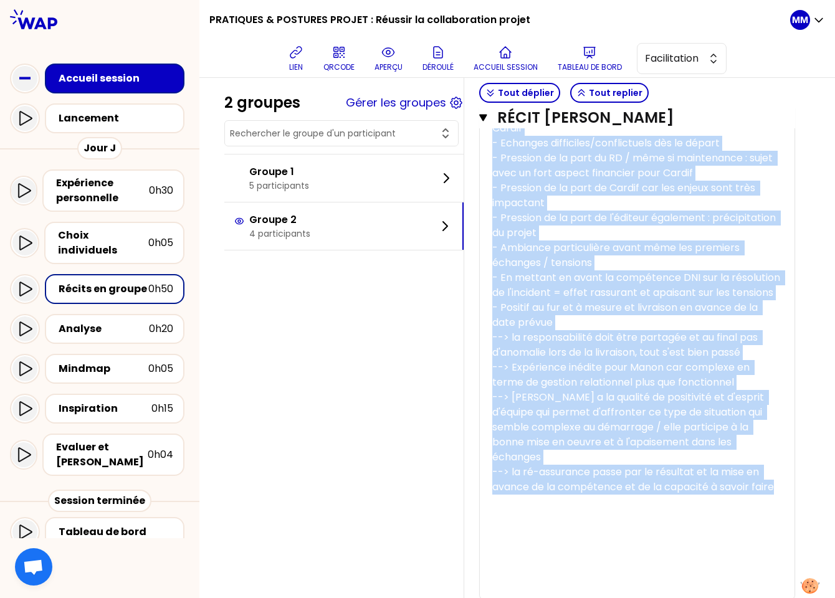
drag, startPoint x: 541, startPoint y: 544, endPoint x: 467, endPoint y: 155, distance: 396.4
copy div "- Pilotage de la gestion d'une maintenance "simple" pour Cardif - Echanges diff…"
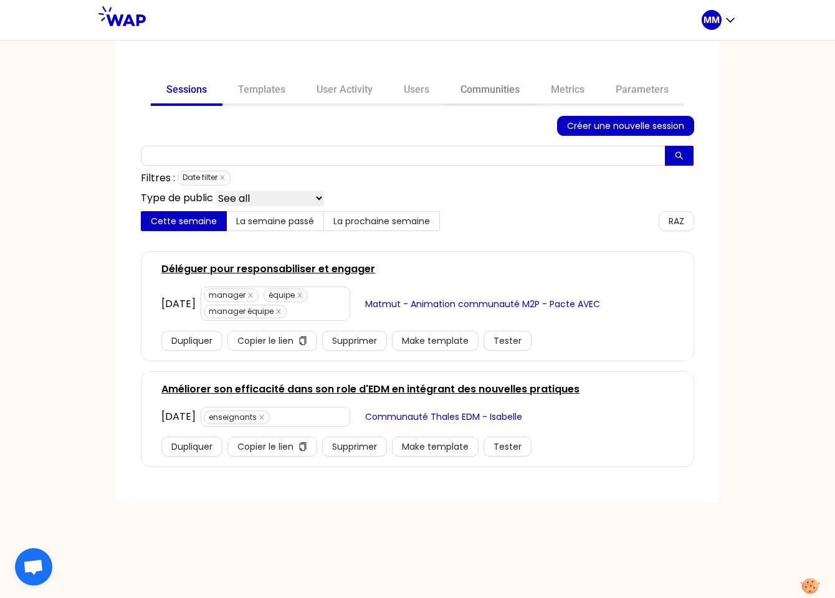
click at [487, 91] on link "Communities" at bounding box center [490, 91] width 90 height 30
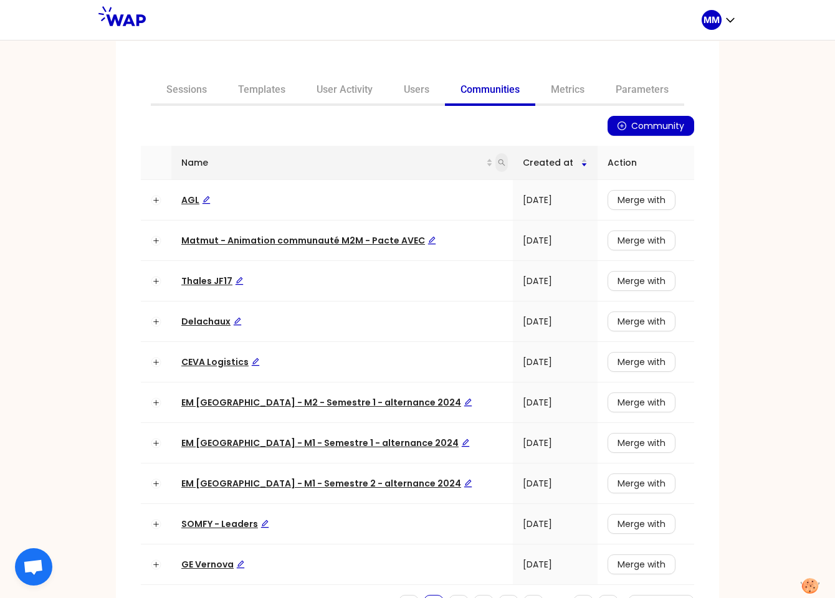
click at [498, 166] on icon "search" at bounding box center [501, 162] width 7 height 7
type input "pacte"
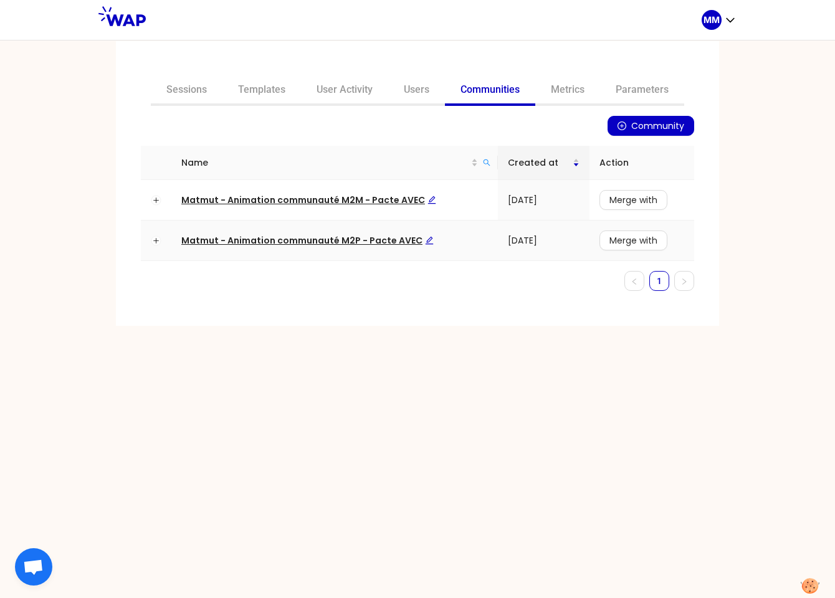
click at [369, 239] on span "Matmut - Animation communauté M2P - Pacte AVEC" at bounding box center [307, 240] width 252 height 12
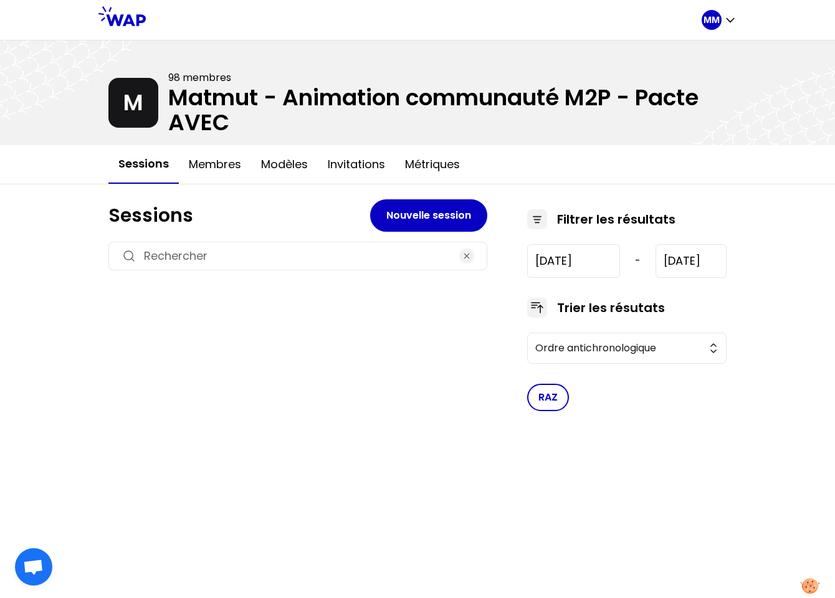
type input "[DATE]"
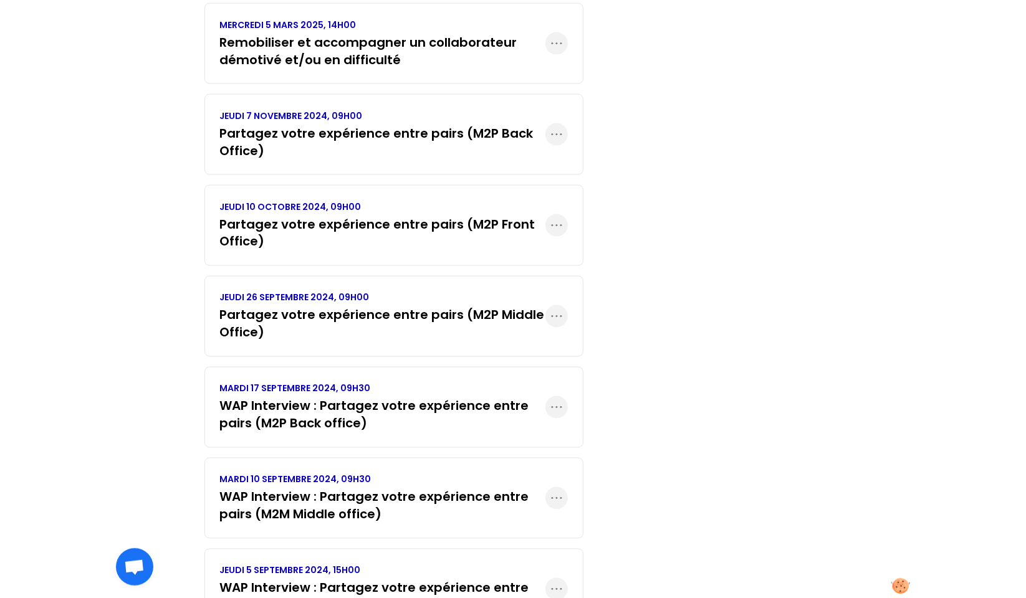
scroll to position [887, 0]
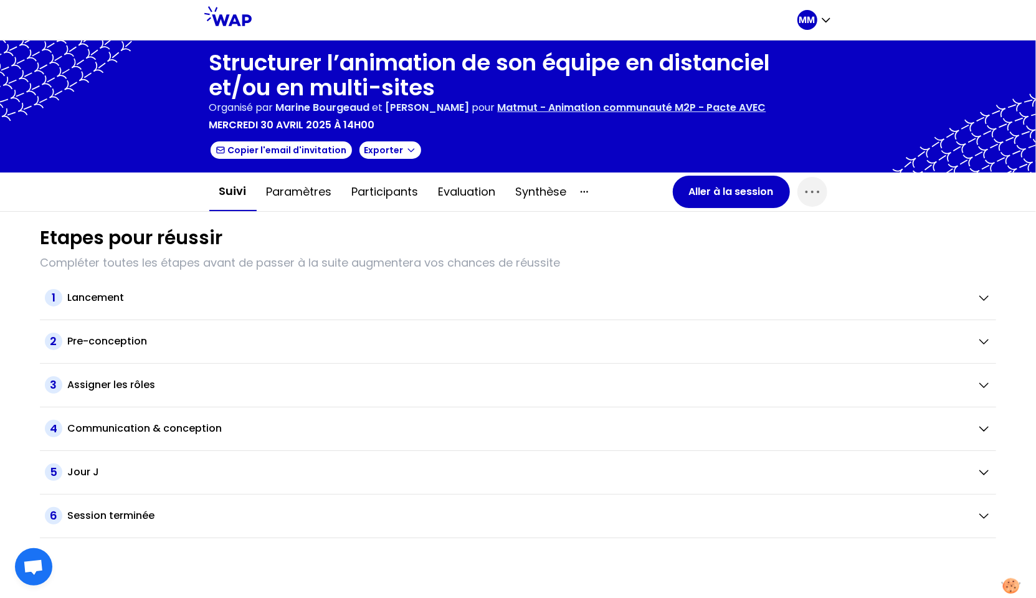
click at [262, 67] on h1 "Structurer l’animation de son équipe en distanciel et/ou en multi-sites" at bounding box center [518, 75] width 618 height 50
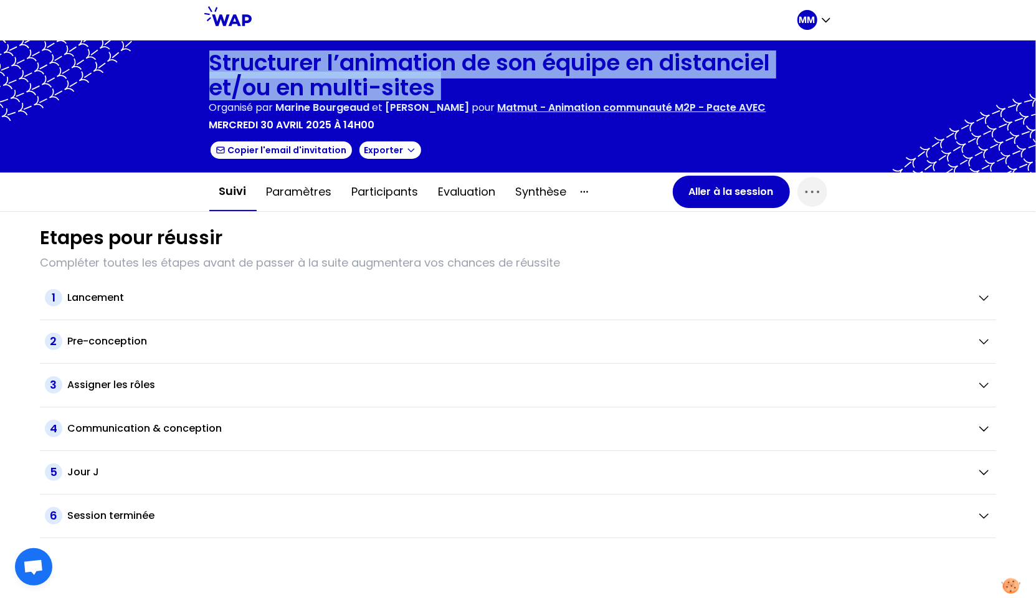
click at [262, 67] on h1 "Structurer l’animation de son équipe en distanciel et/ou en multi-sites" at bounding box center [518, 75] width 618 height 50
copy h1 "Structurer l’animation de son équipe en distanciel et/ou en multi-sites"
